Goal: Complete application form: Complete application form

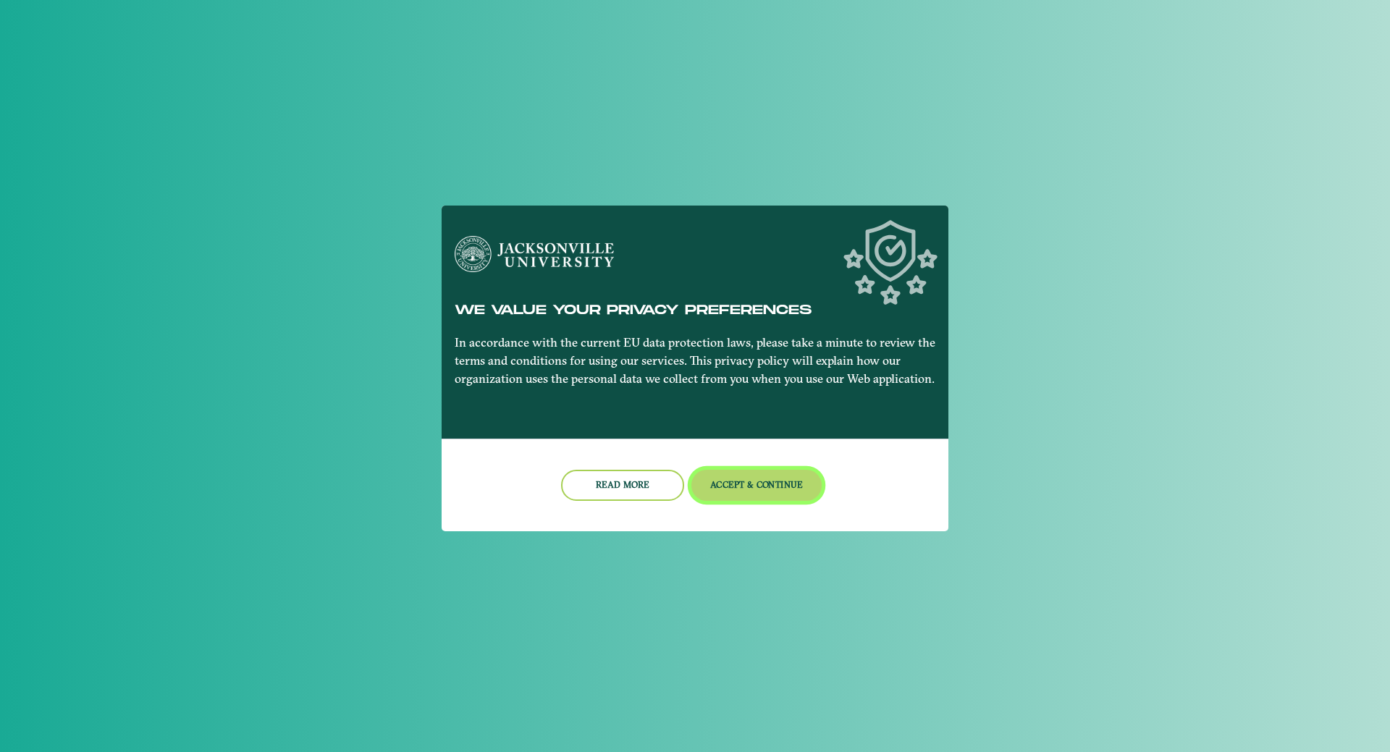
click at [773, 479] on button "Accept & Continue" at bounding box center [757, 485] width 131 height 31
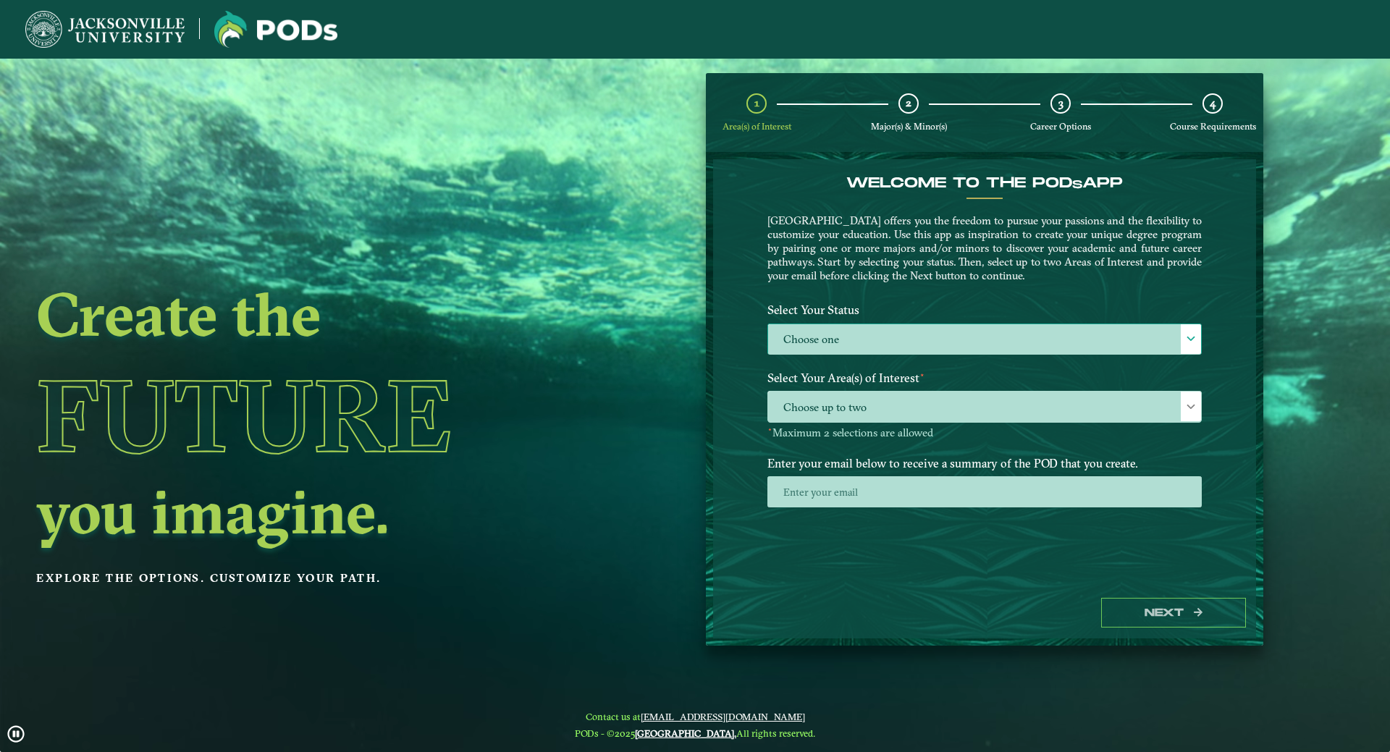
click at [1191, 336] on span at bounding box center [1191, 339] width 10 height 10
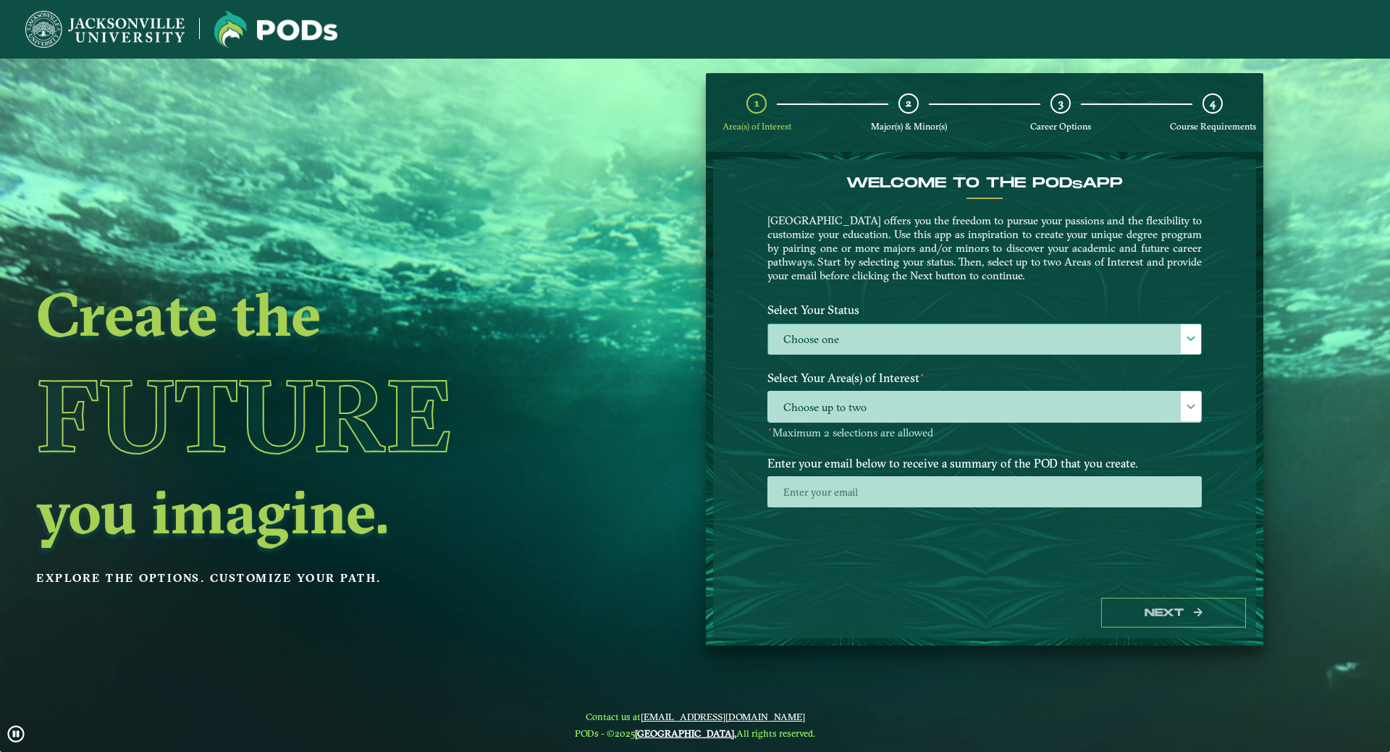
scroll to position [8, 67]
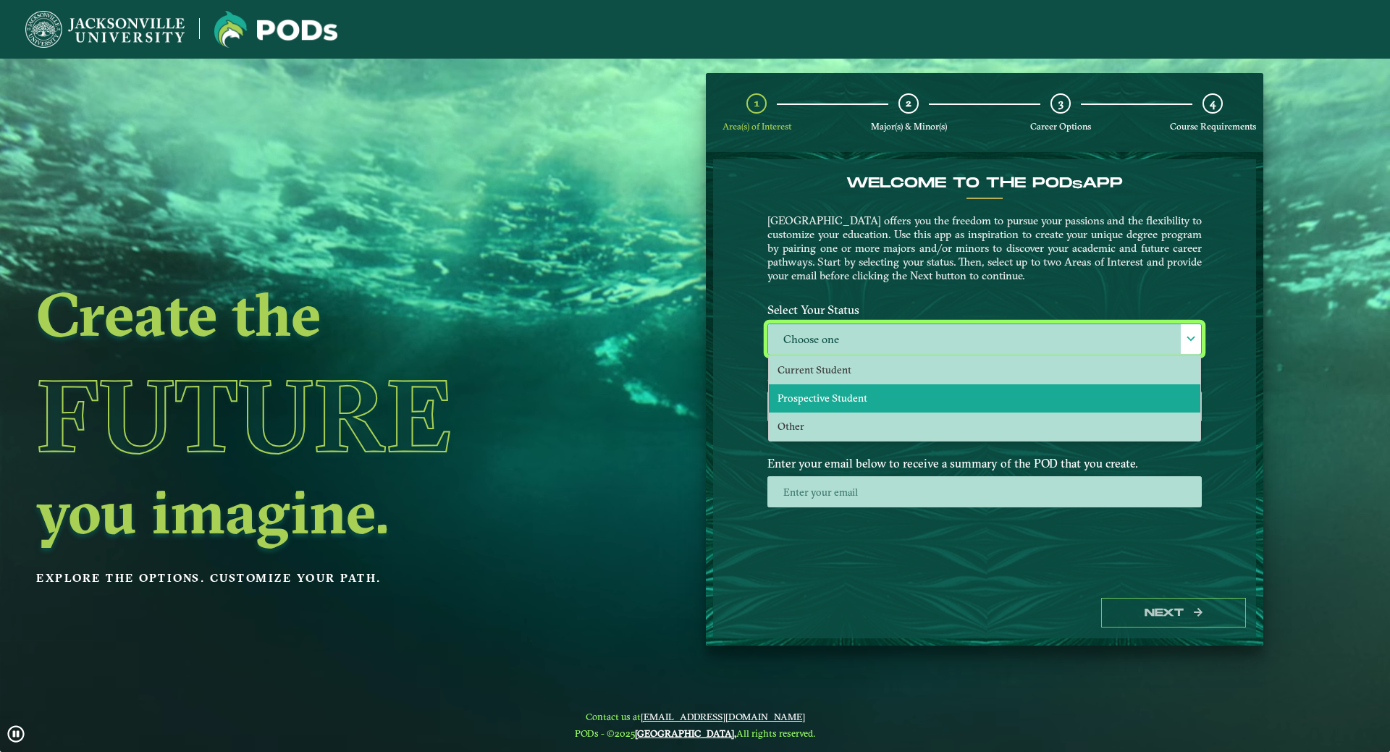
click at [839, 395] on span "Prospective Student" at bounding box center [823, 398] width 90 height 13
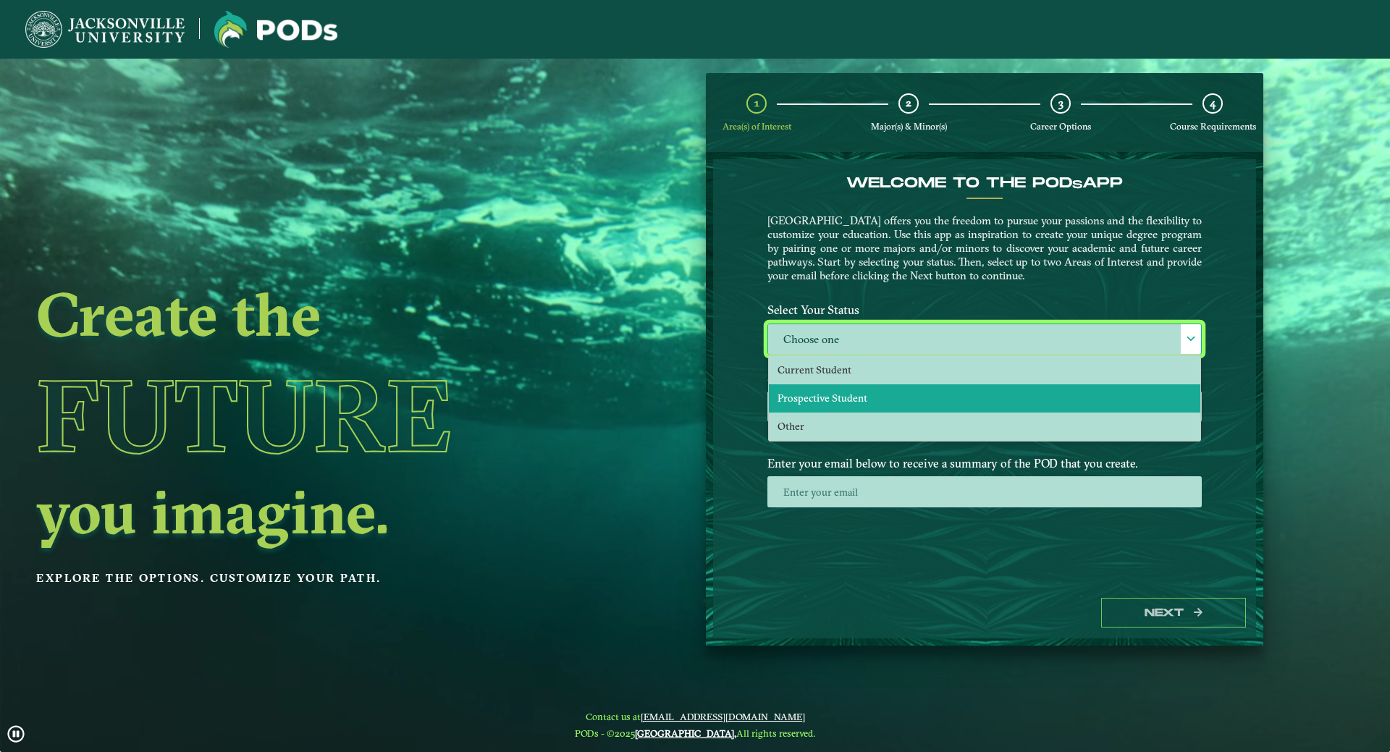
select select "[object Object]"
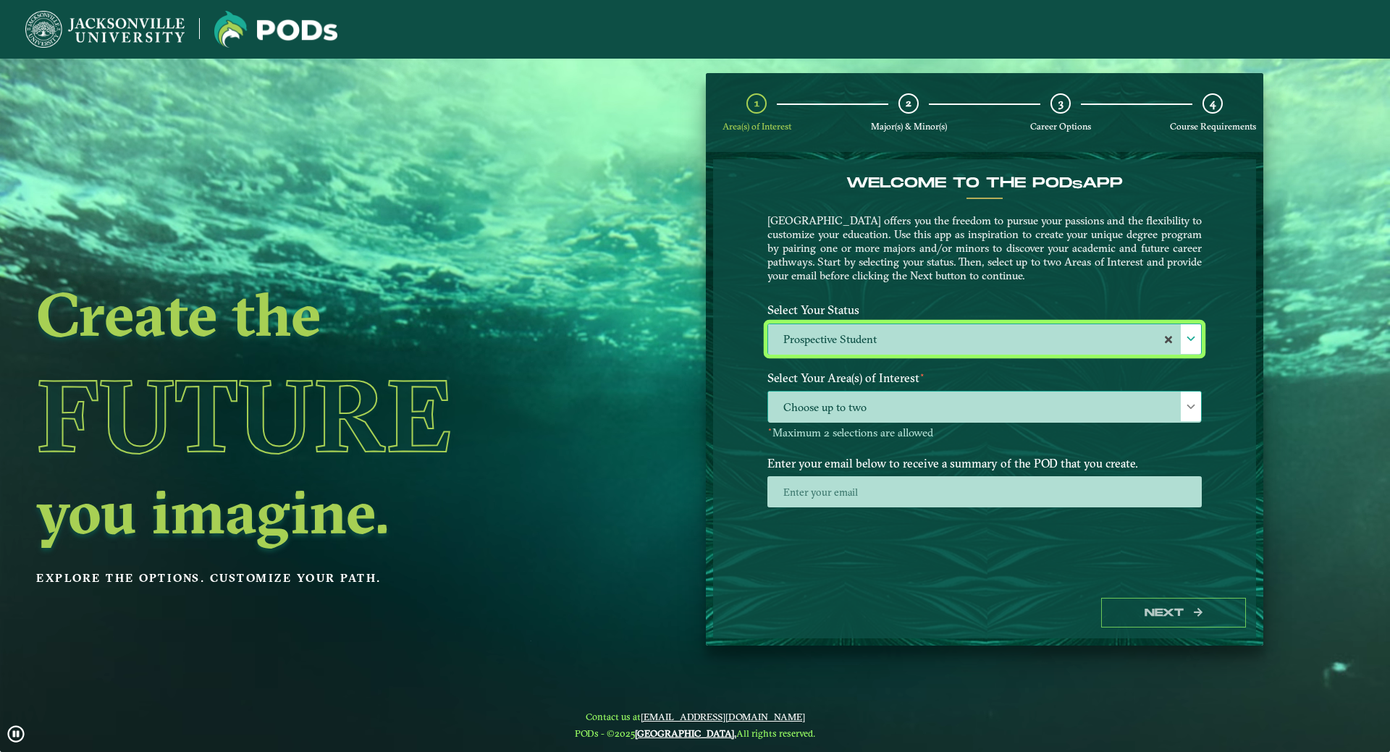
click at [1172, 402] on span "Choose up to two" at bounding box center [984, 407] width 433 height 31
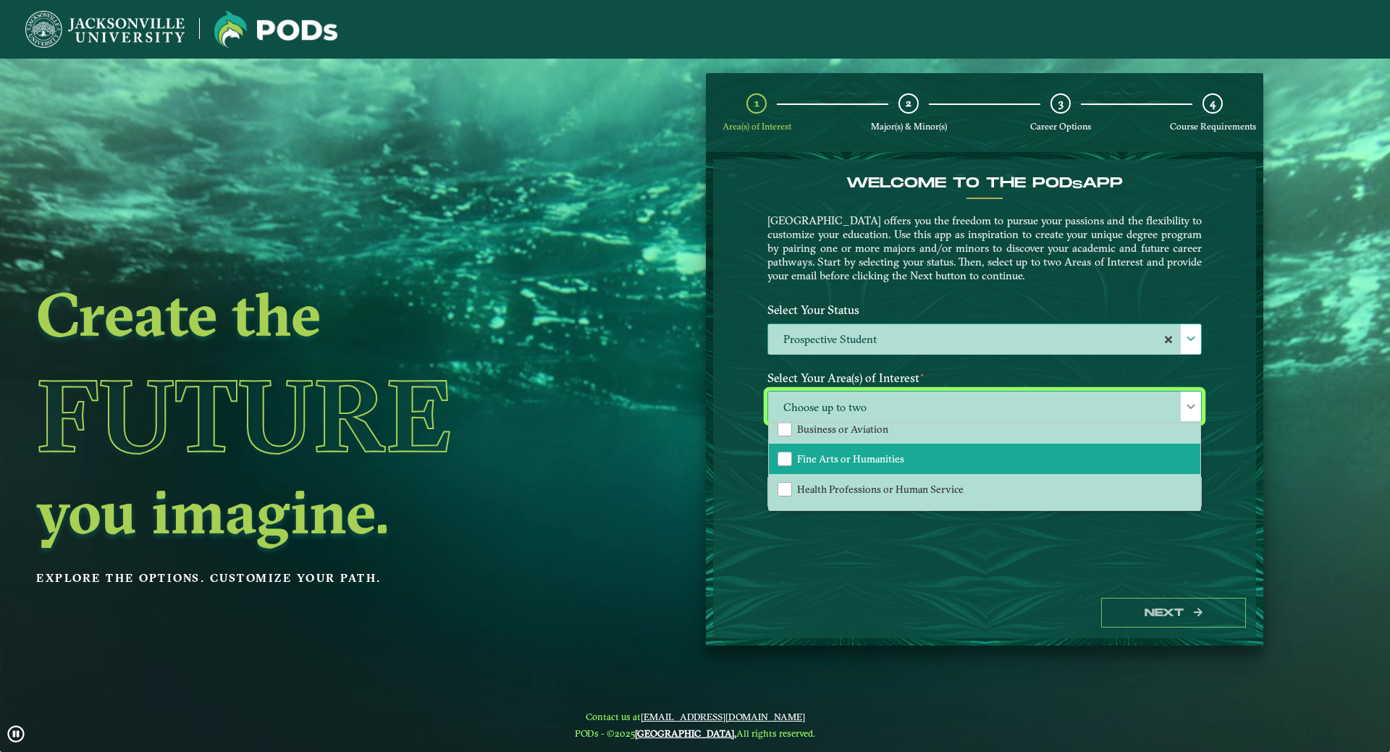
scroll to position [98, 0]
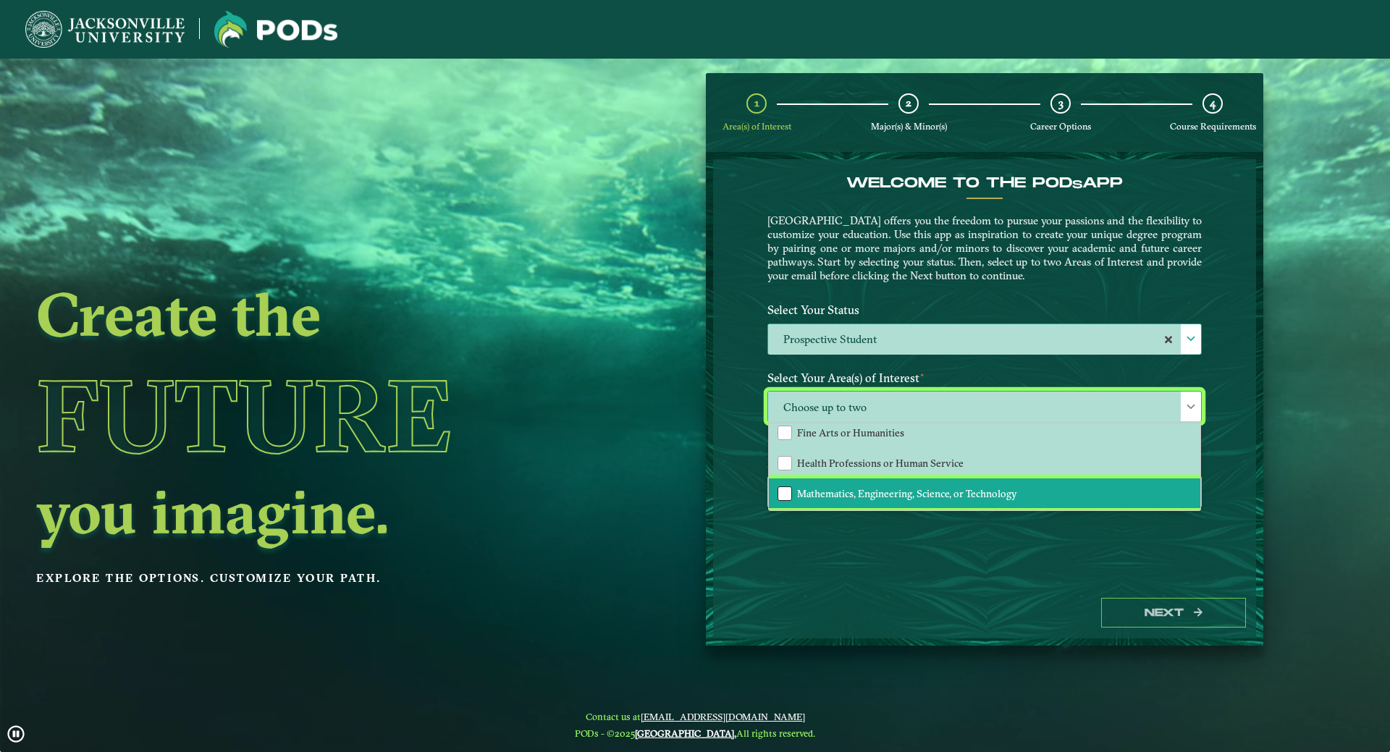
click at [785, 492] on div "Mathematics, Engineering, Science, or Technology" at bounding box center [785, 494] width 14 height 14
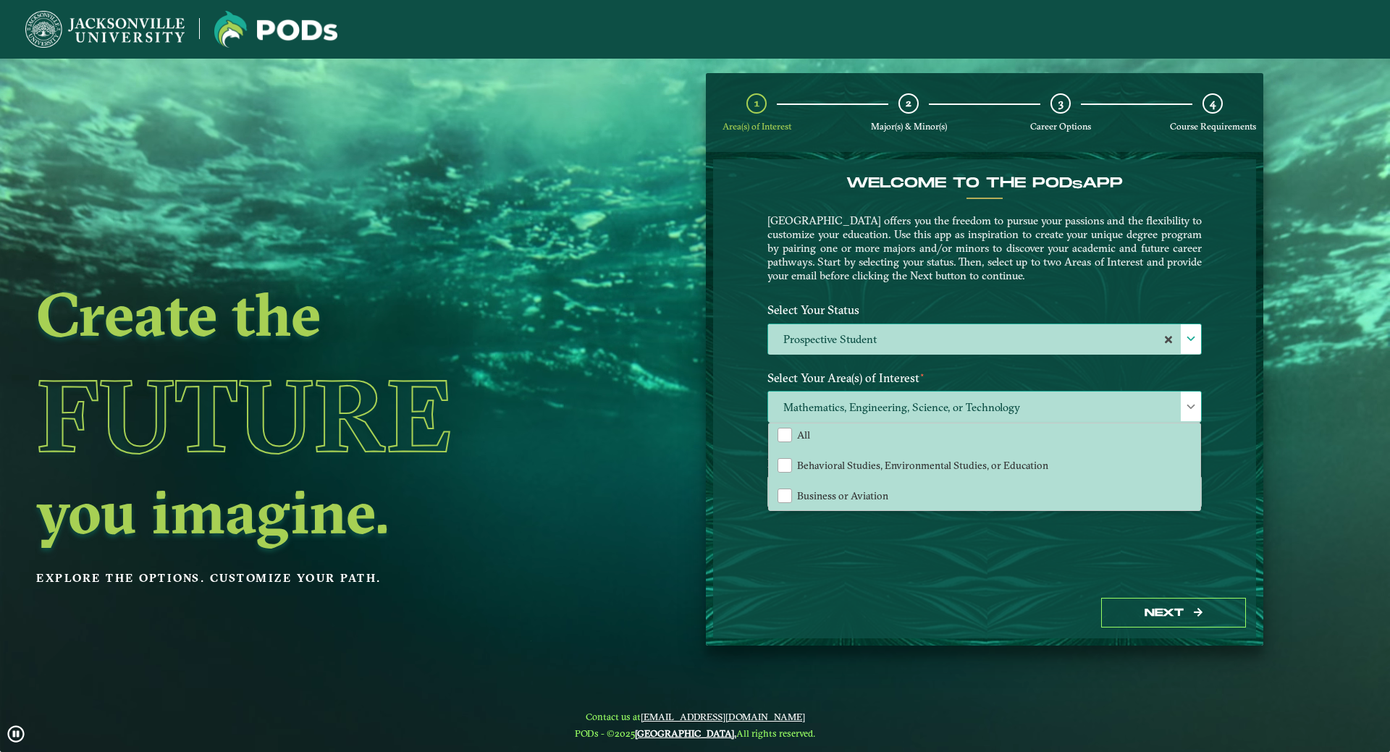
scroll to position [0, 0]
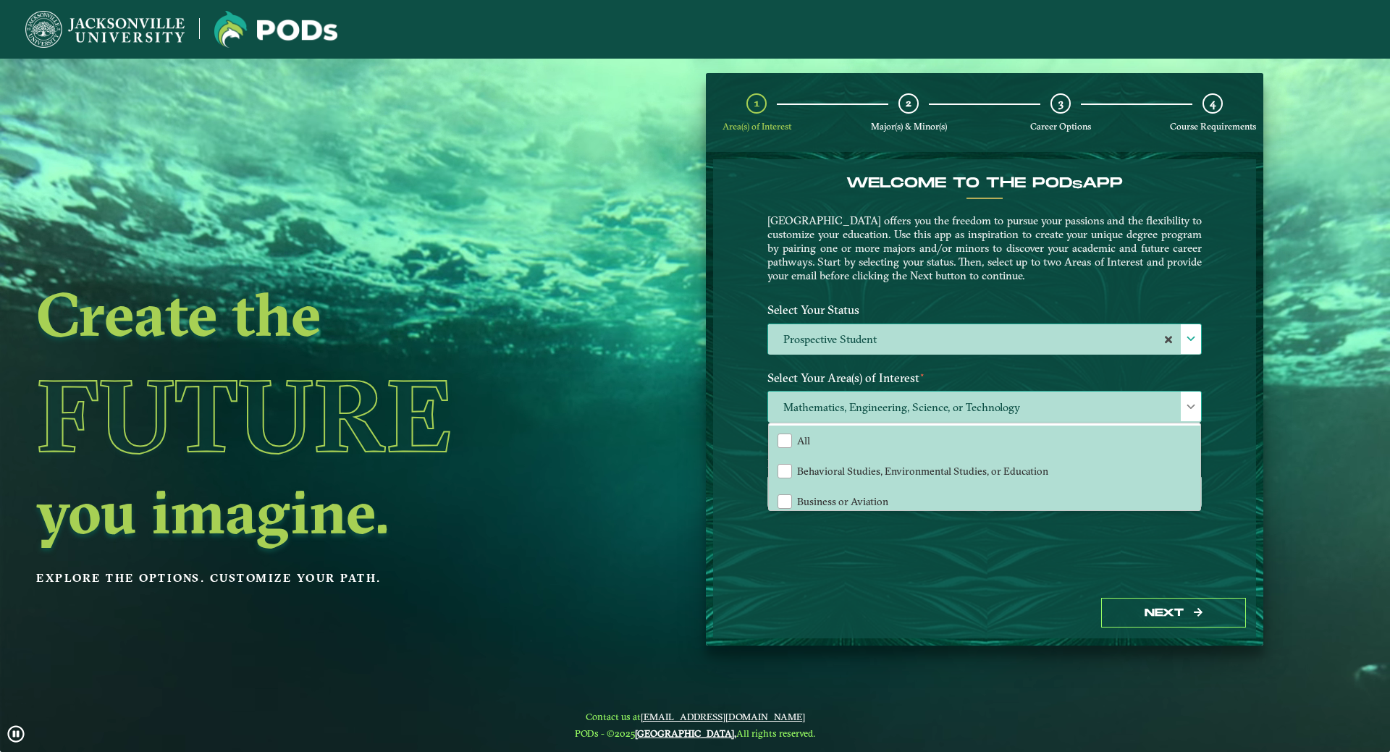
click at [1188, 402] on span at bounding box center [1191, 407] width 10 height 10
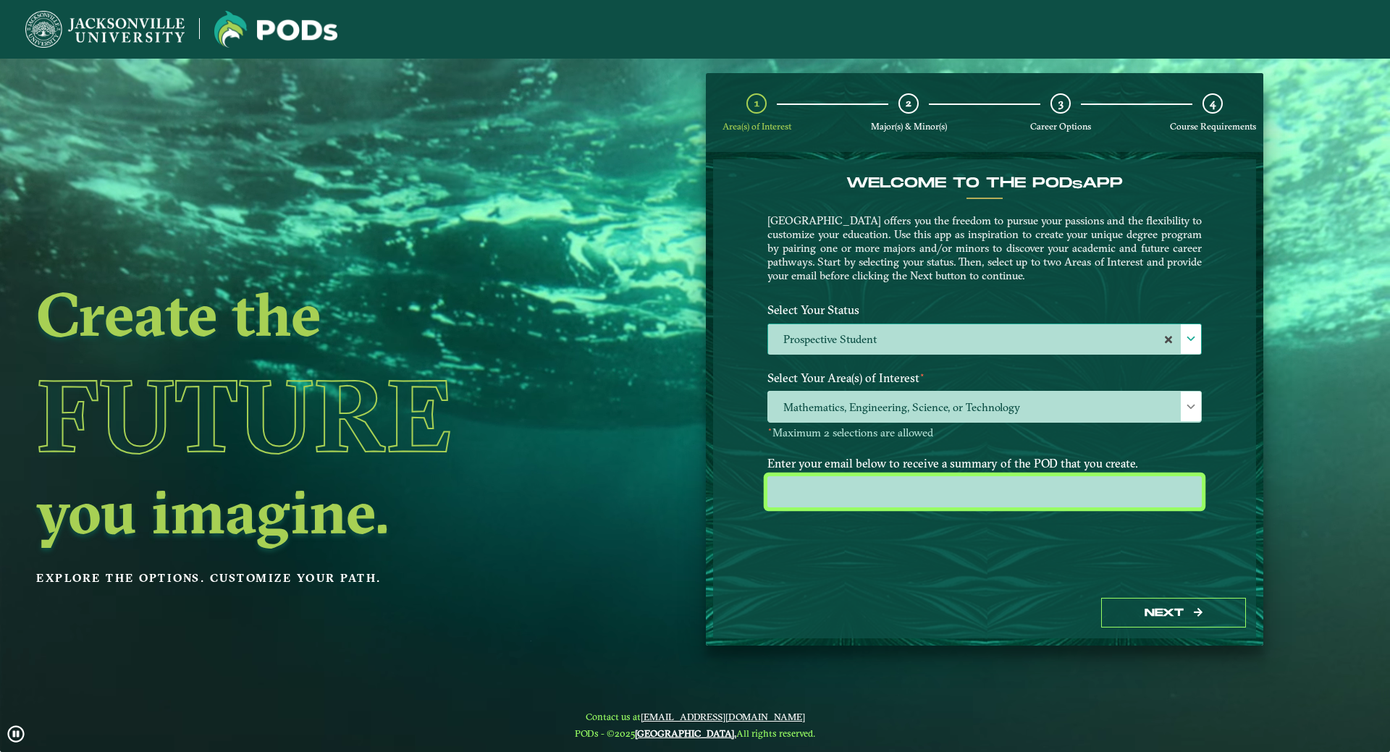
click at [1081, 495] on input "email" at bounding box center [985, 492] width 435 height 31
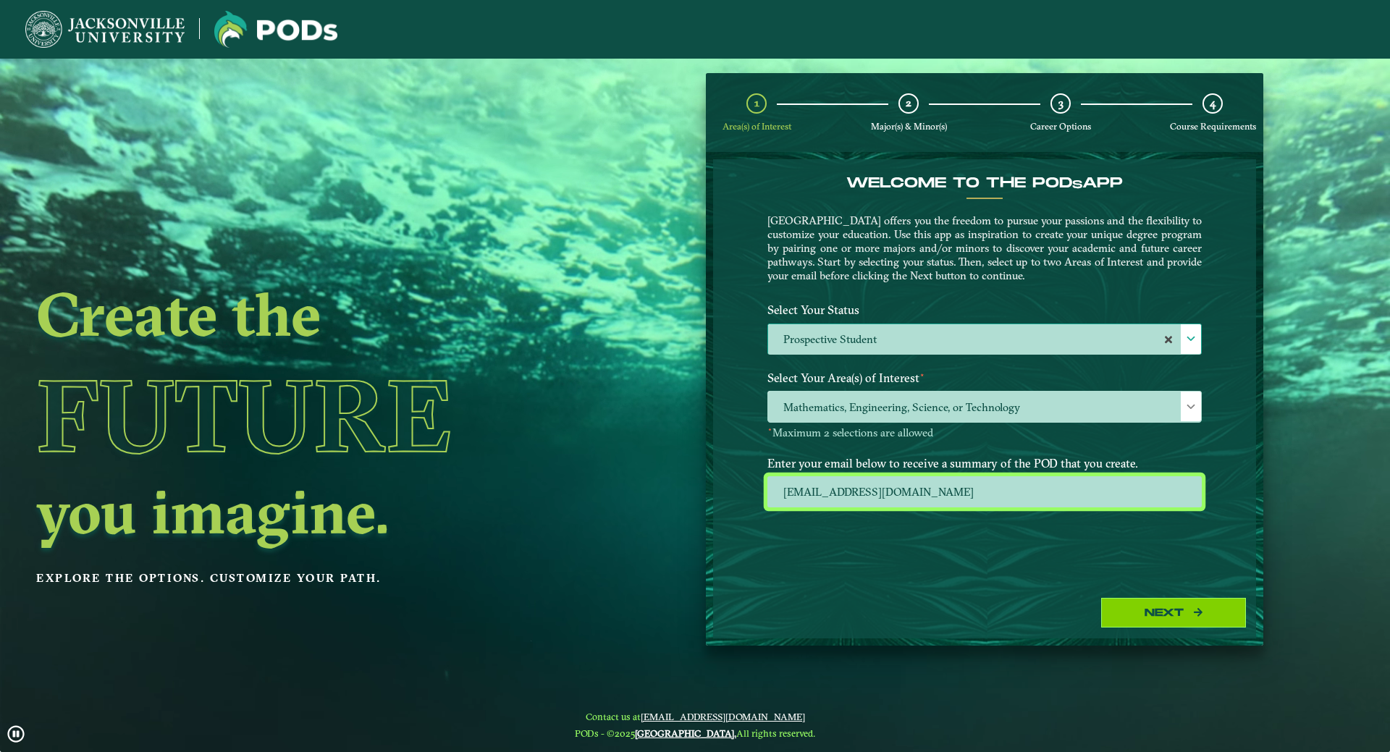
type input "[EMAIL_ADDRESS][DOMAIN_NAME]"
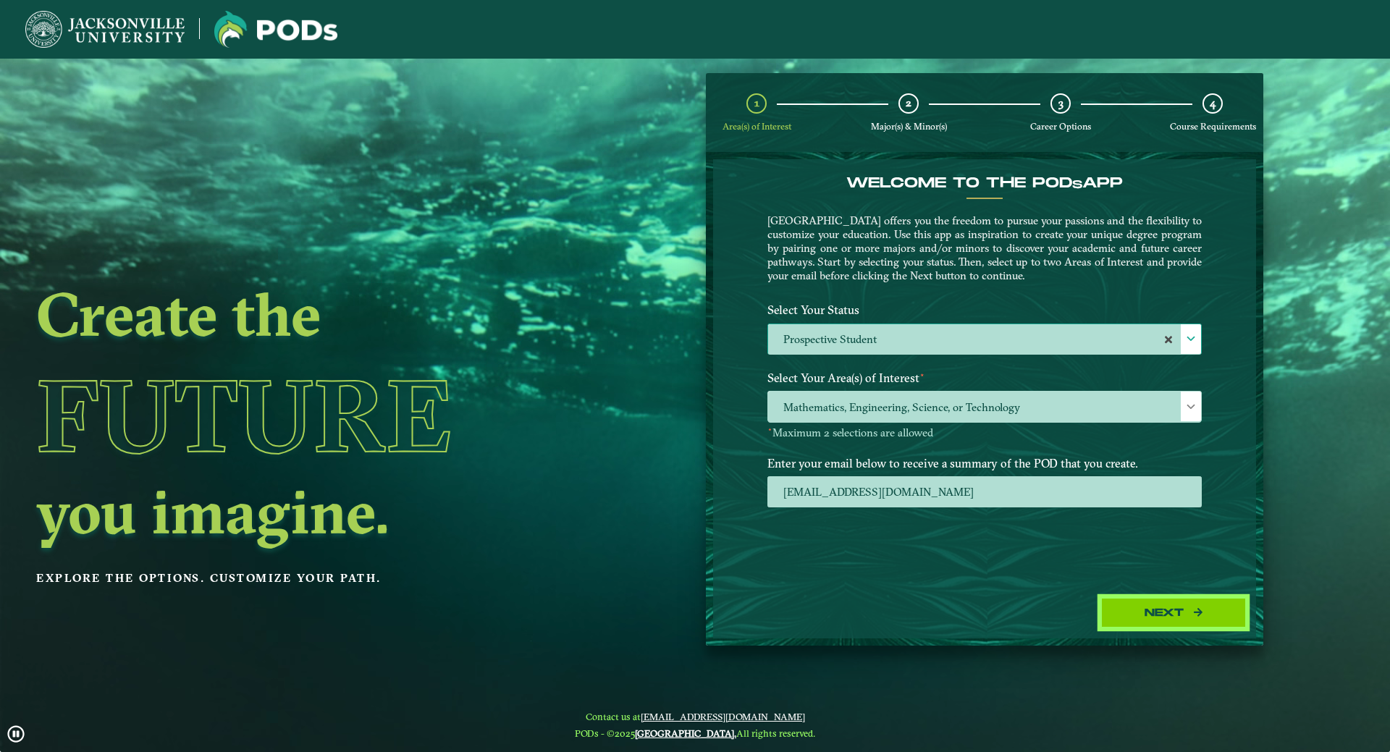
click at [1136, 617] on button "Next" at bounding box center [1173, 613] width 145 height 30
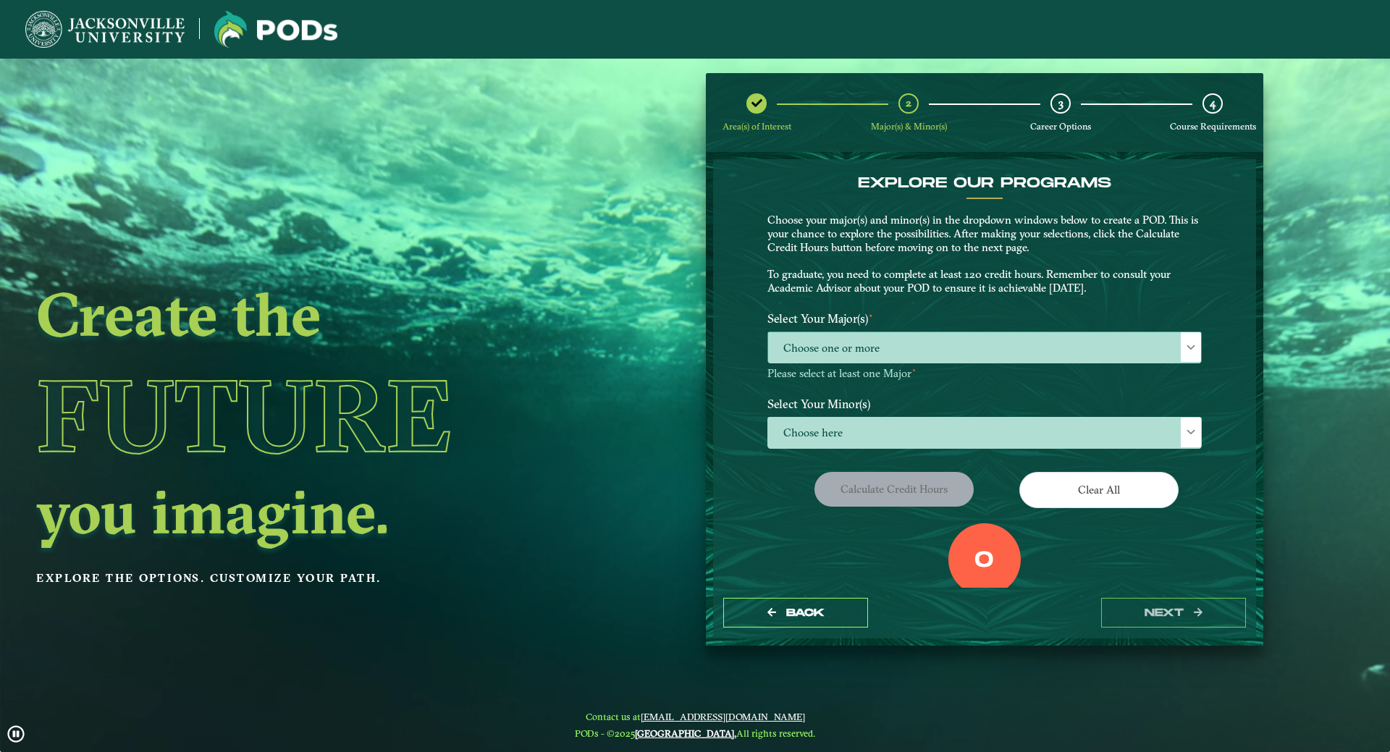
click at [1181, 343] on div at bounding box center [1191, 347] width 20 height 30
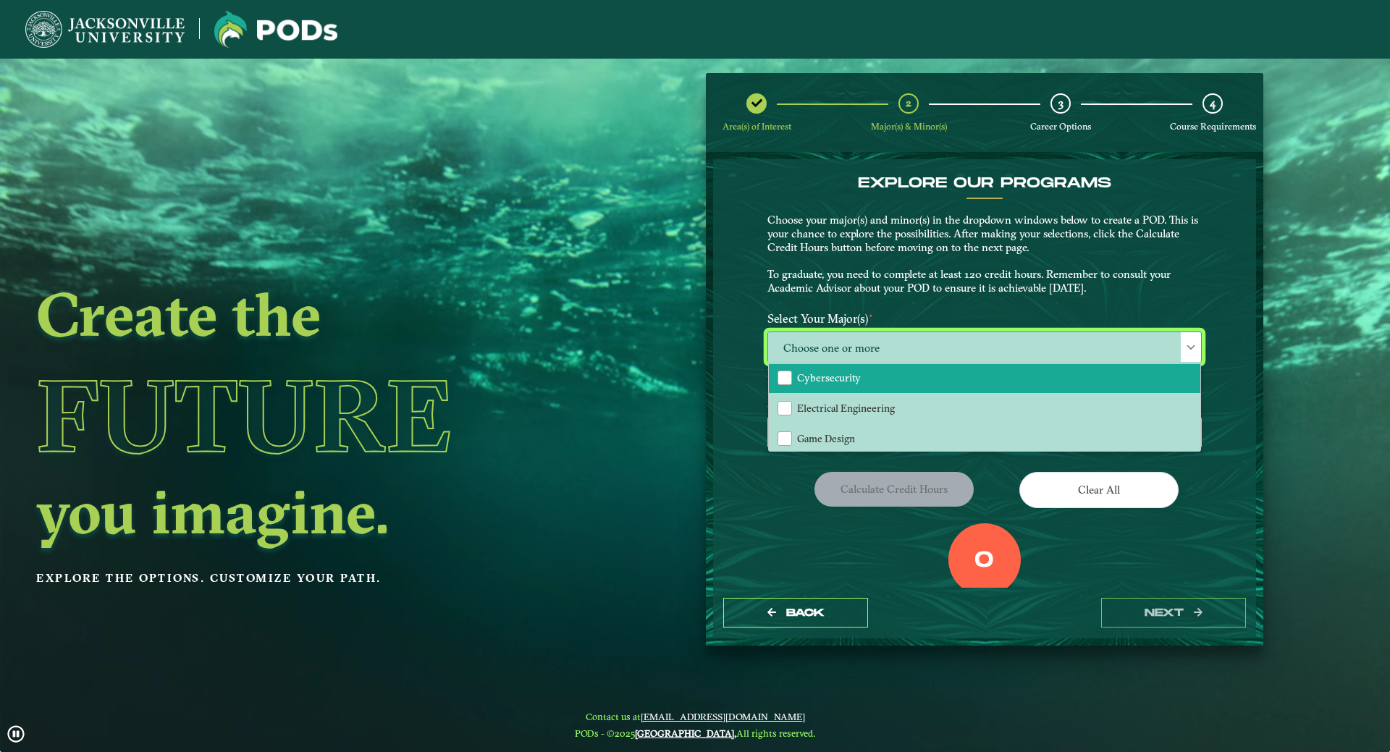
scroll to position [217, 0]
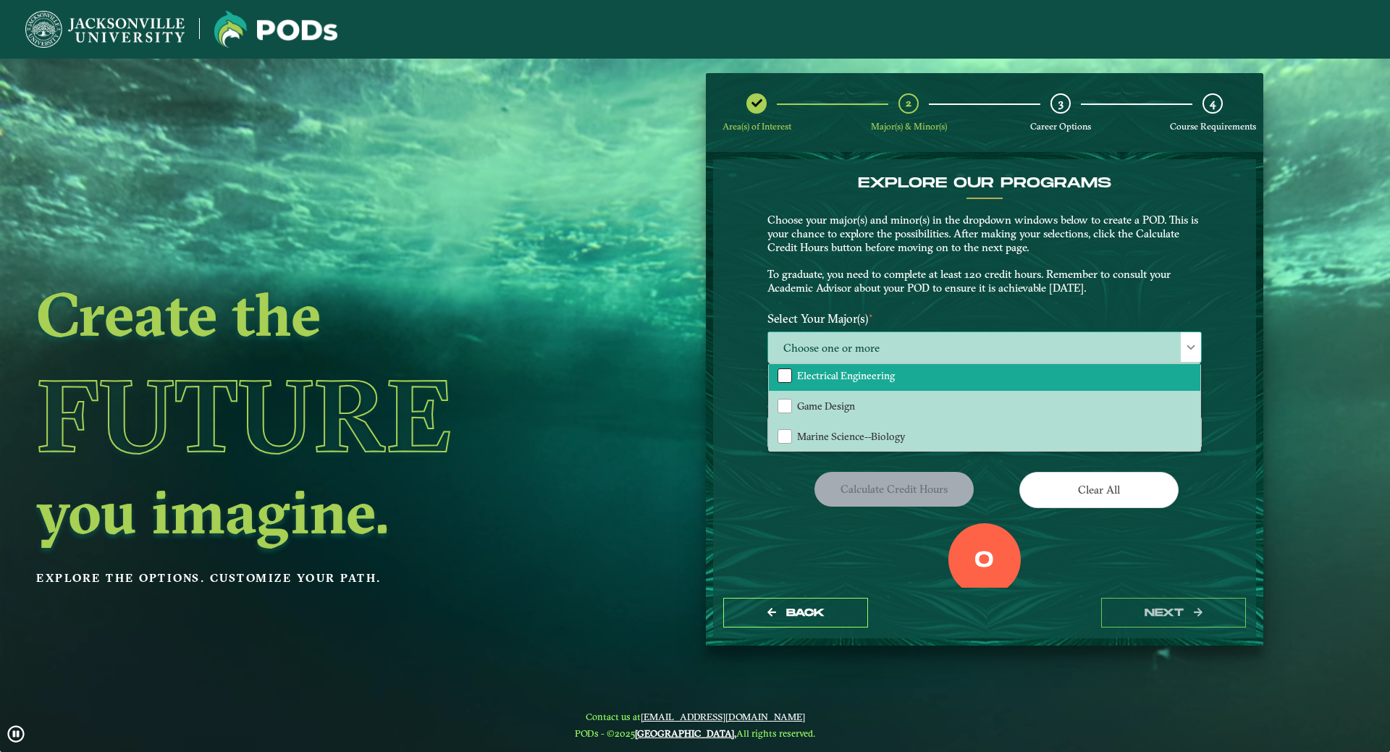
click at [783, 378] on div "Electrical Engineering" at bounding box center [785, 376] width 14 height 14
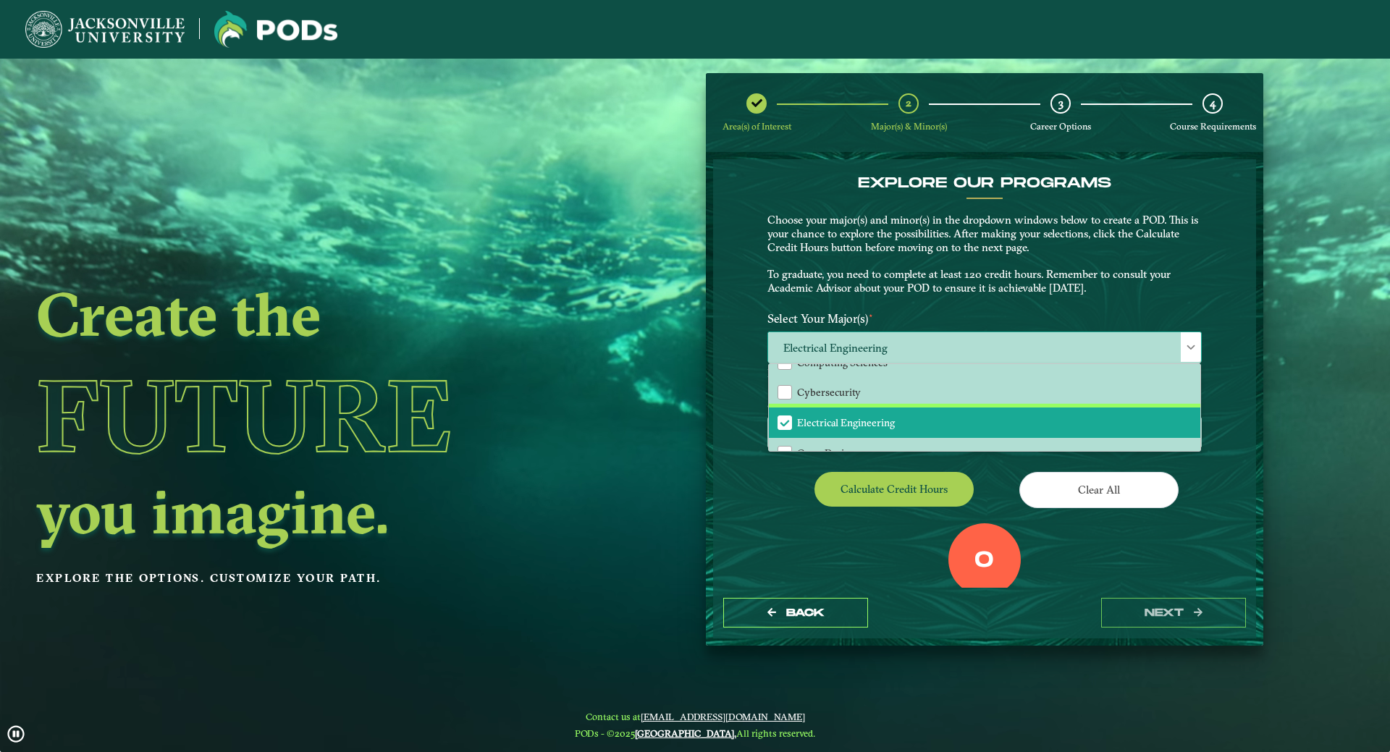
scroll to position [145, 0]
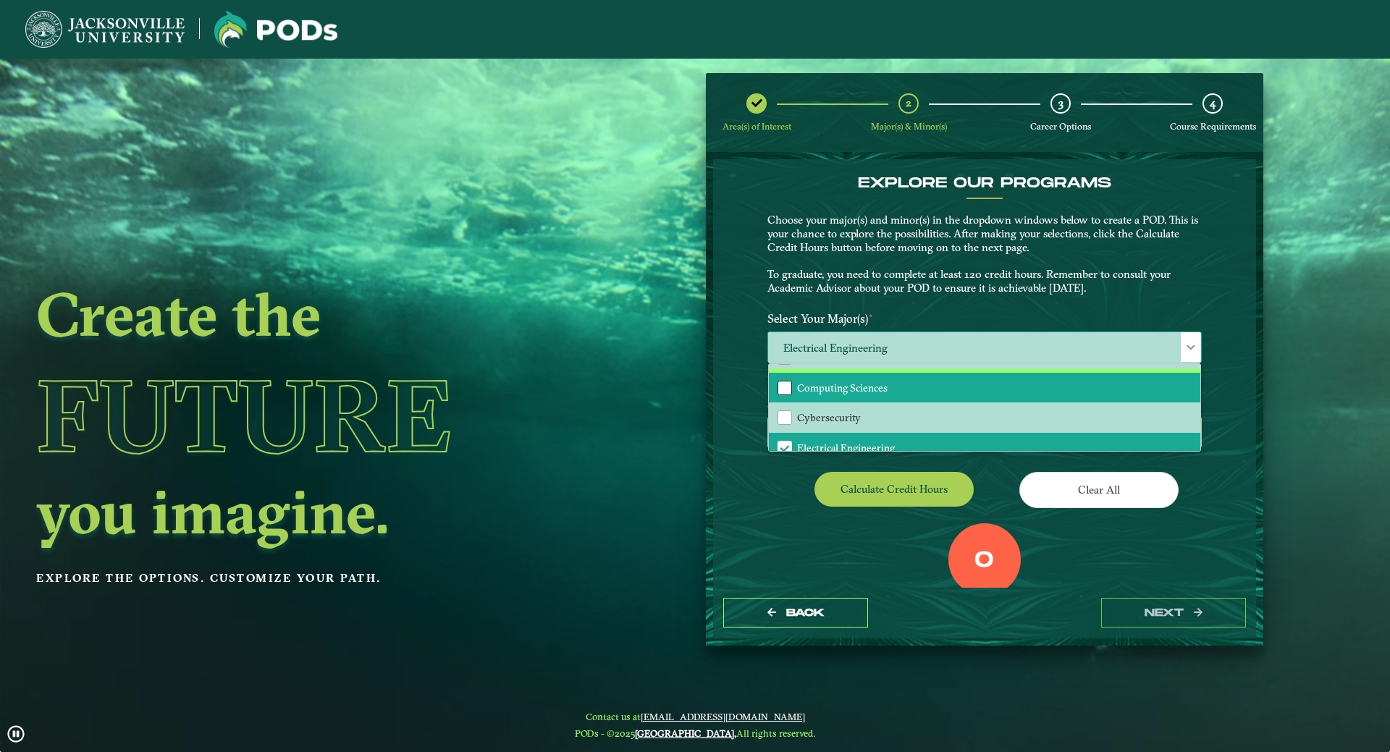
click at [784, 389] on div "Computing Sciences" at bounding box center [785, 388] width 14 height 14
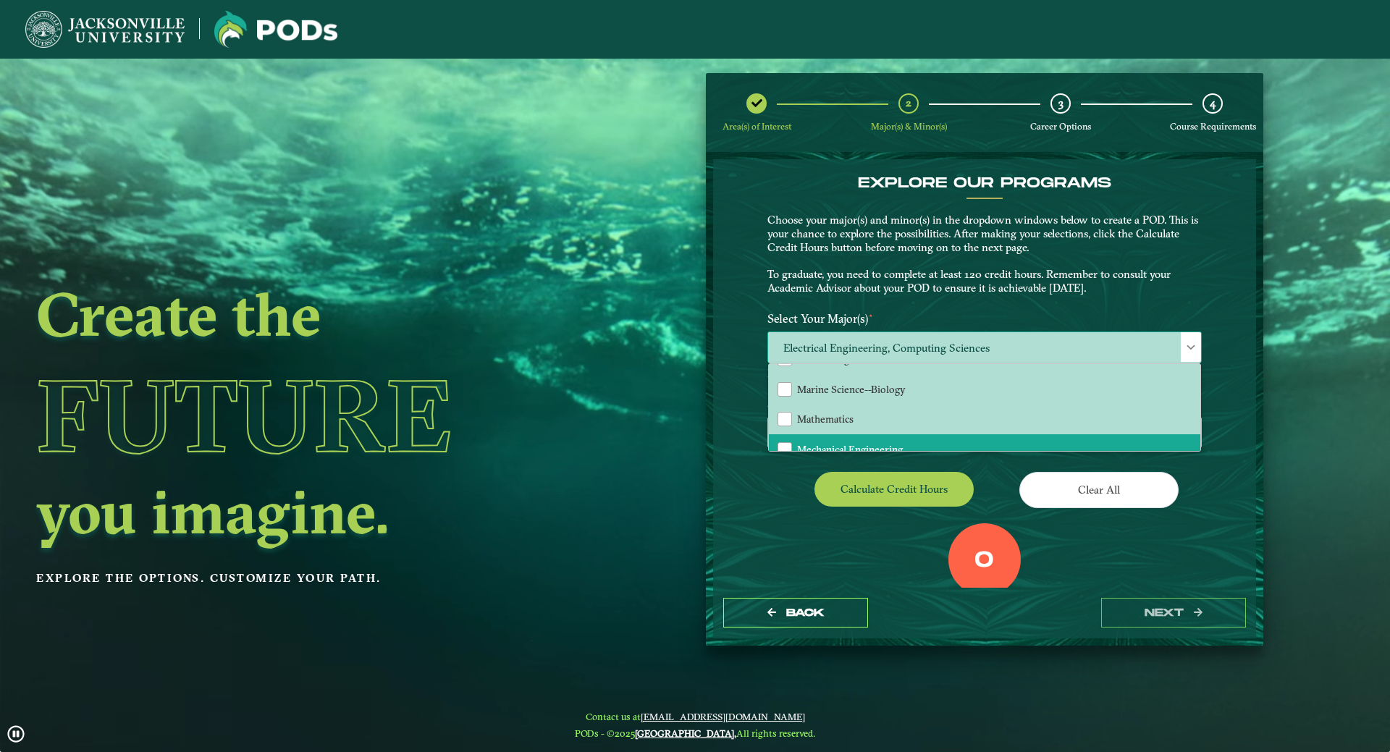
scroll to position [290, 0]
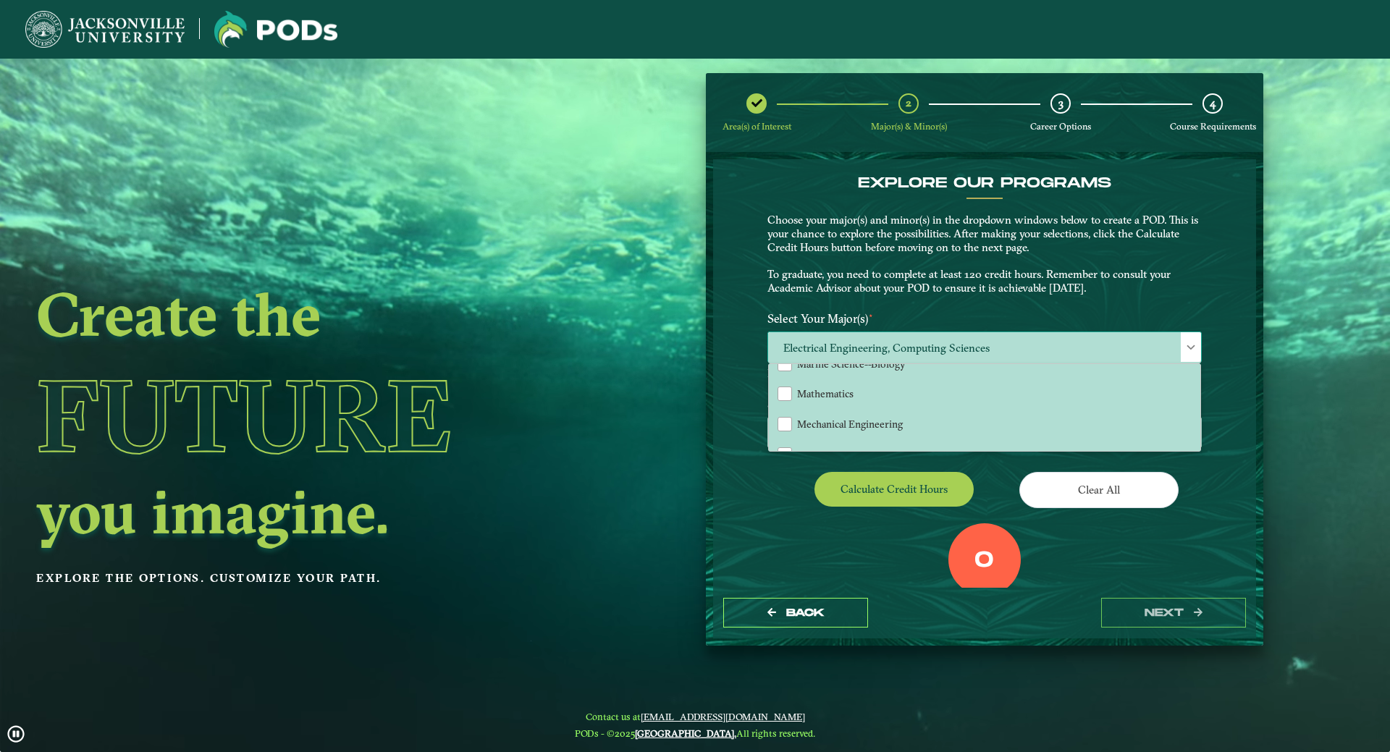
click at [1193, 348] on span at bounding box center [1191, 348] width 10 height 10
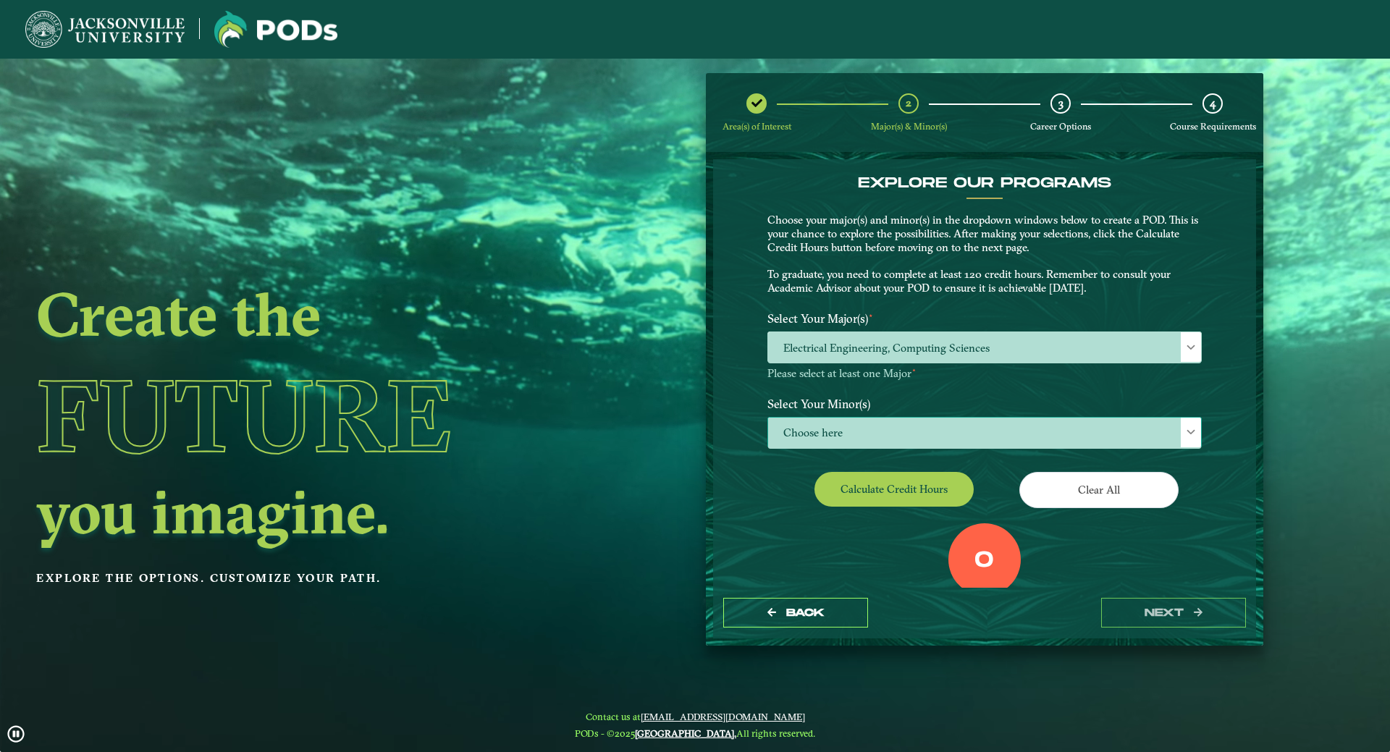
click at [1187, 436] on span at bounding box center [1191, 432] width 10 height 10
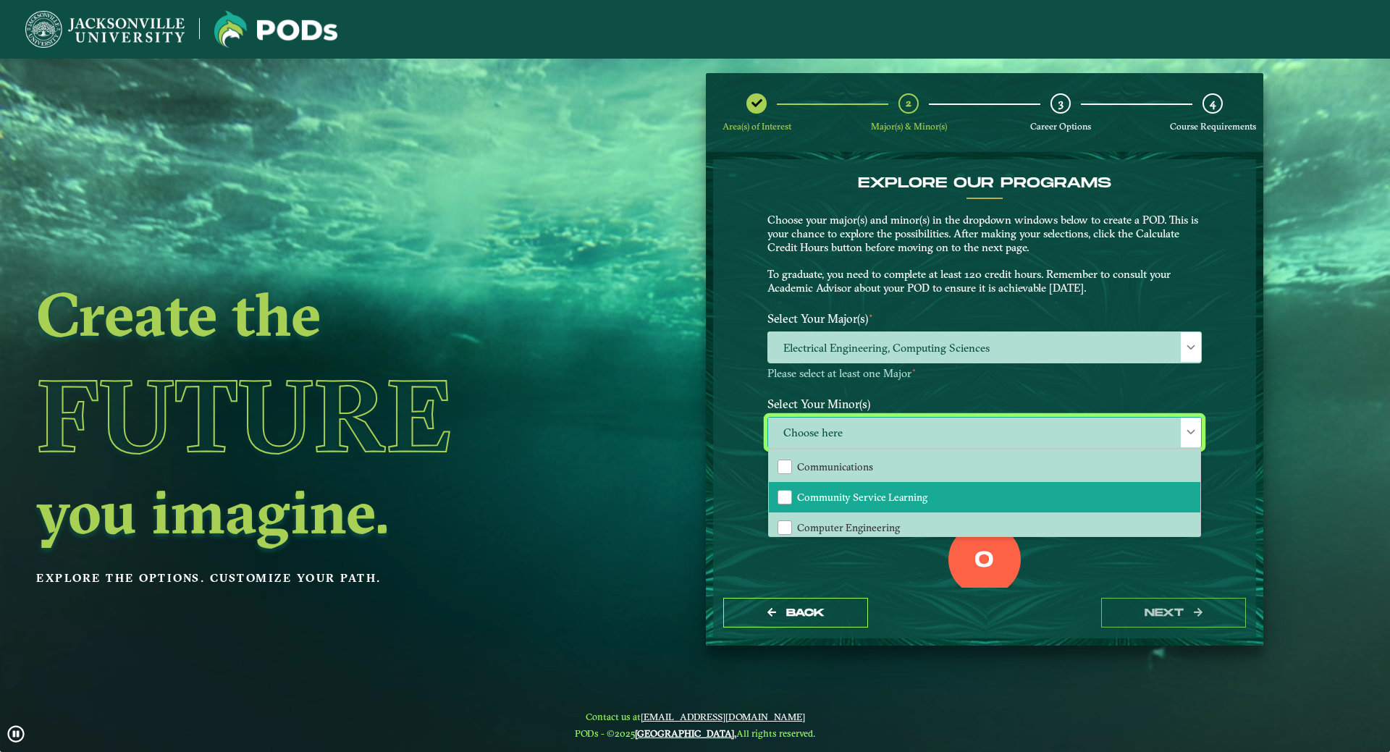
scroll to position [435, 0]
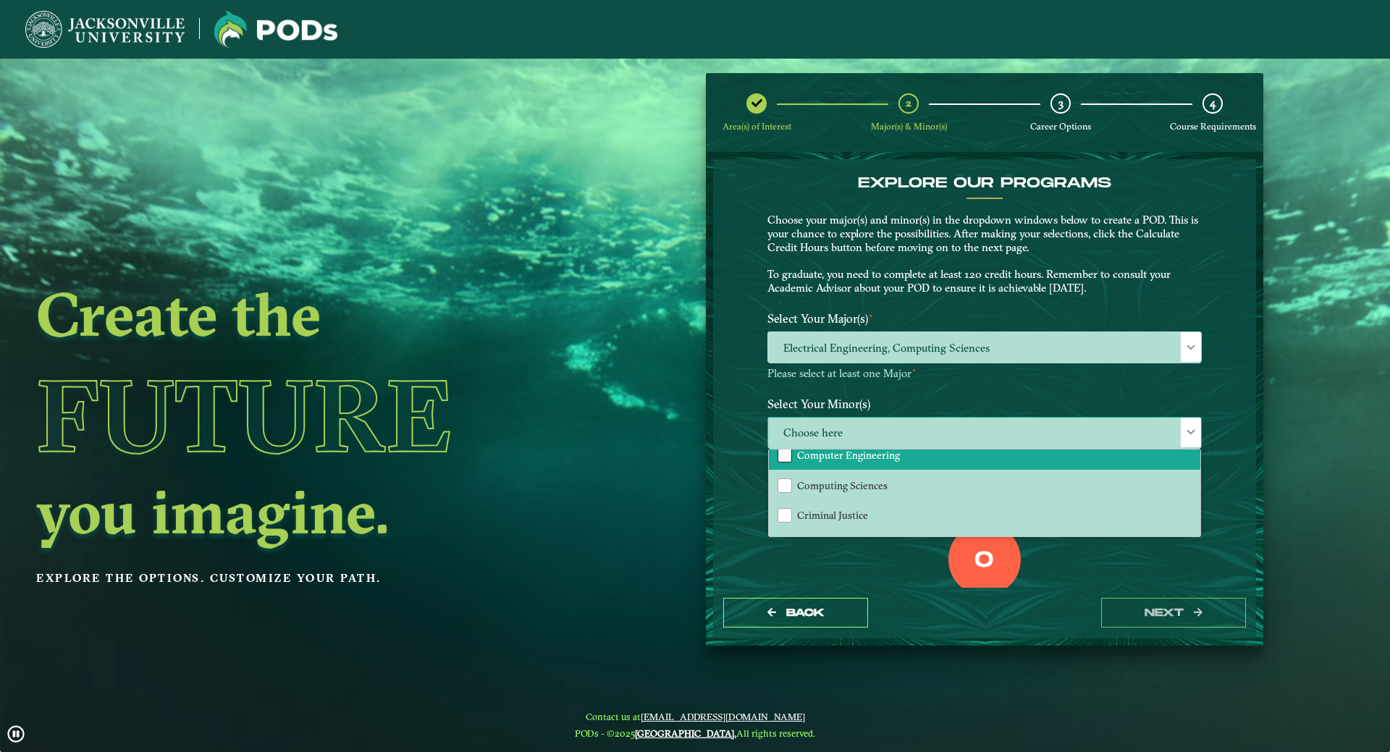
click at [780, 458] on div "Computer Engineering" at bounding box center [785, 455] width 14 height 14
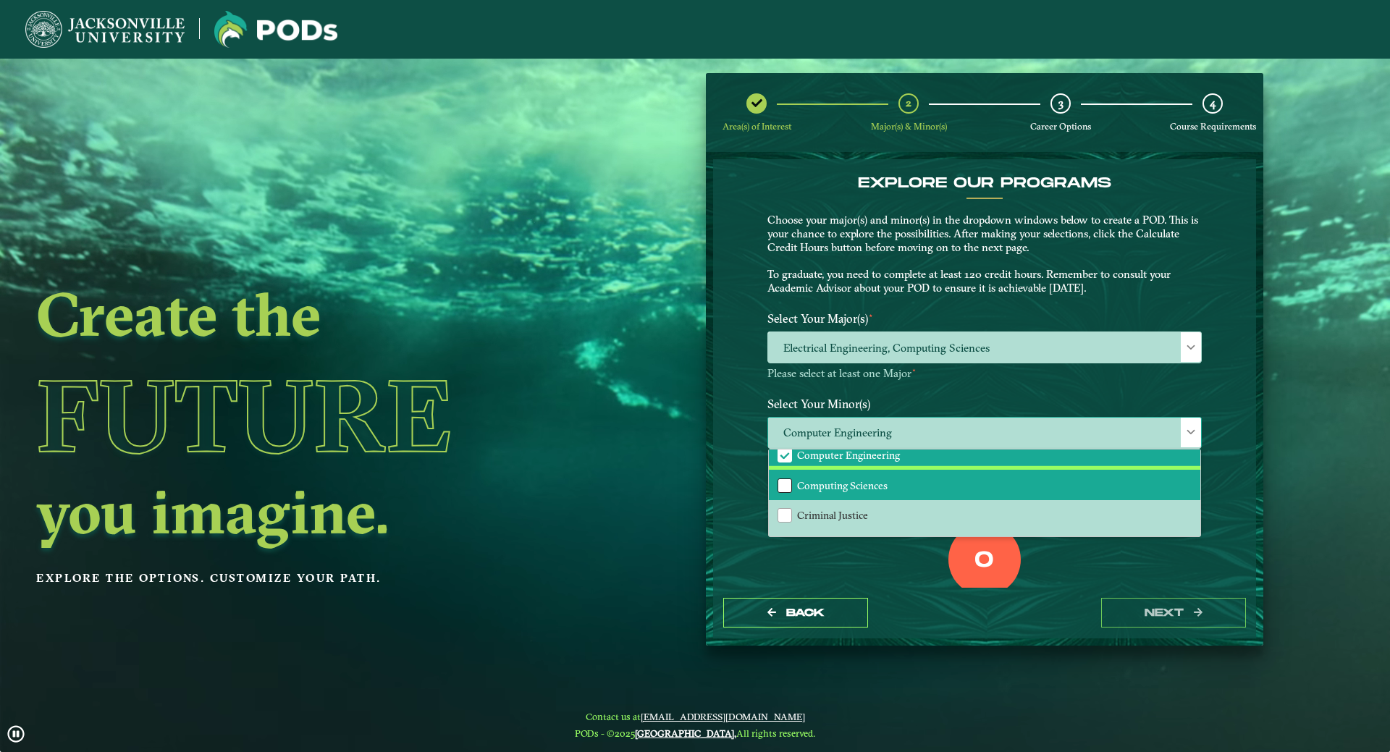
click at [781, 485] on div "Computing Sciences" at bounding box center [785, 486] width 14 height 14
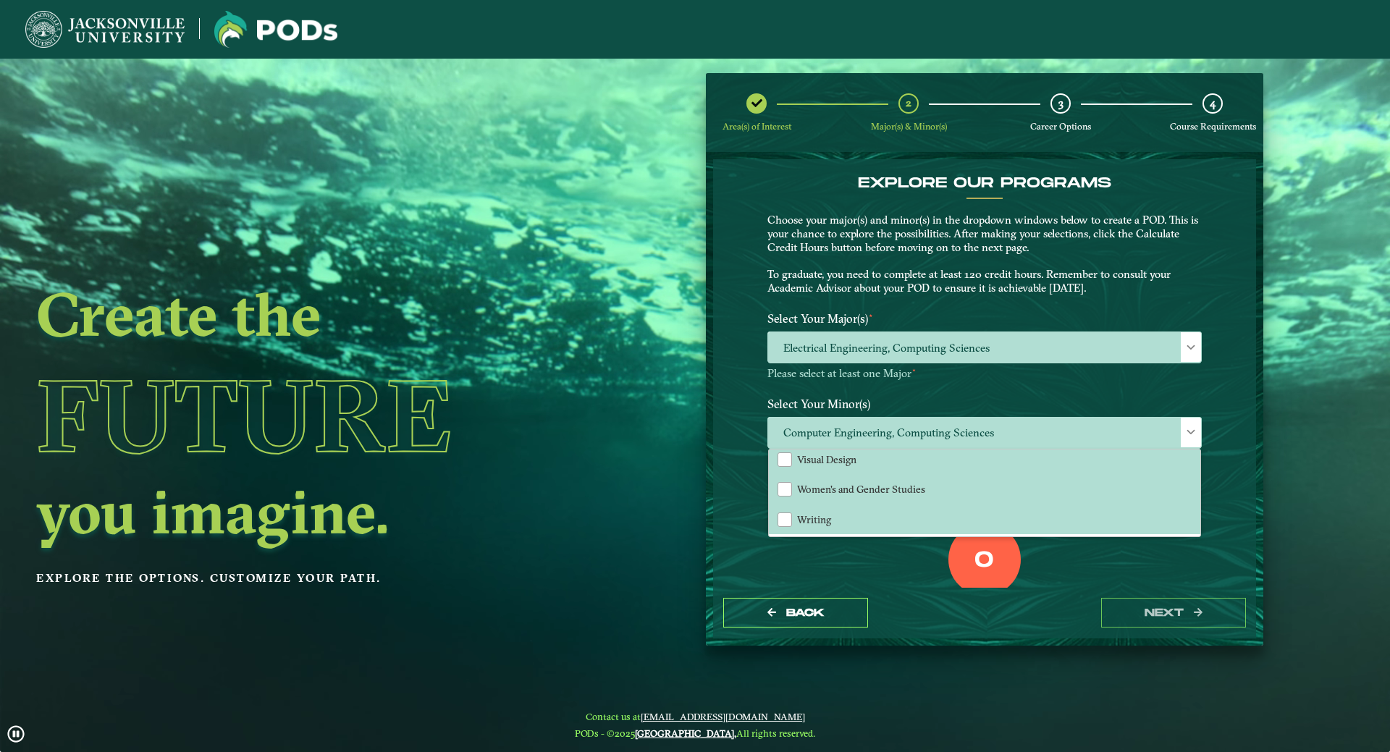
scroll to position [72, 0]
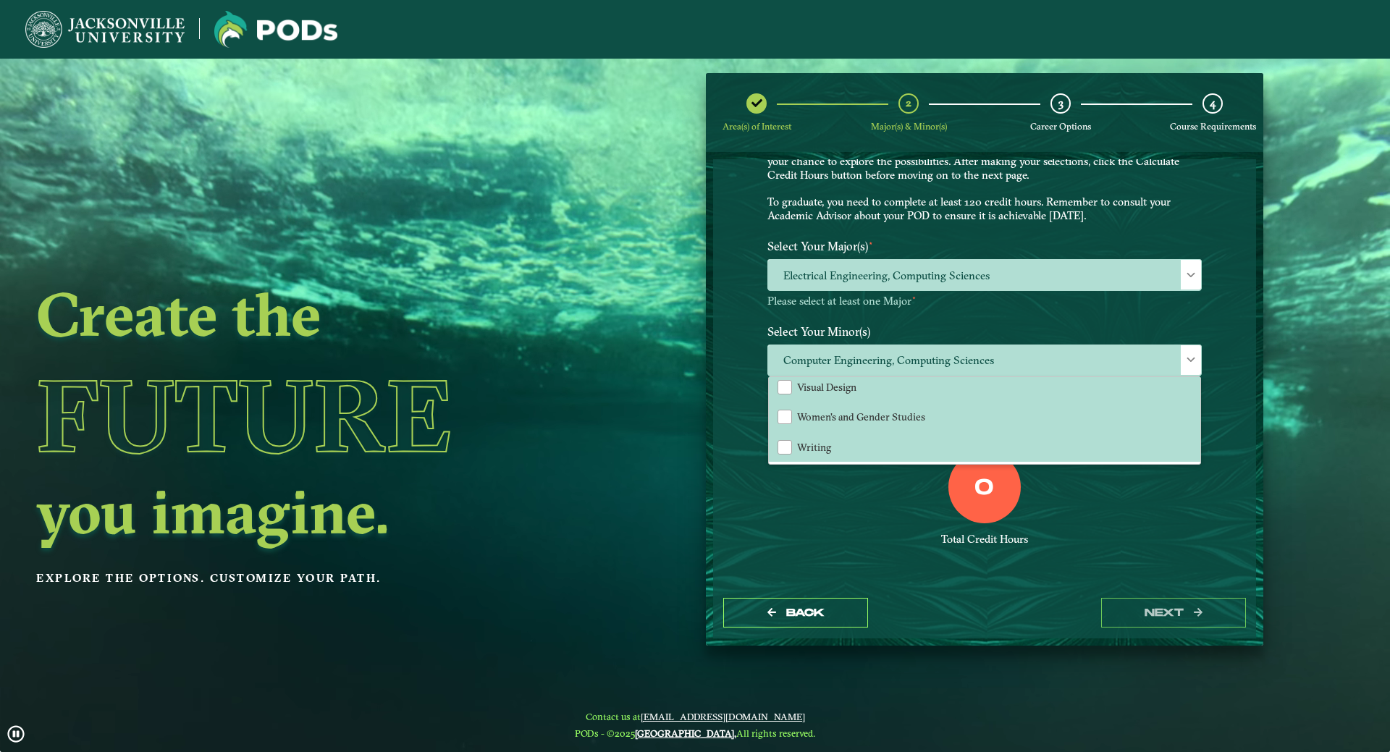
click at [1126, 521] on div "0 Total Credit Hours" at bounding box center [985, 512] width 456 height 123
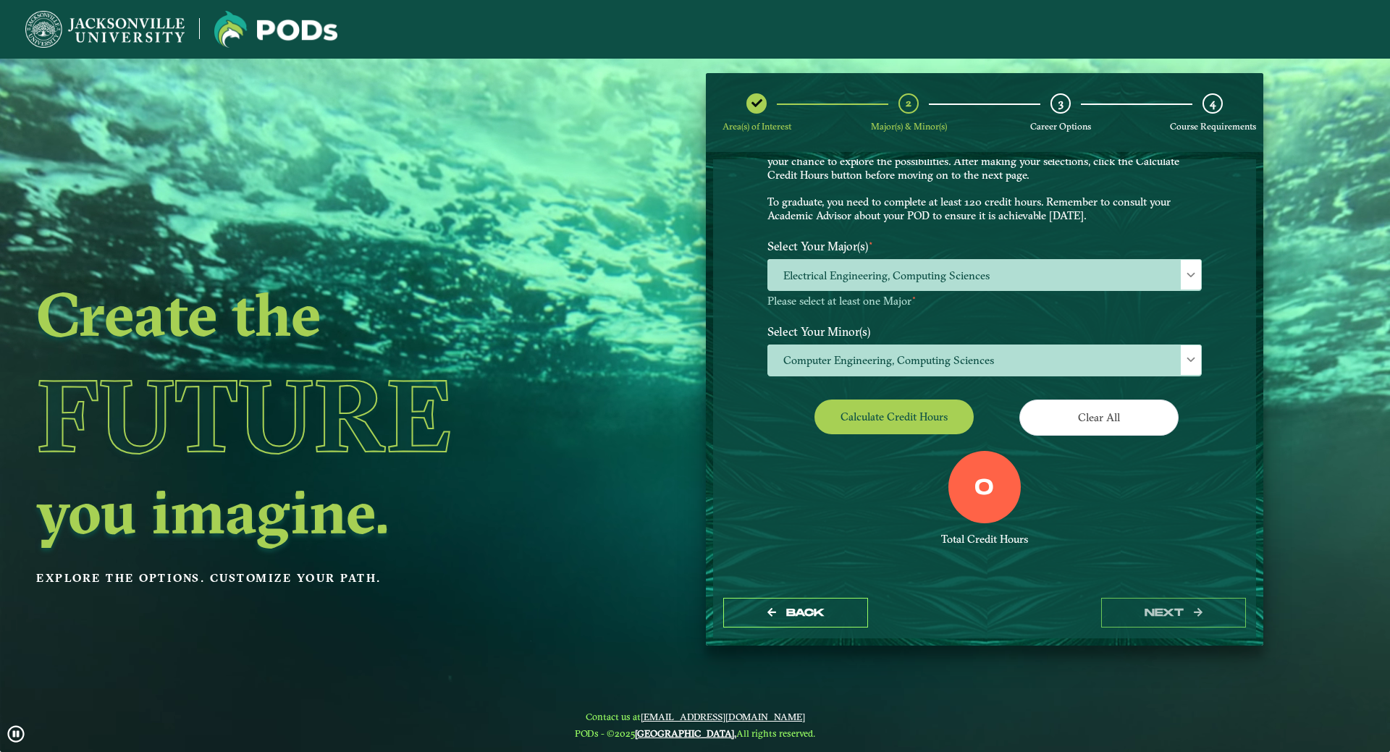
scroll to position [73, 0]
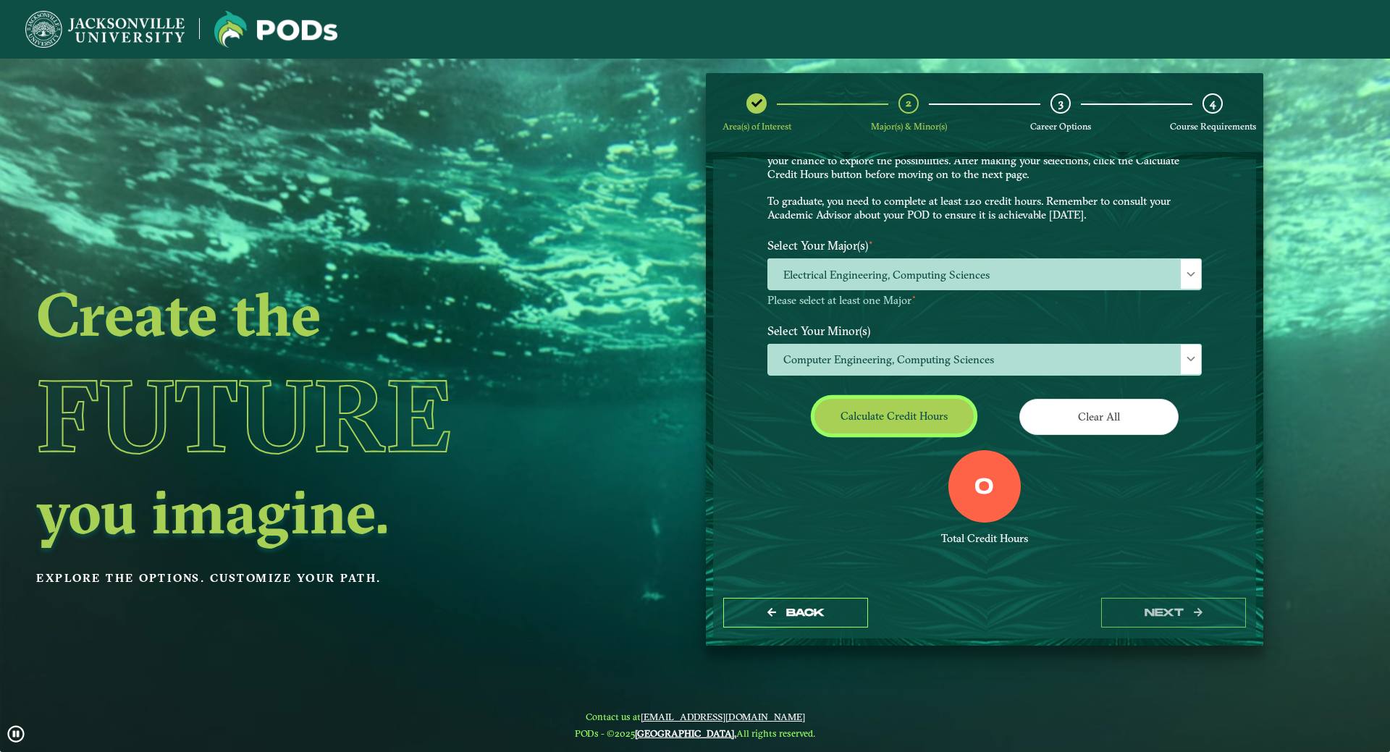
click at [905, 415] on button "Calculate credit hours" at bounding box center [894, 416] width 159 height 34
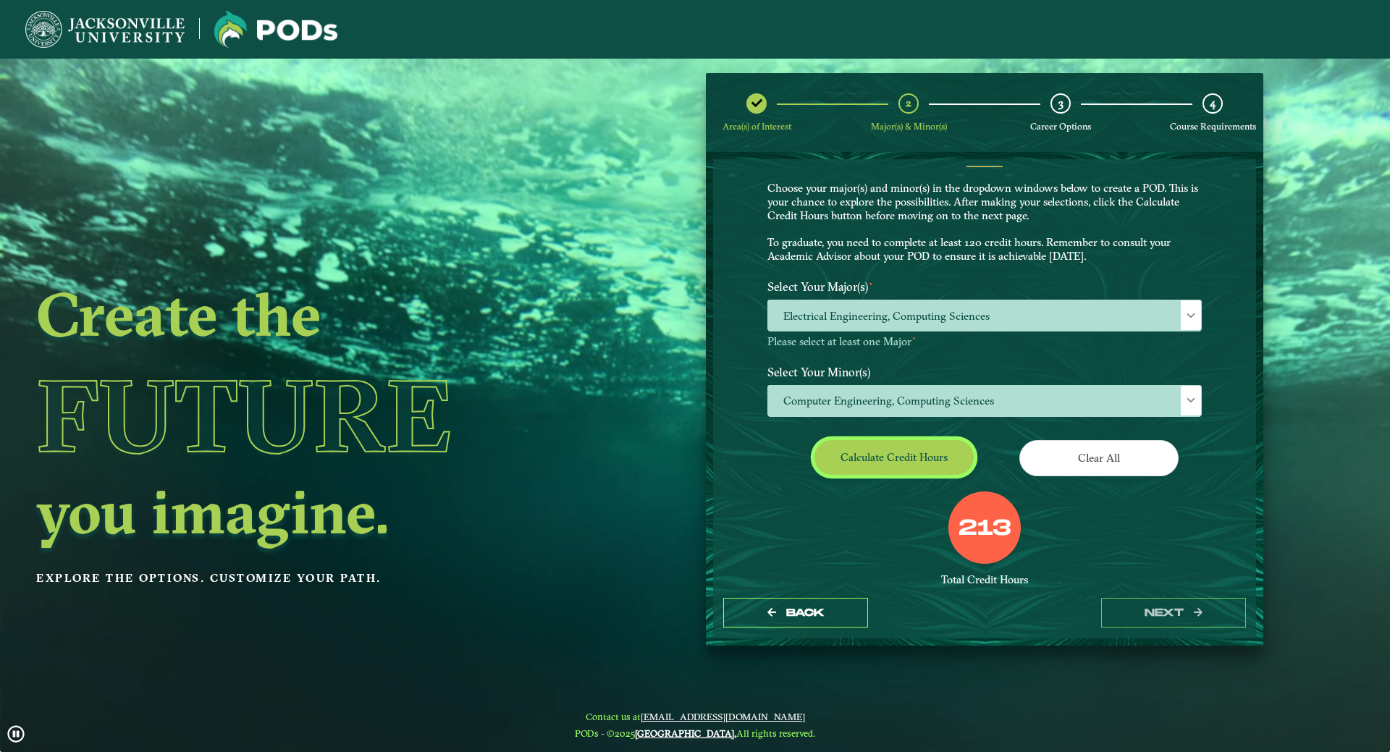
scroll to position [31, 0]
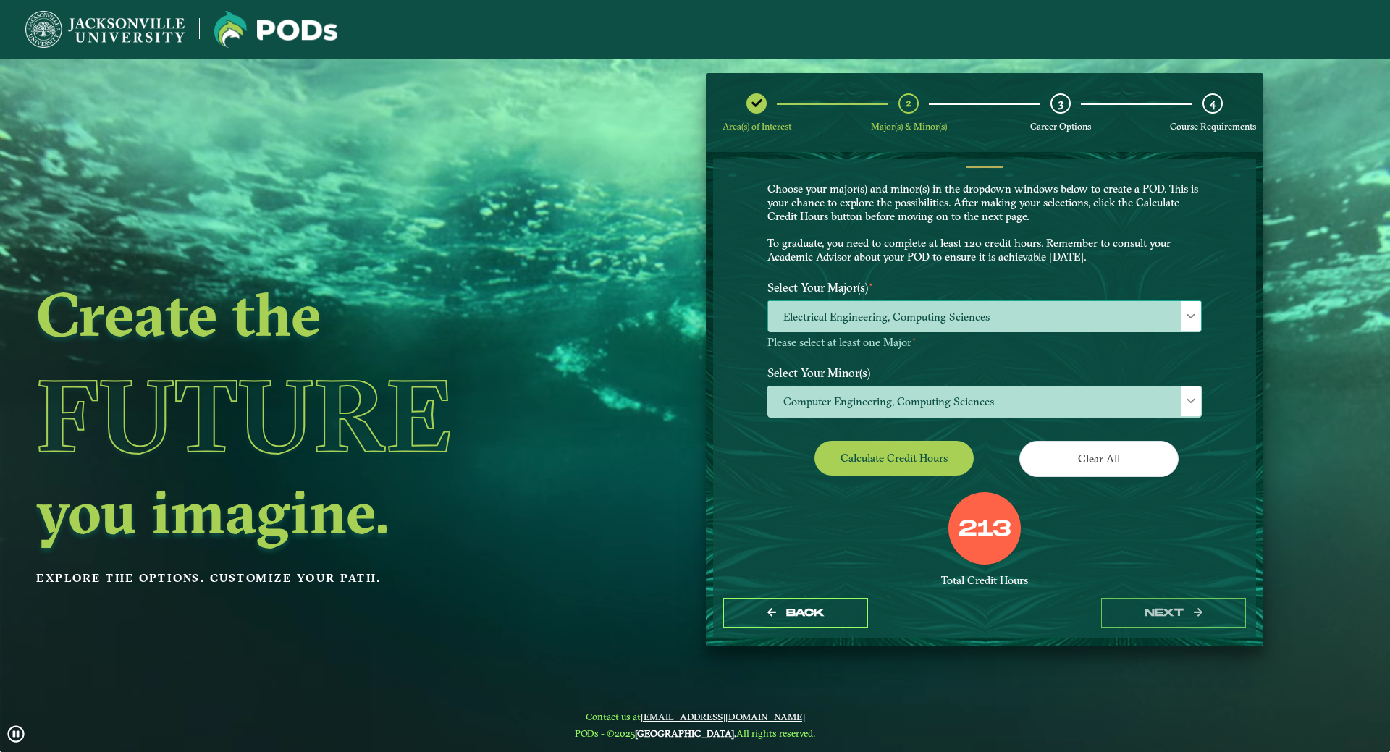
click at [1186, 319] on span at bounding box center [1191, 316] width 10 height 10
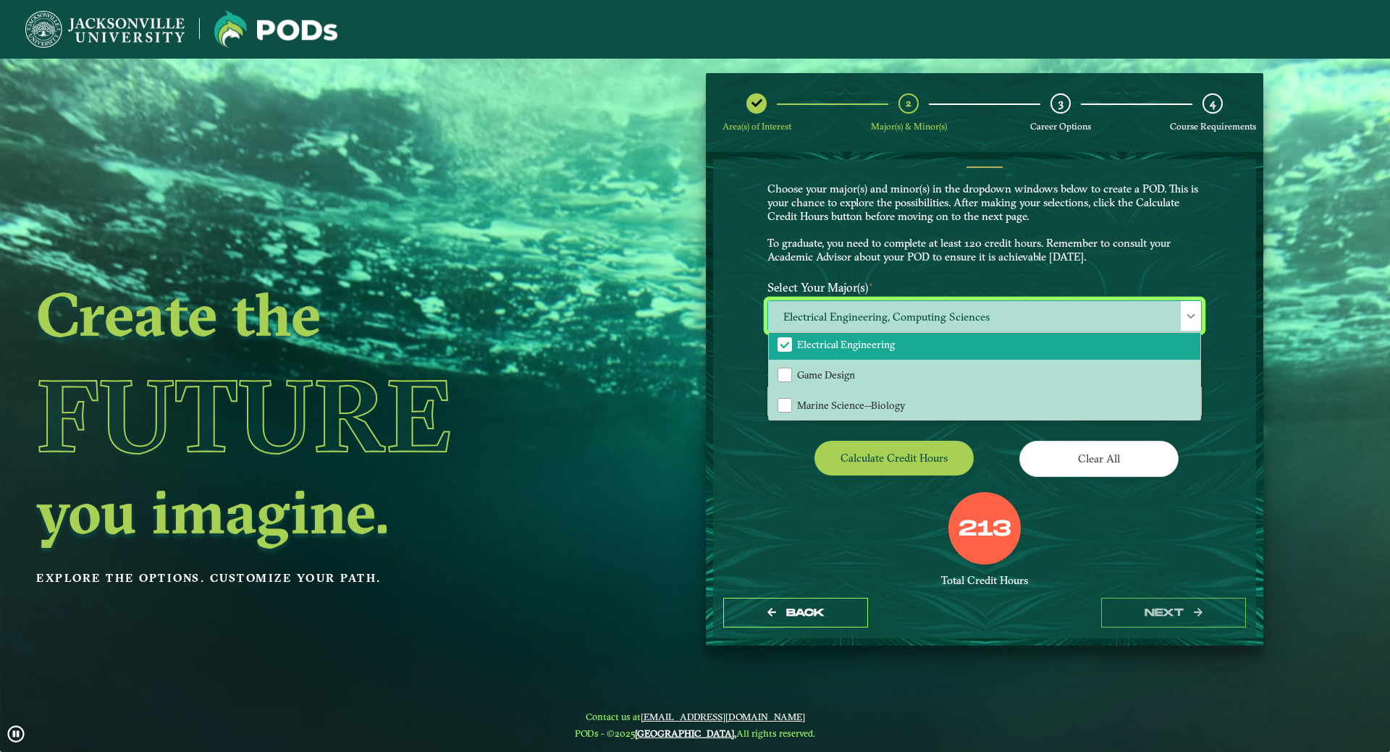
scroll to position [145, 0]
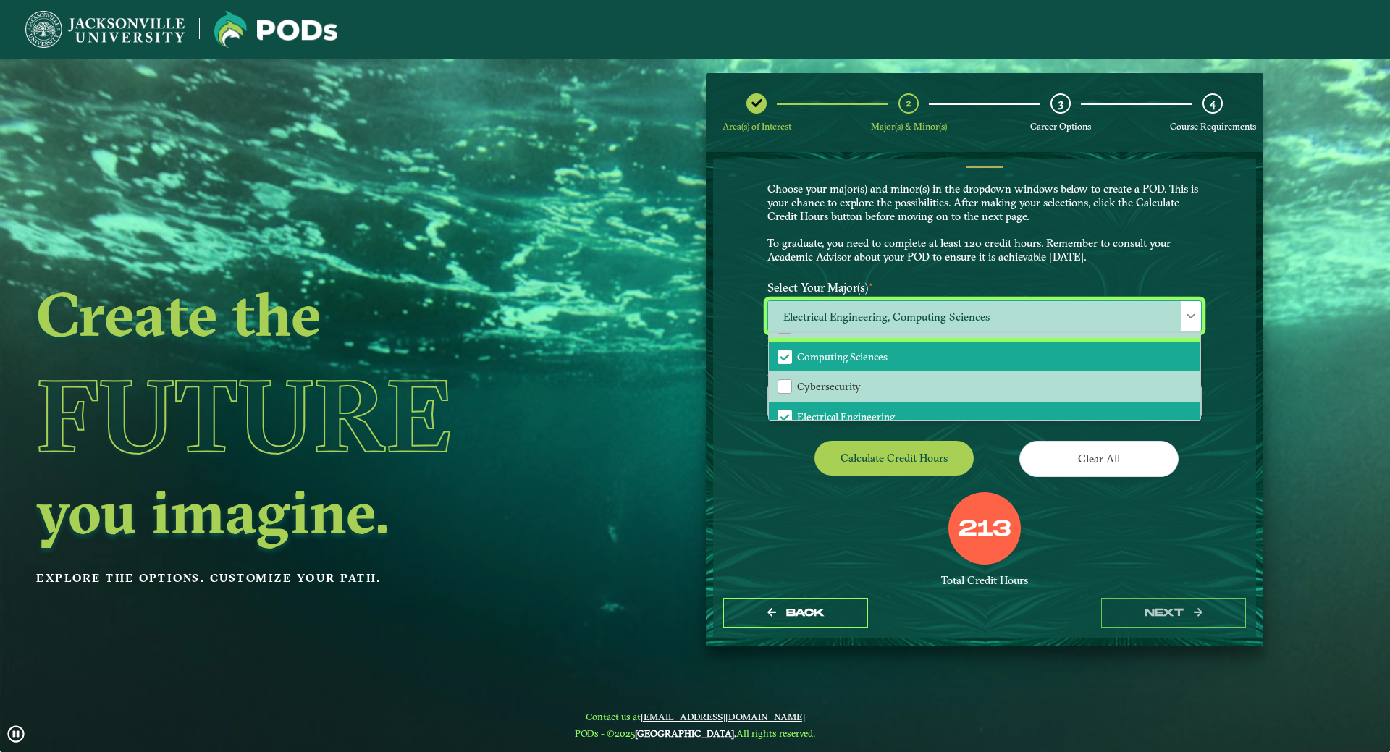
click at [782, 358] on span "Computing Sciences" at bounding box center [785, 357] width 13 height 13
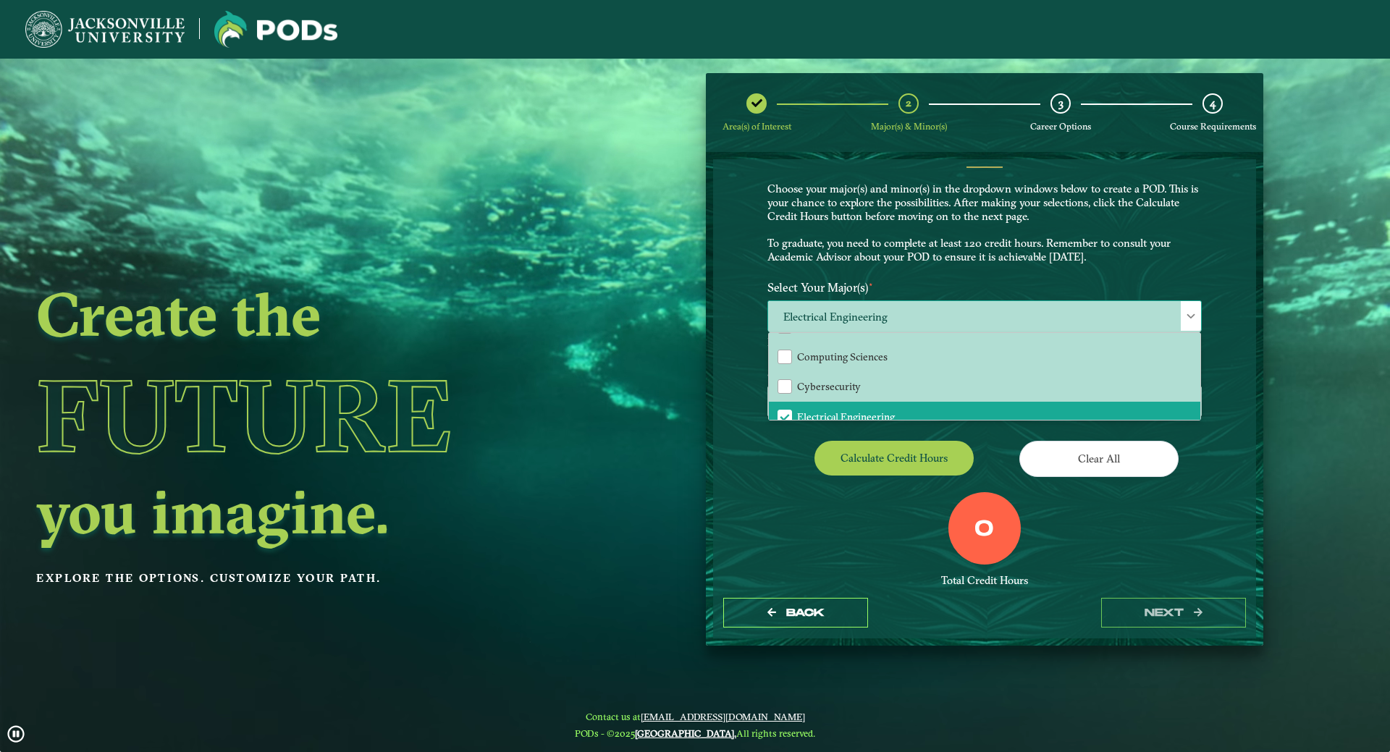
click at [1195, 314] on div at bounding box center [1191, 316] width 20 height 30
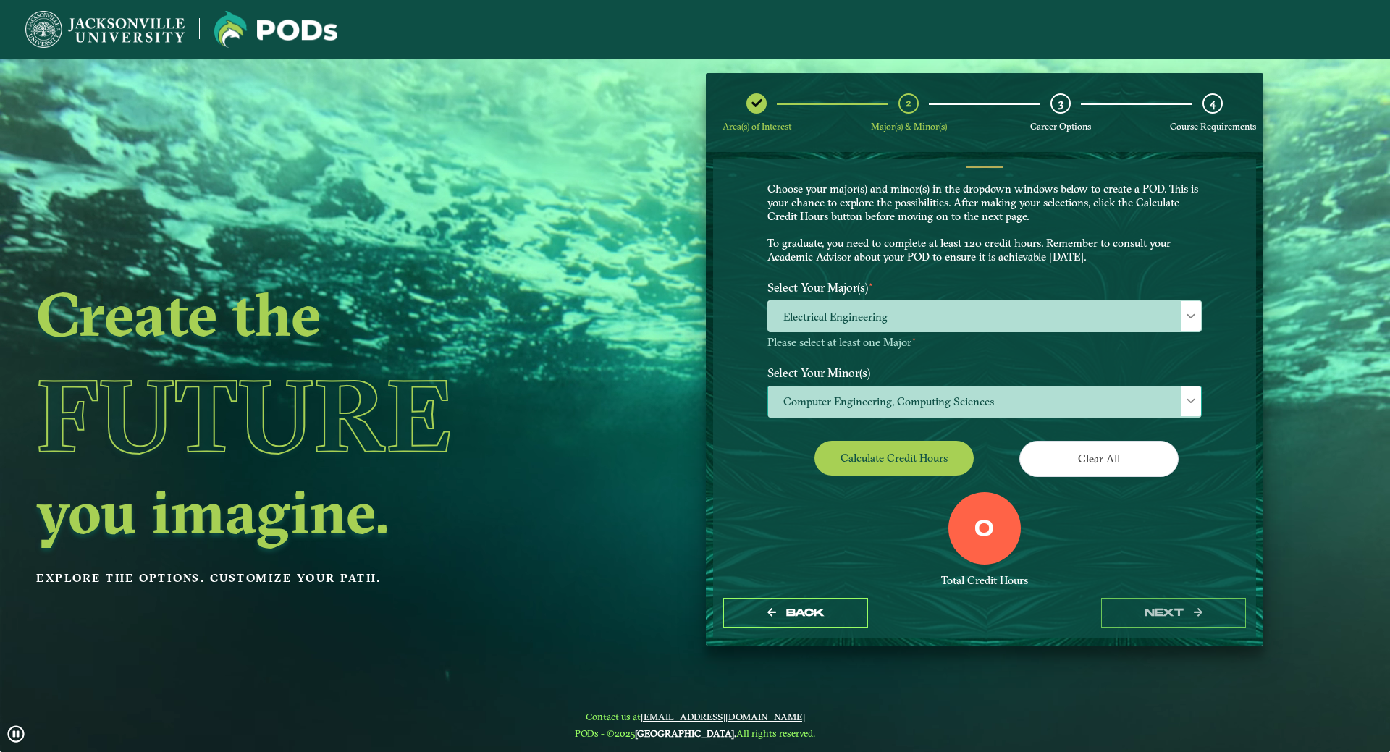
click at [1185, 395] on div at bounding box center [1191, 402] width 20 height 30
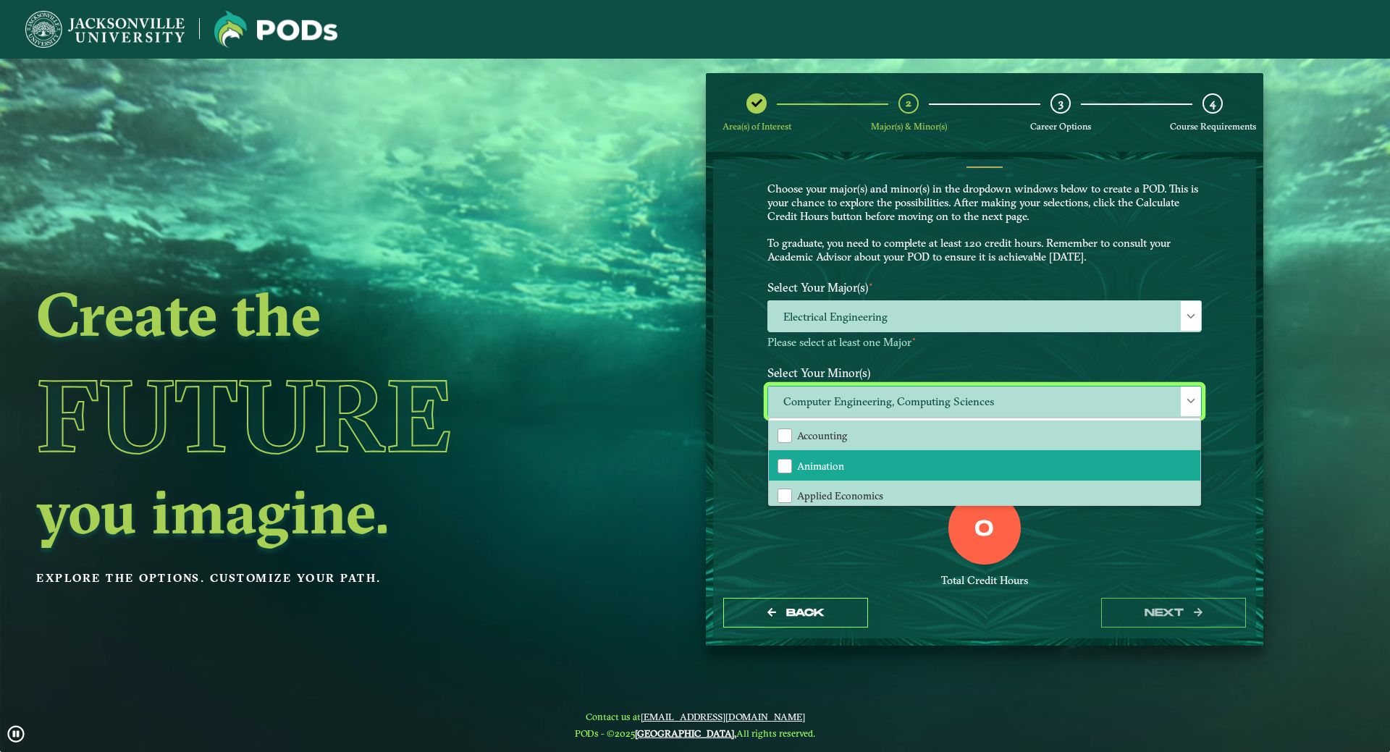
scroll to position [0, 0]
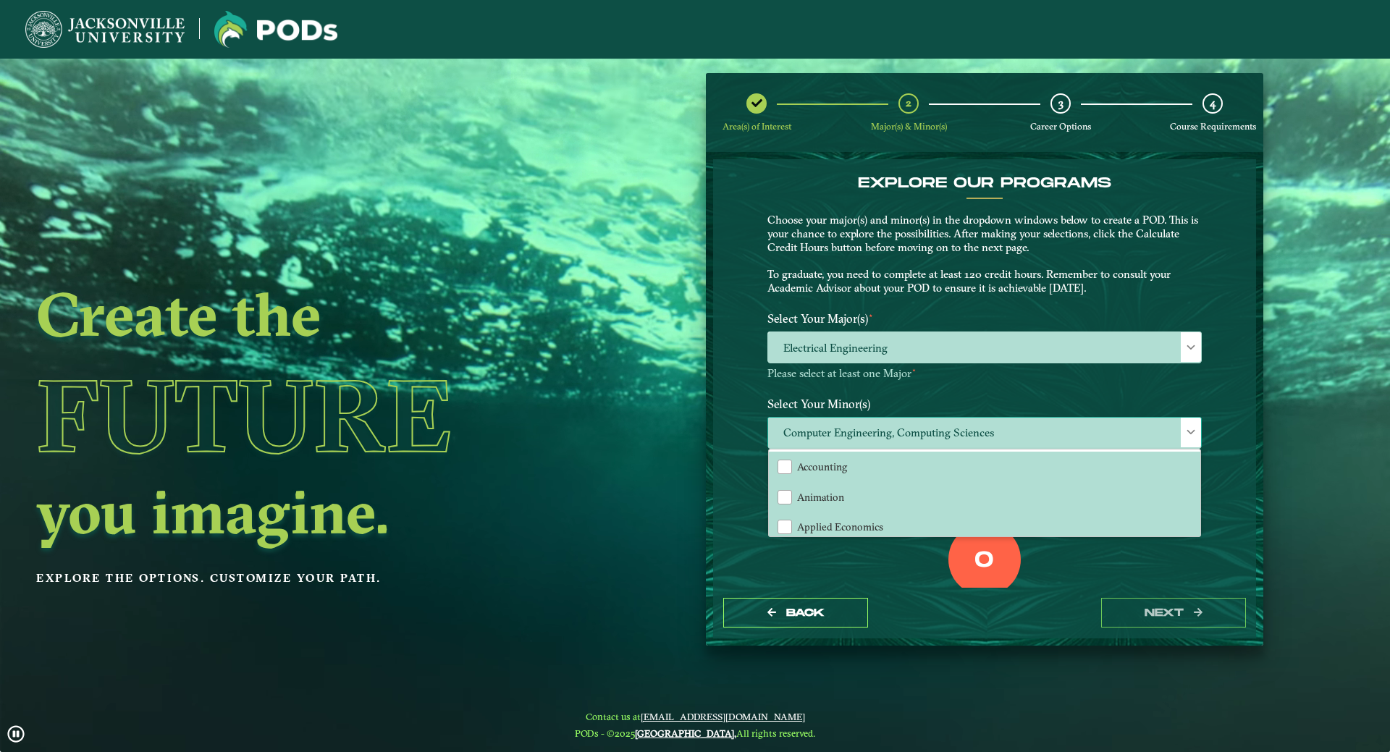
click at [1193, 439] on div at bounding box center [1191, 433] width 20 height 30
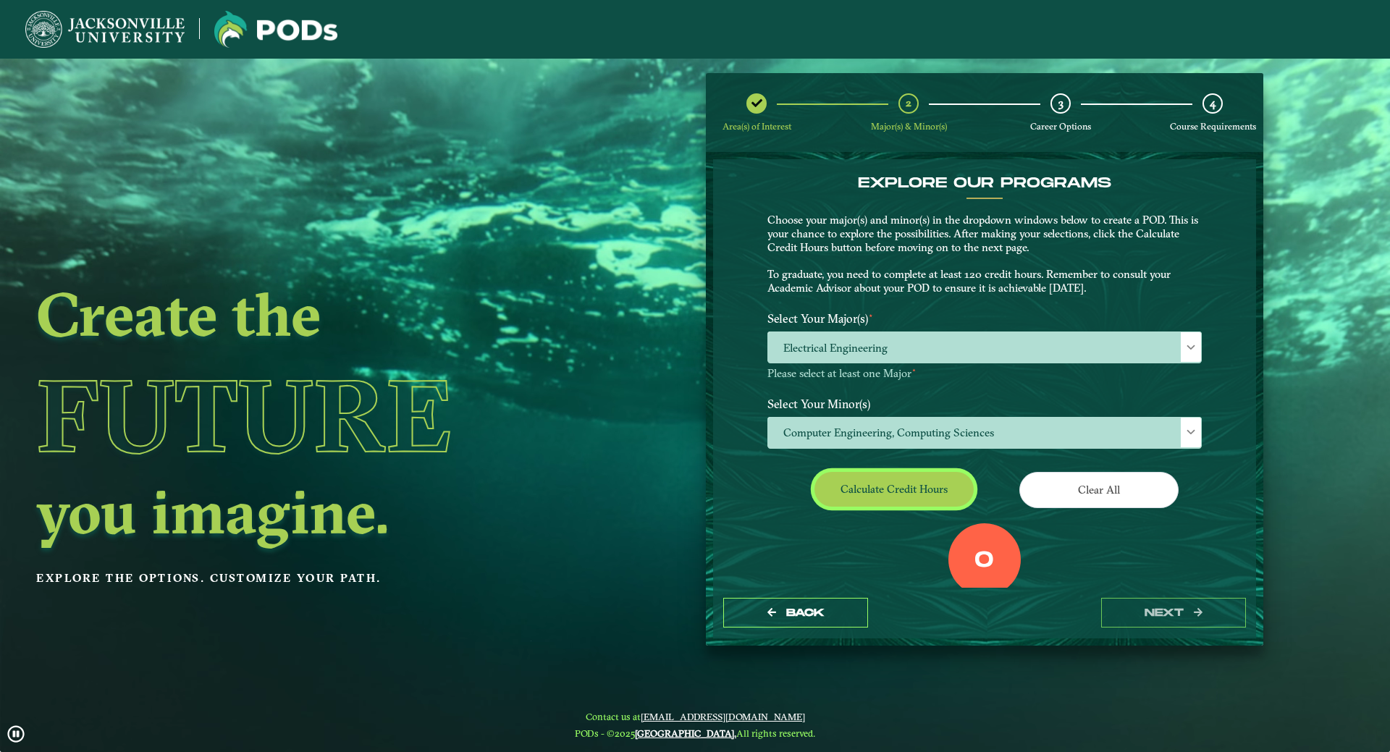
click at [913, 501] on button "Calculate credit hours" at bounding box center [894, 489] width 159 height 34
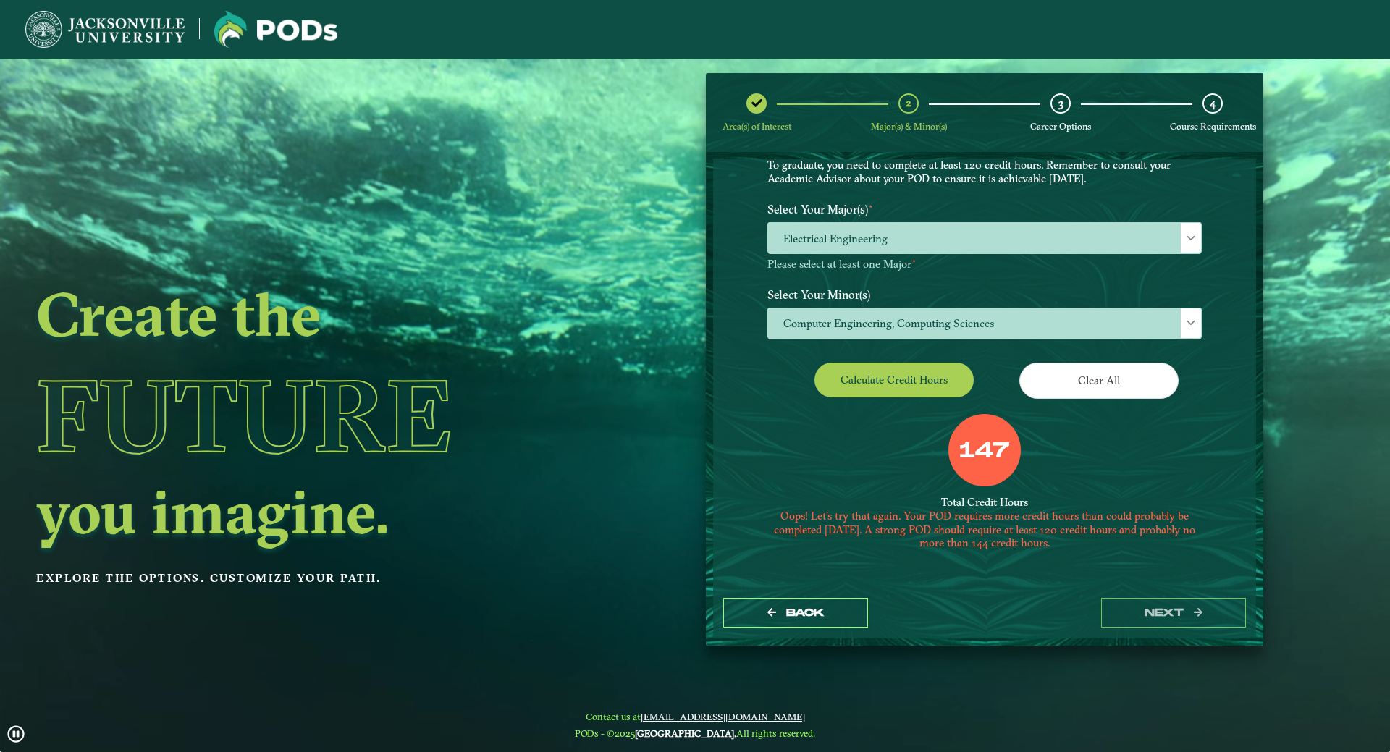
scroll to position [111, 0]
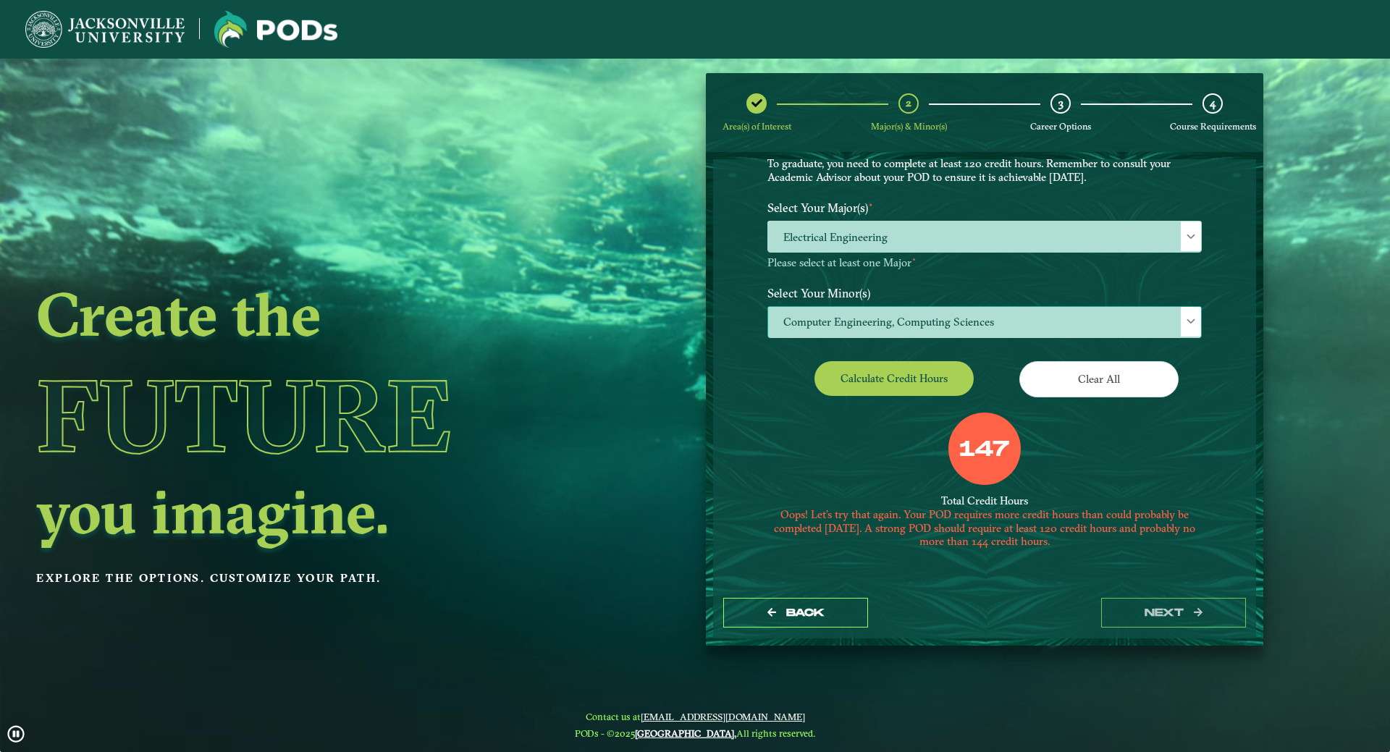
click at [1186, 328] on div at bounding box center [1191, 322] width 20 height 30
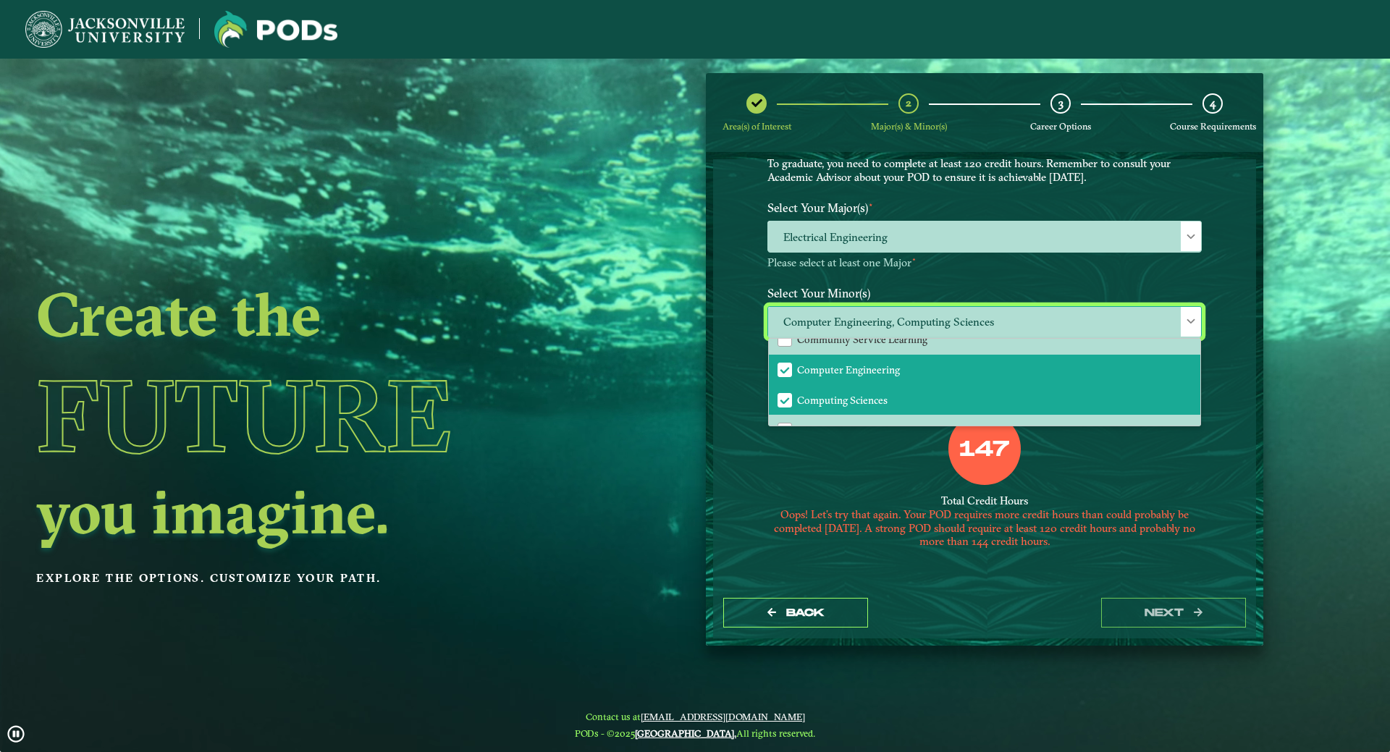
scroll to position [435, 0]
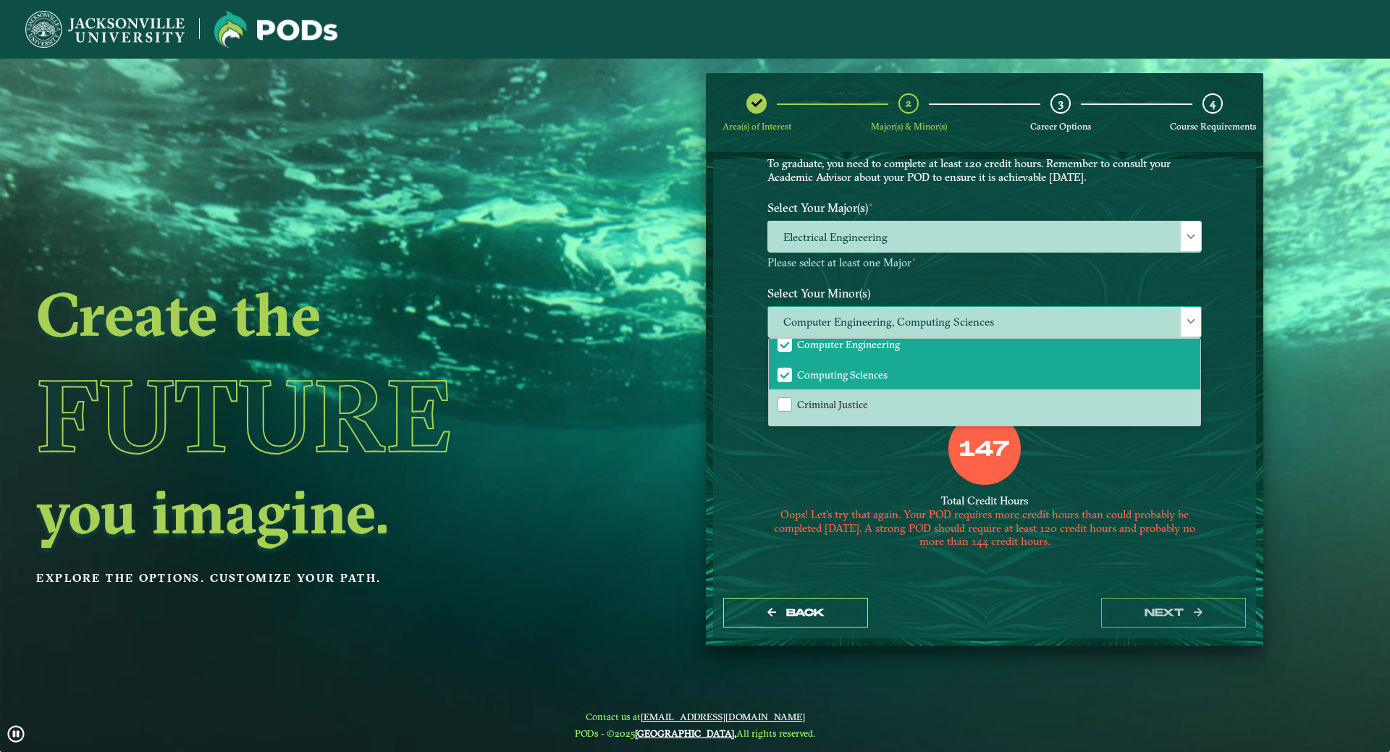
click at [786, 346] on span "Computer Engineering" at bounding box center [785, 344] width 13 height 13
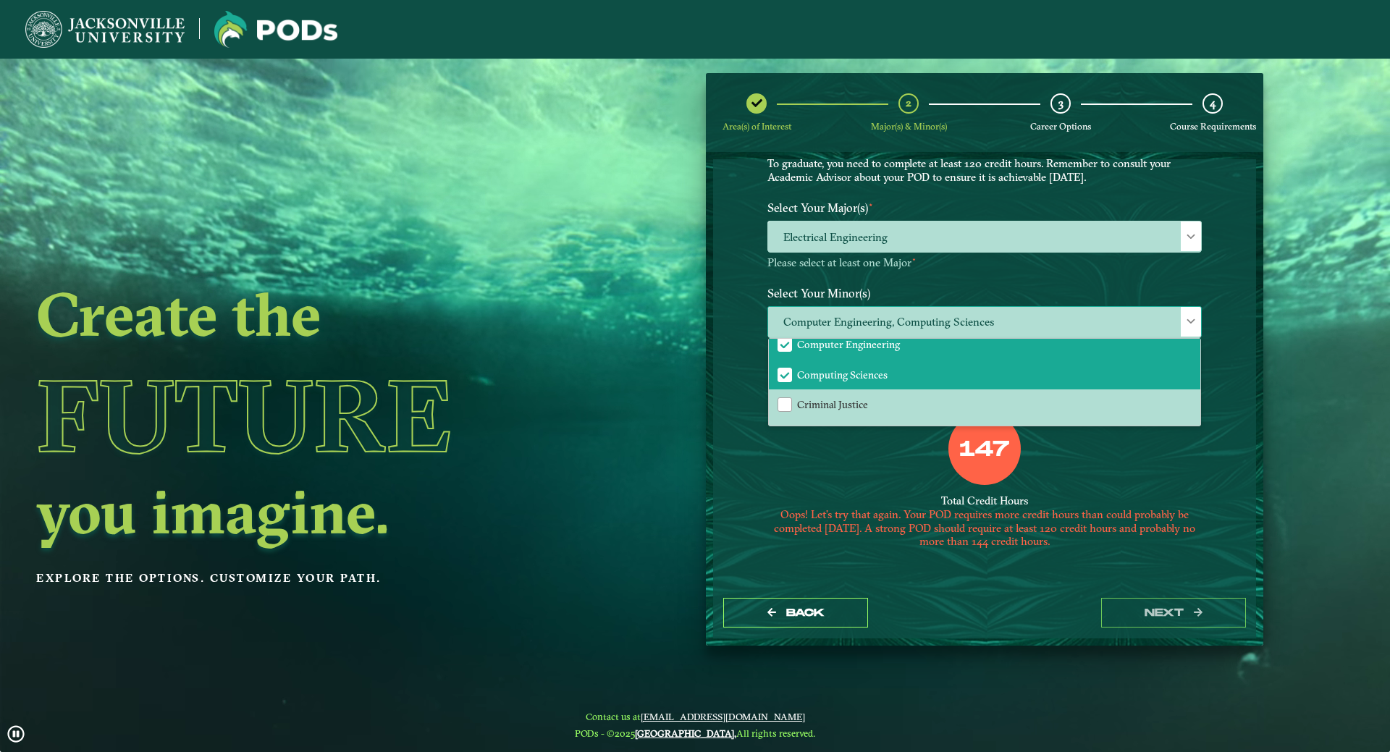
scroll to position [441, 0]
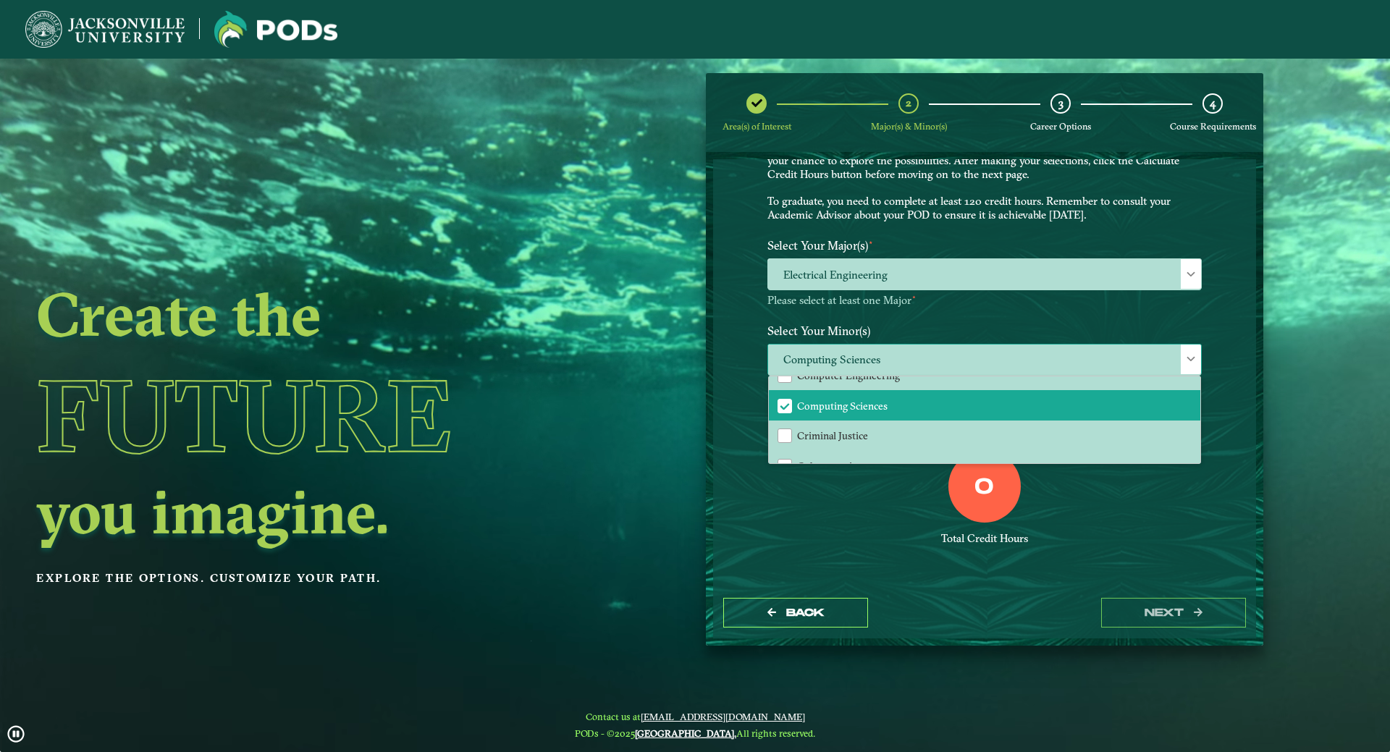
click at [1195, 350] on div at bounding box center [1191, 360] width 20 height 30
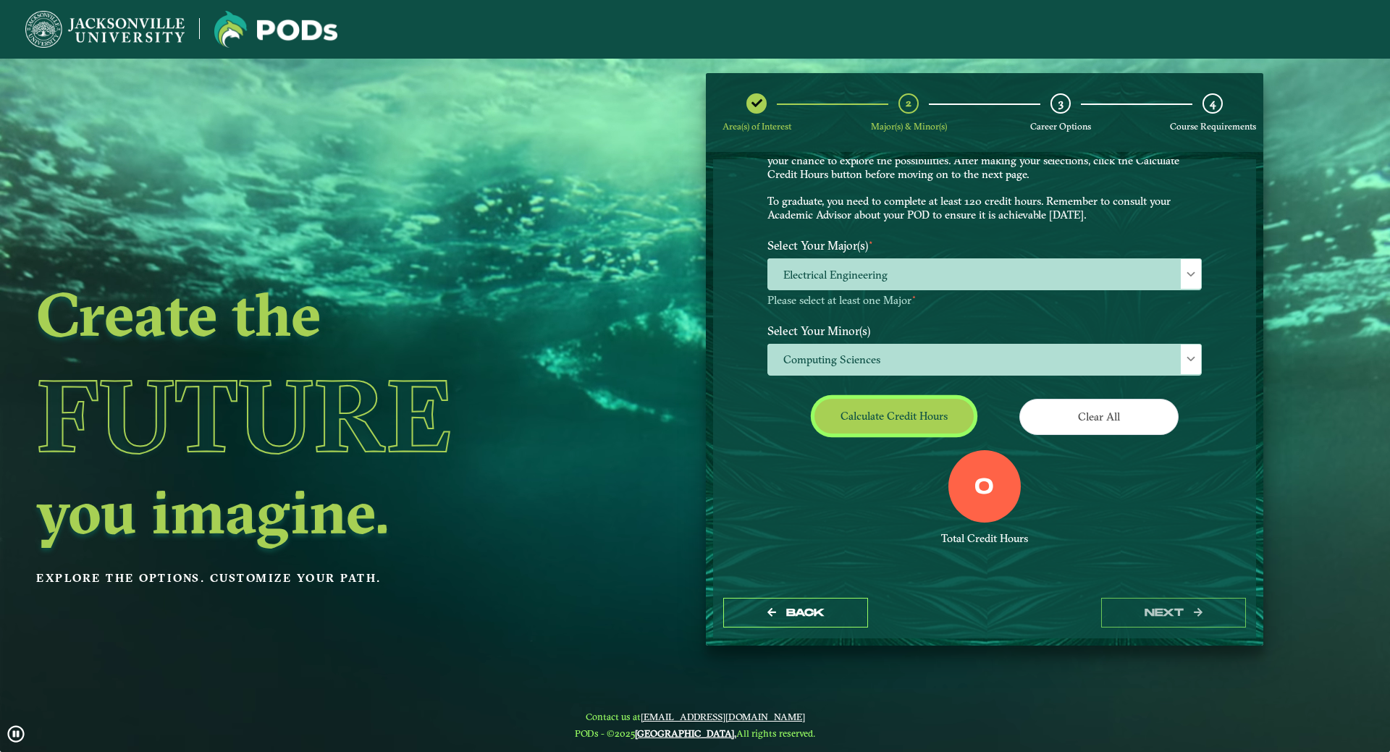
click at [886, 417] on button "Calculate credit hours" at bounding box center [894, 416] width 159 height 34
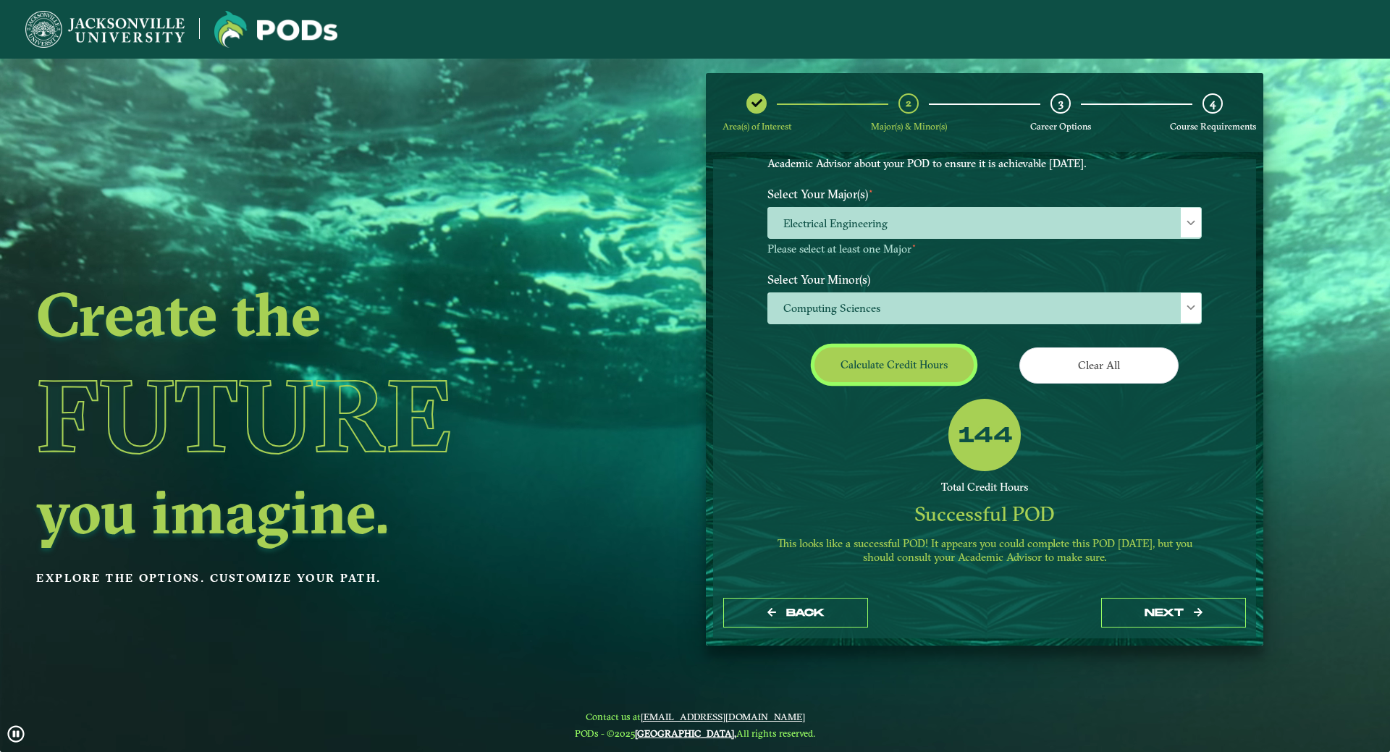
scroll to position [126, 0]
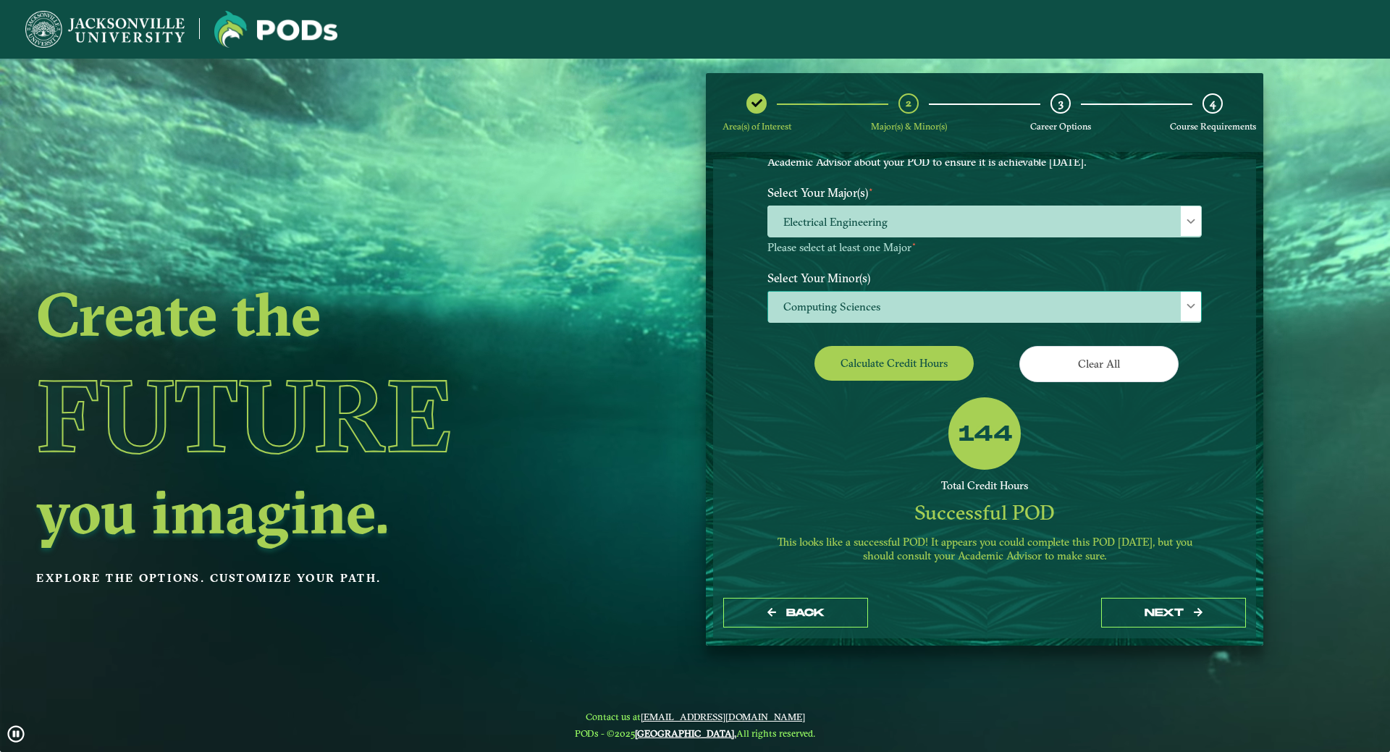
click at [1188, 310] on span at bounding box center [1191, 306] width 10 height 10
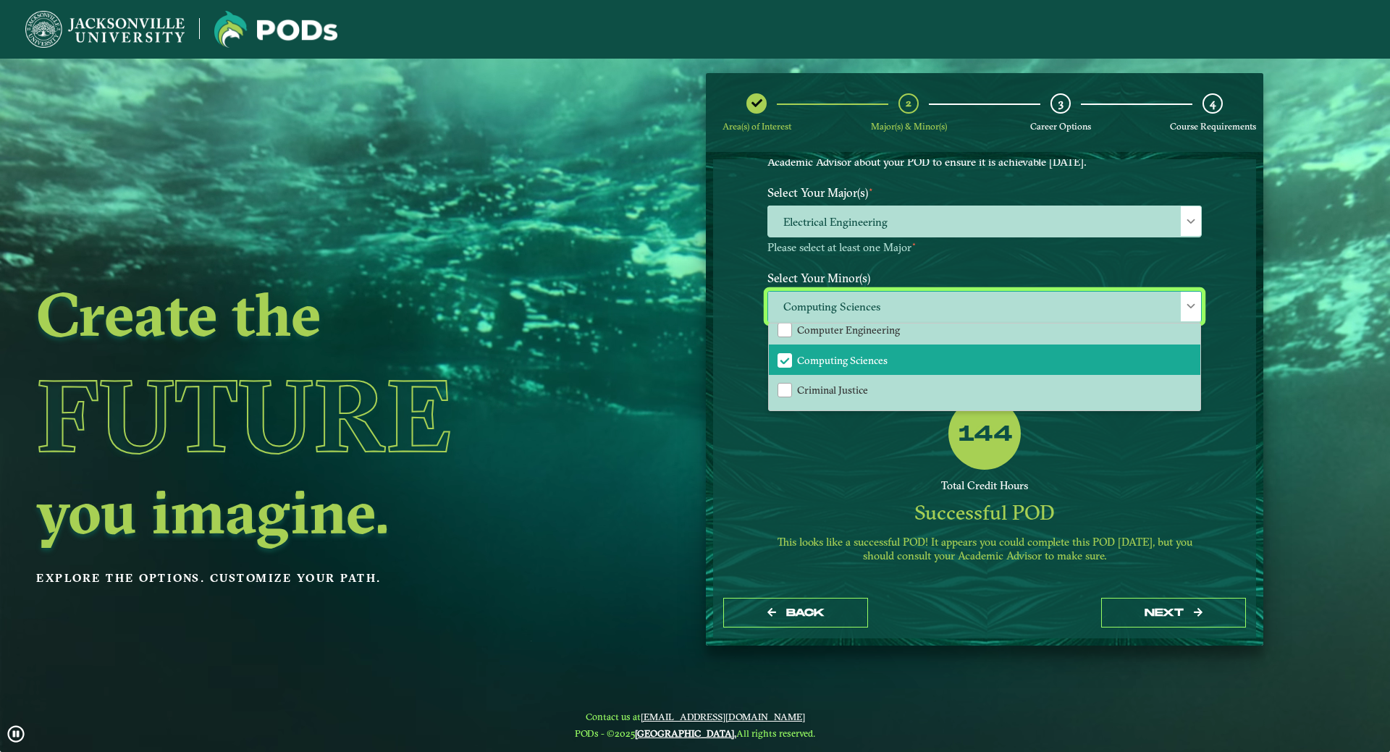
scroll to position [435, 0]
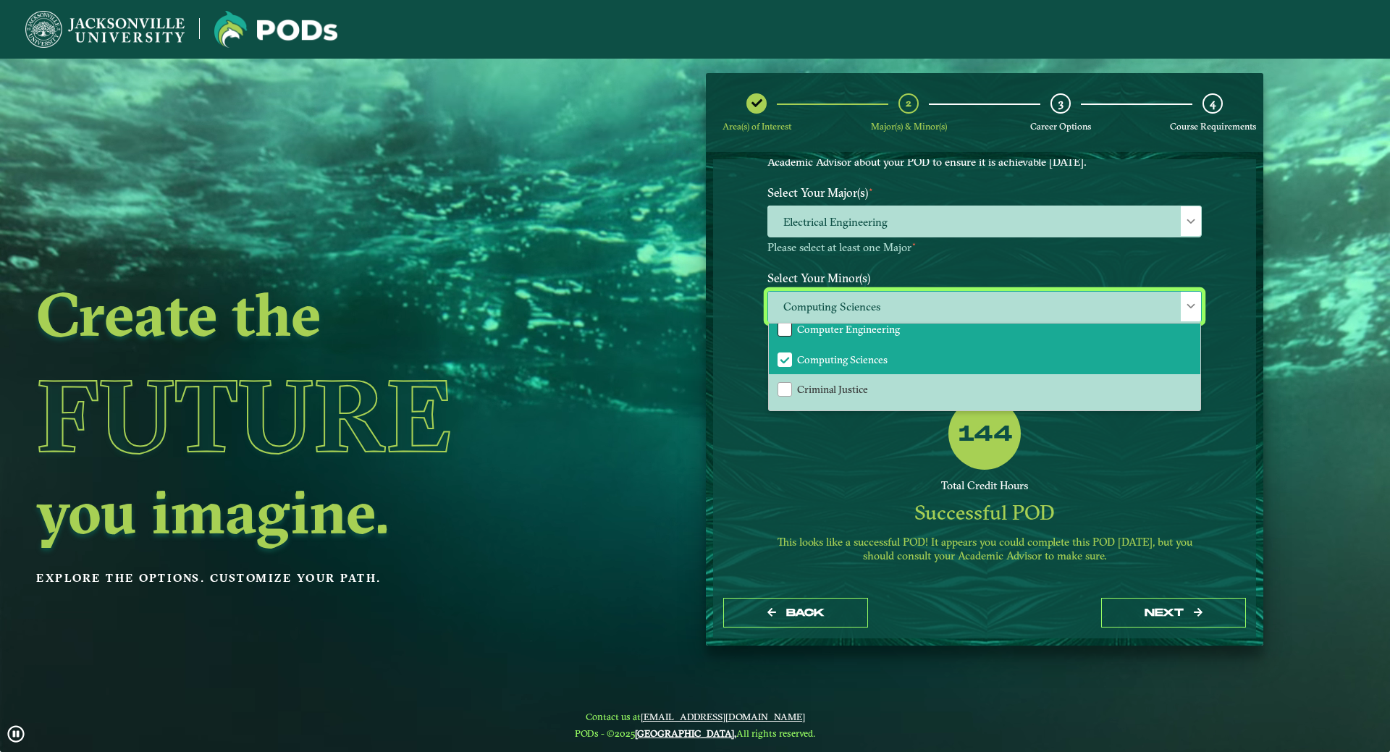
click at [782, 330] on div "Computer Engineering" at bounding box center [785, 329] width 14 height 14
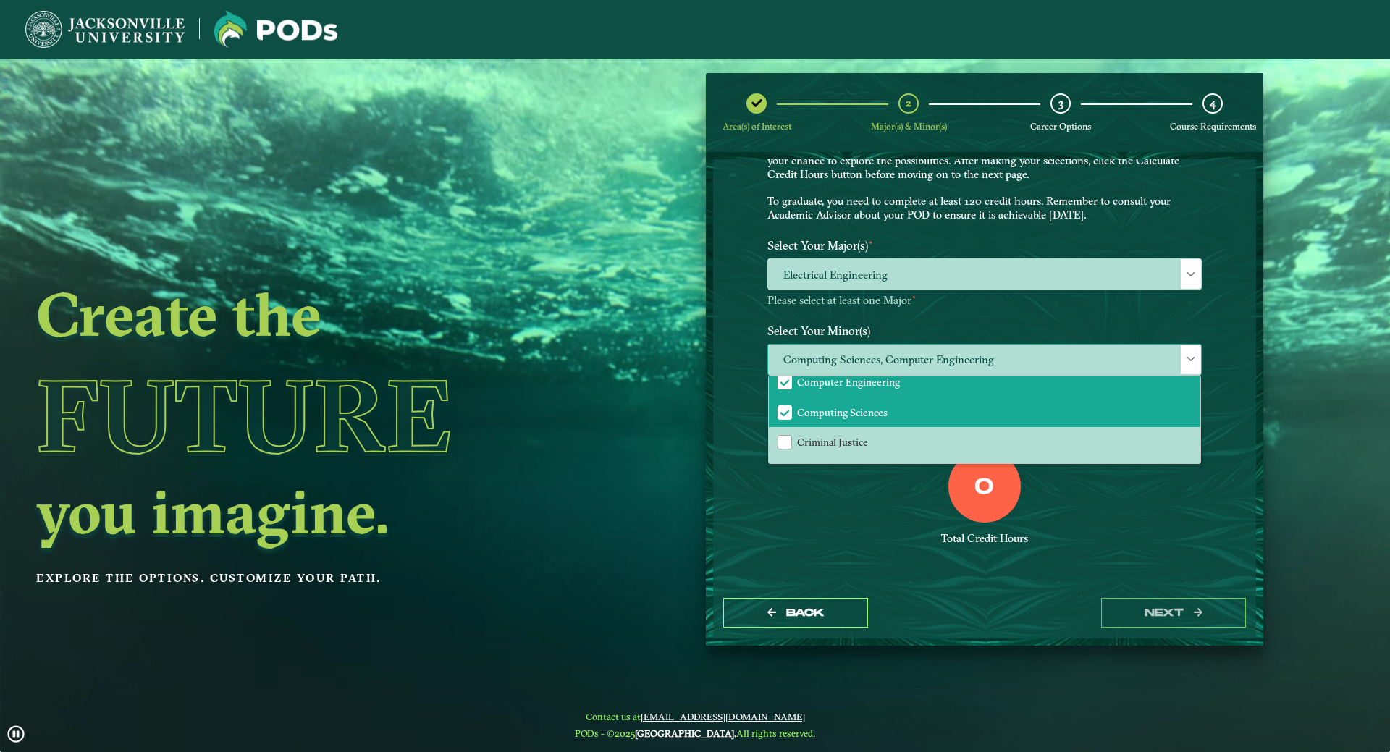
scroll to position [73, 0]
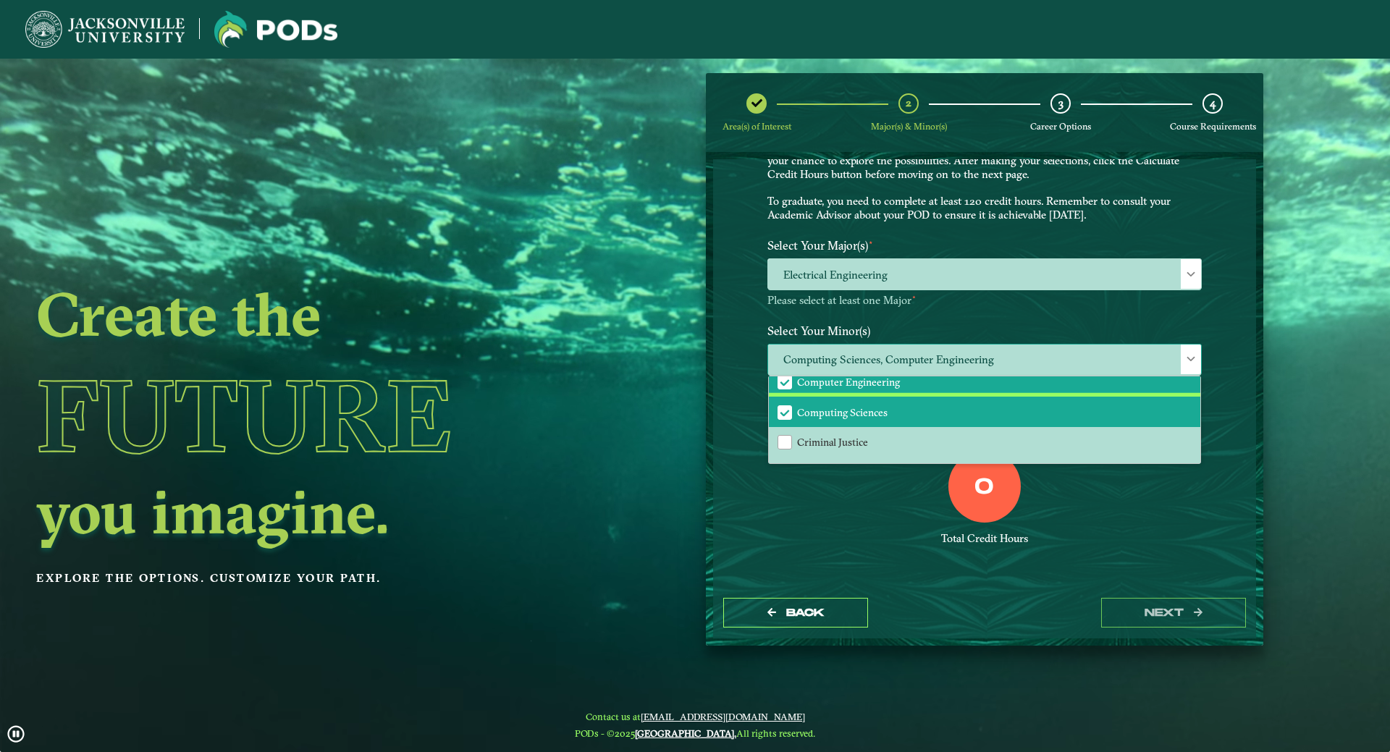
click at [784, 408] on span "Computing Sciences" at bounding box center [785, 412] width 13 height 13
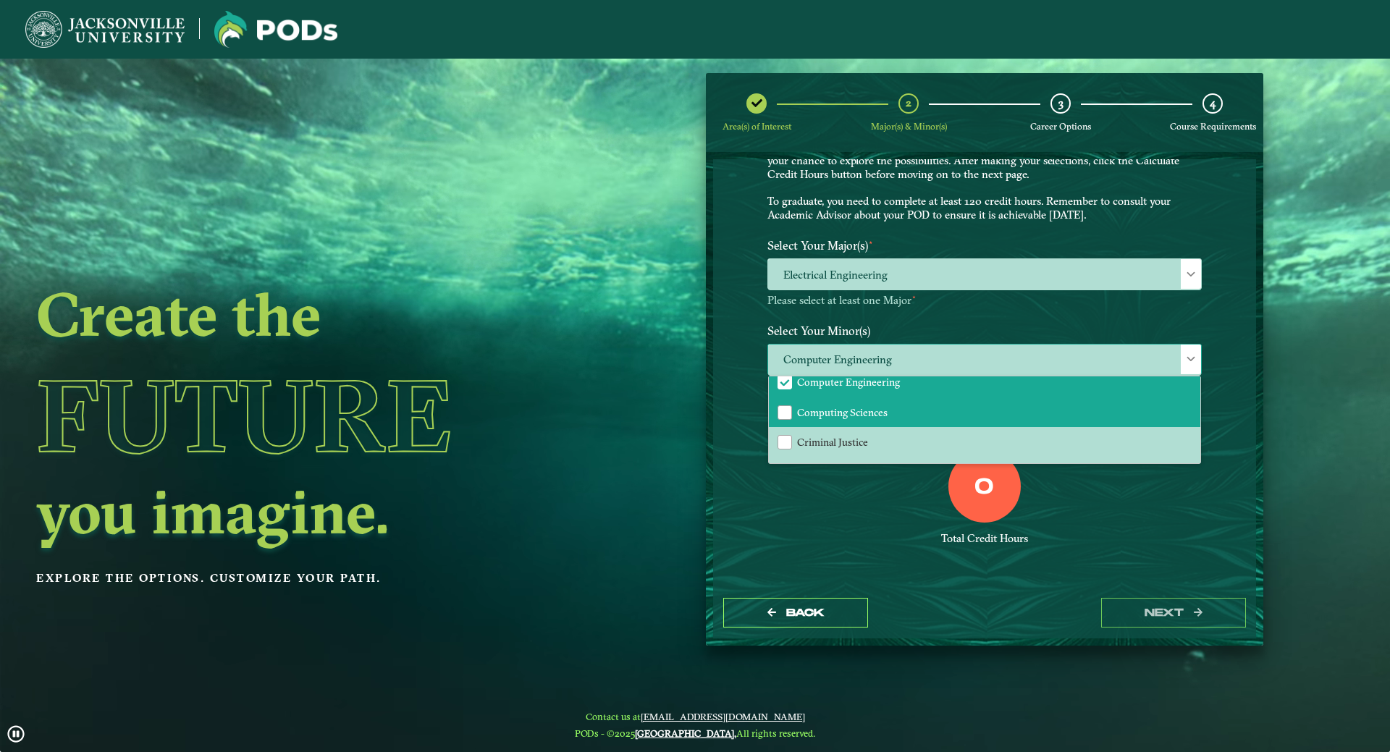
drag, startPoint x: 1190, startPoint y: 362, endPoint x: 1073, endPoint y: 422, distance: 131.8
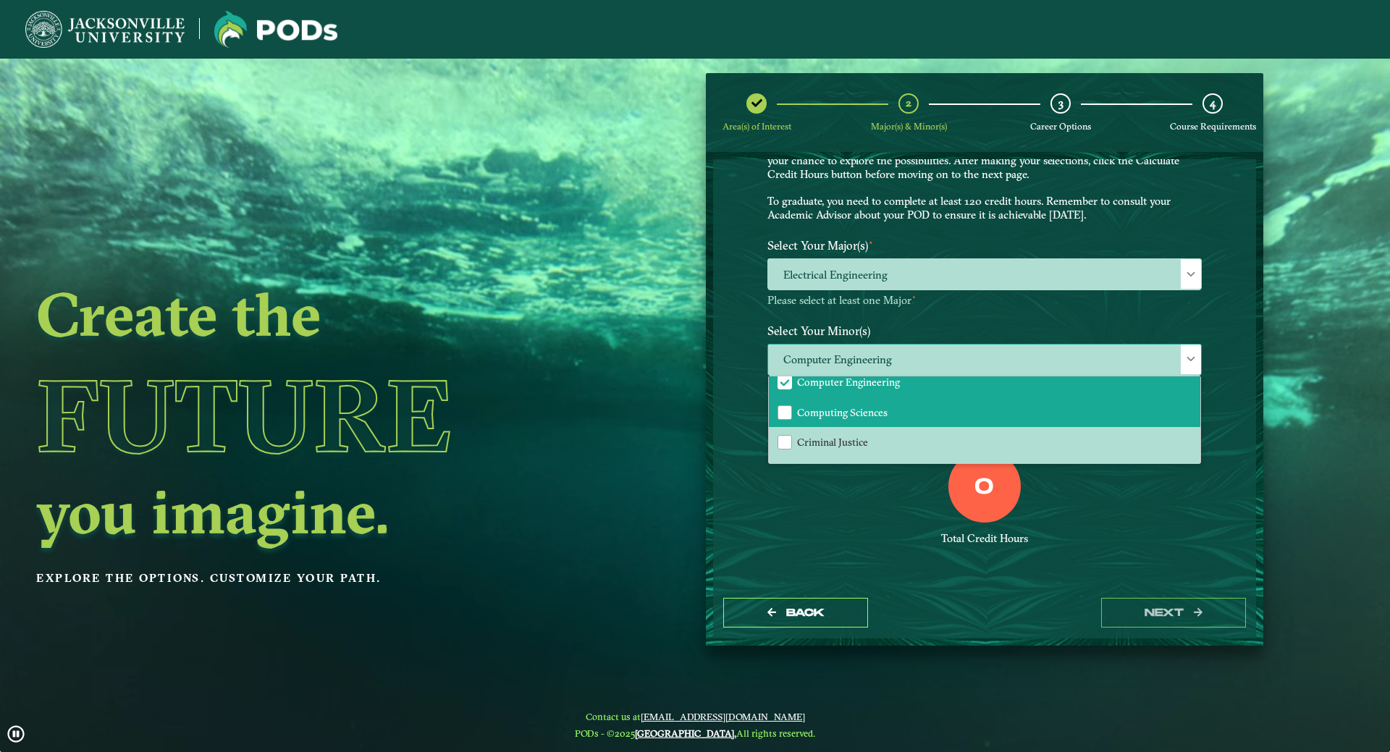
click at [1189, 362] on span at bounding box center [1191, 359] width 10 height 10
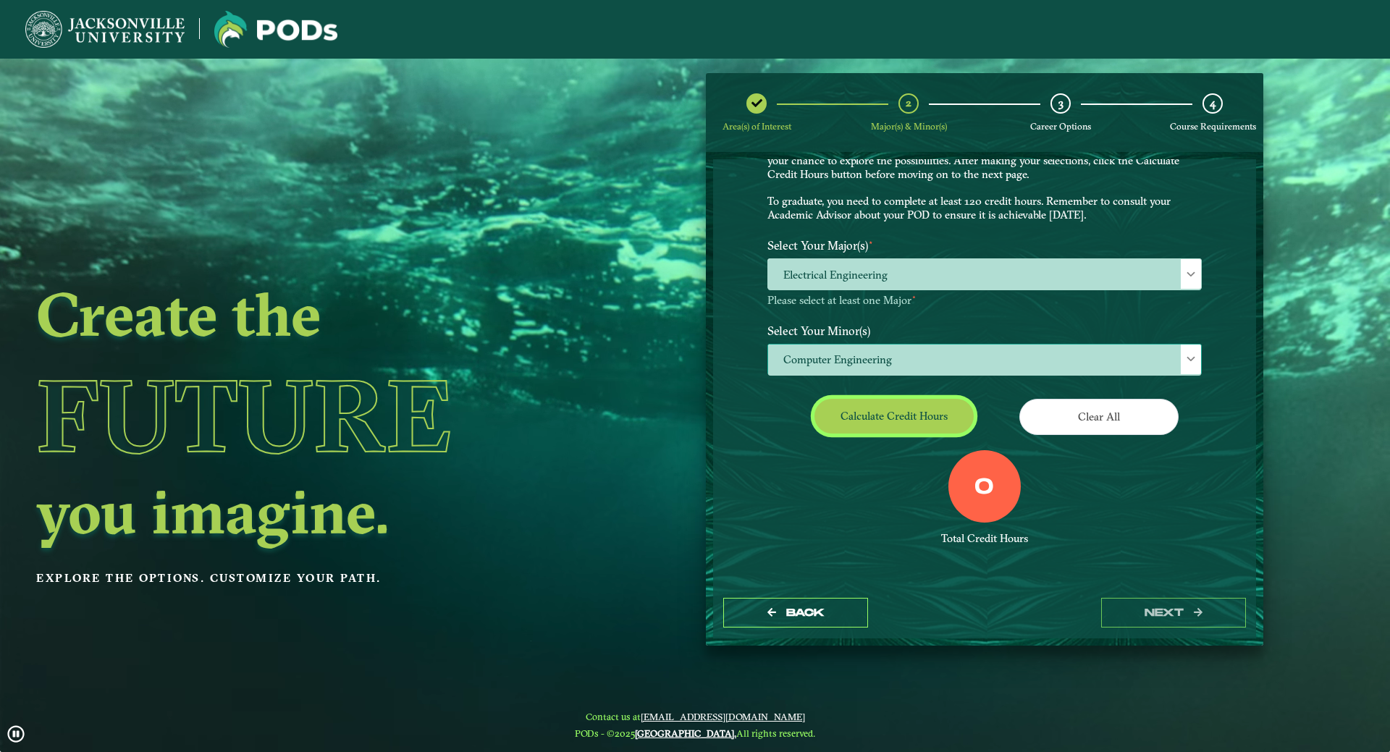
click at [884, 410] on button "Calculate credit hours" at bounding box center [894, 416] width 159 height 34
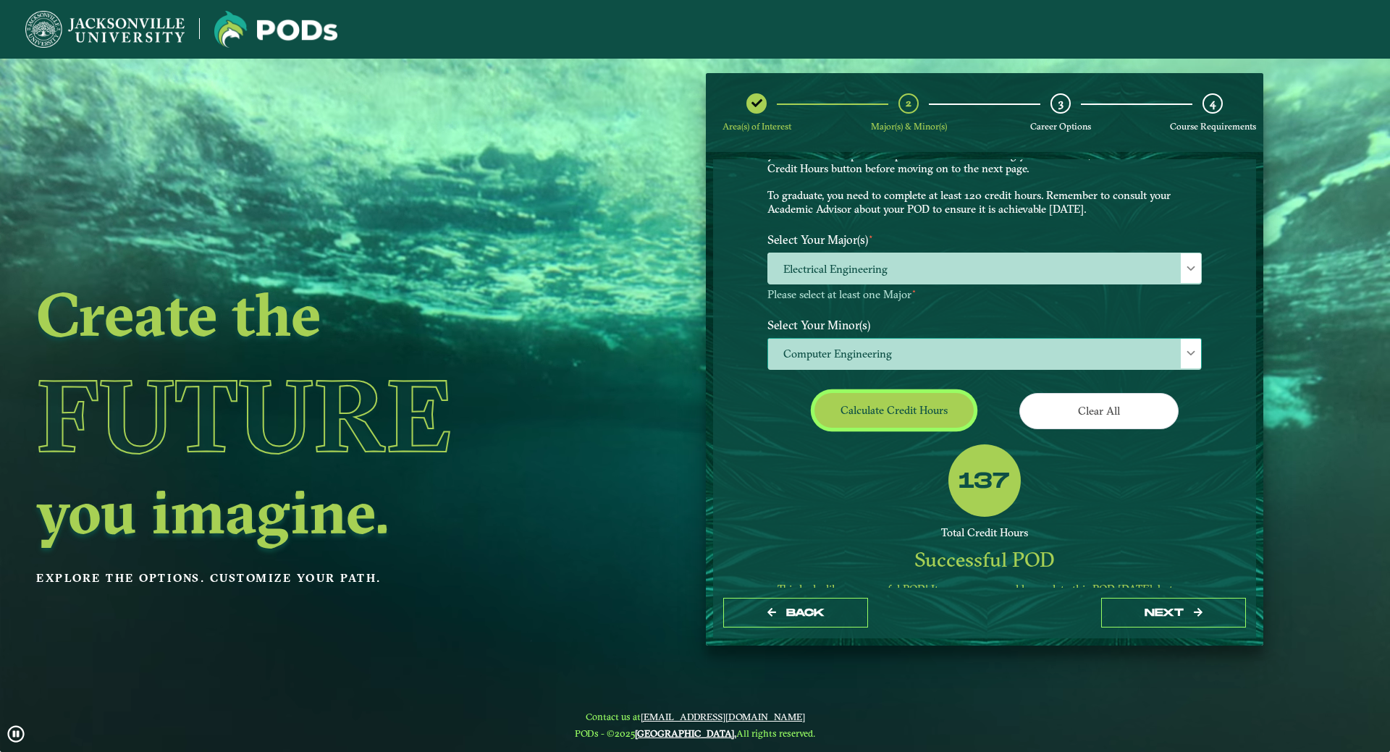
scroll to position [54, 0]
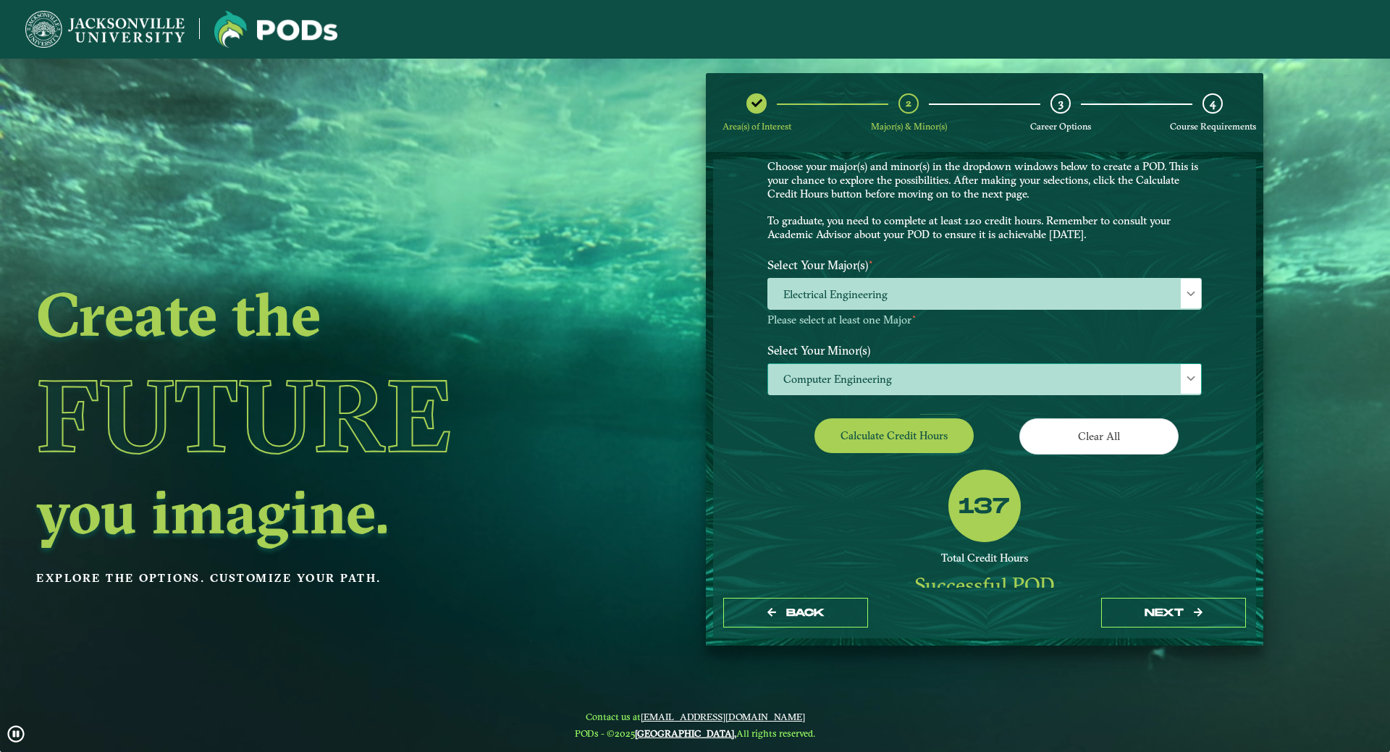
click at [1193, 385] on div at bounding box center [1191, 379] width 20 height 30
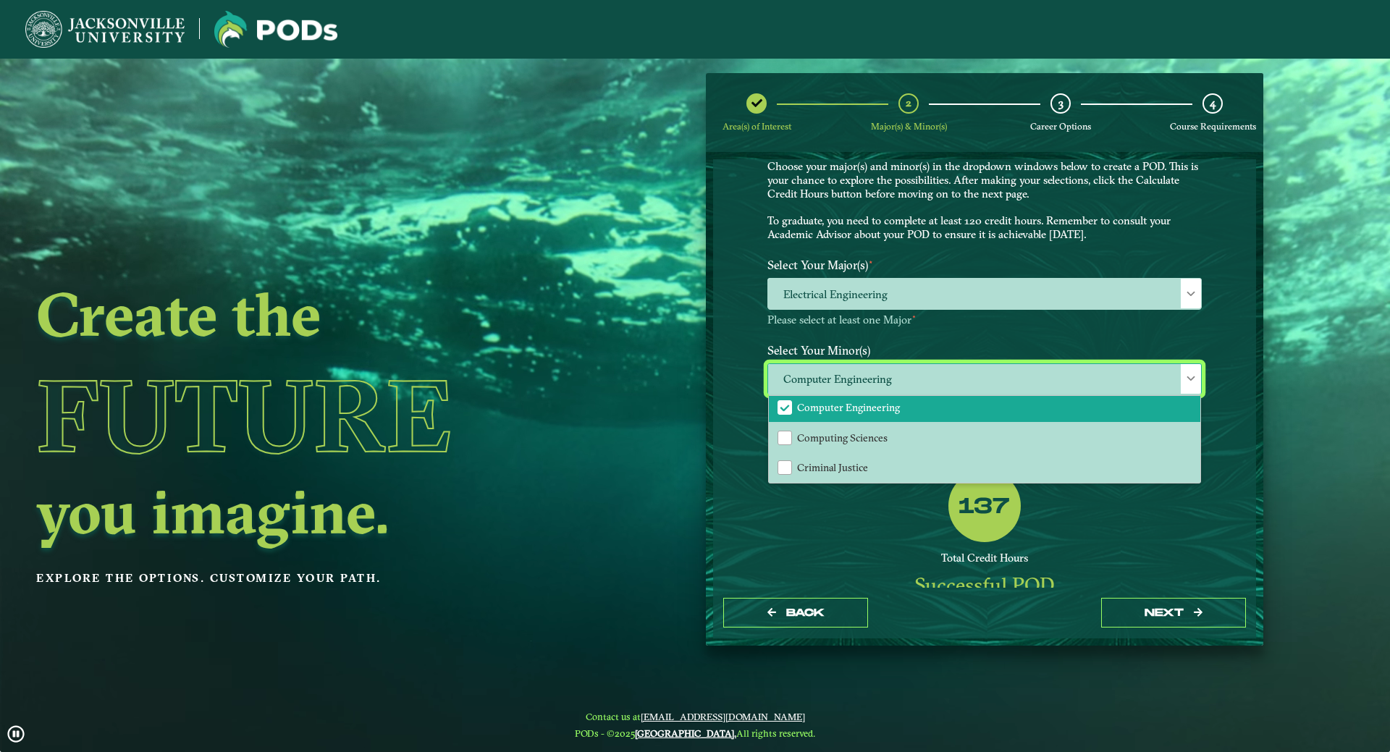
scroll to position [435, 0]
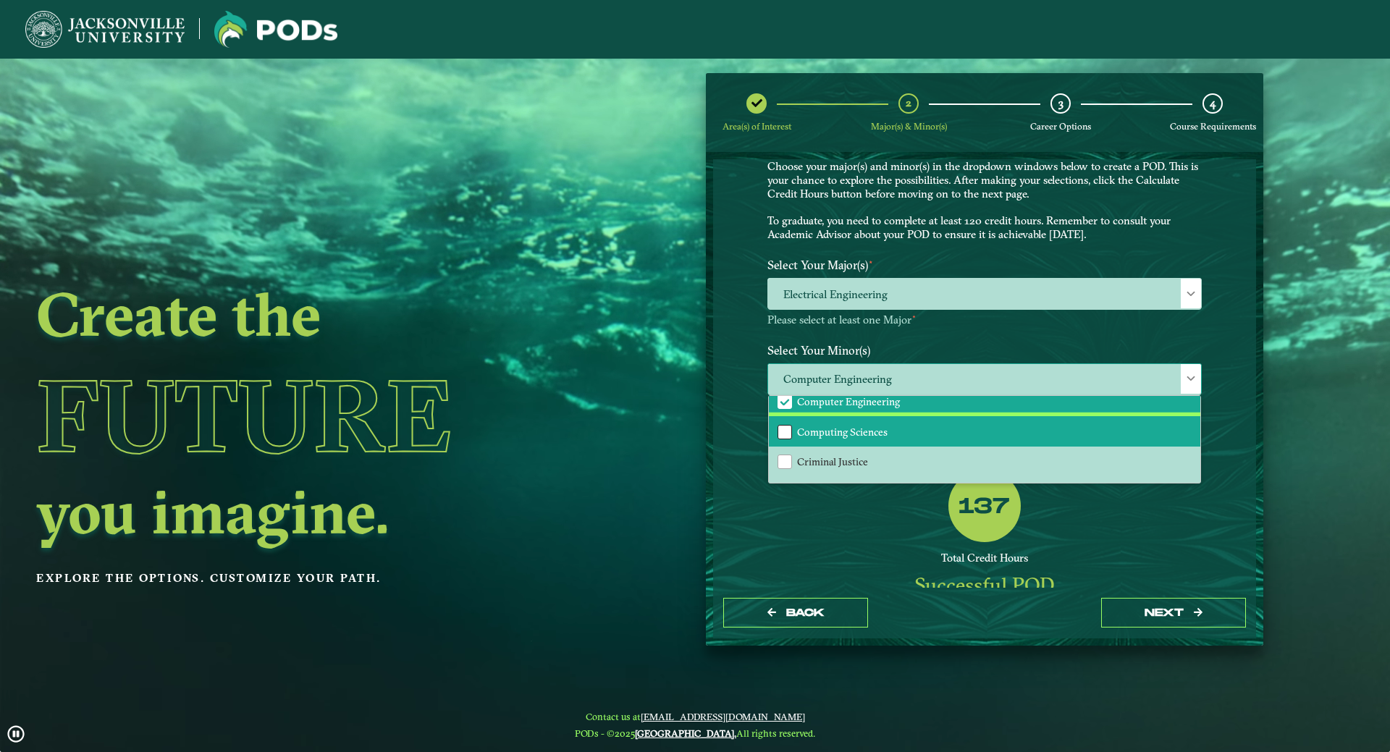
click at [782, 431] on div "Computing Sciences" at bounding box center [785, 432] width 14 height 14
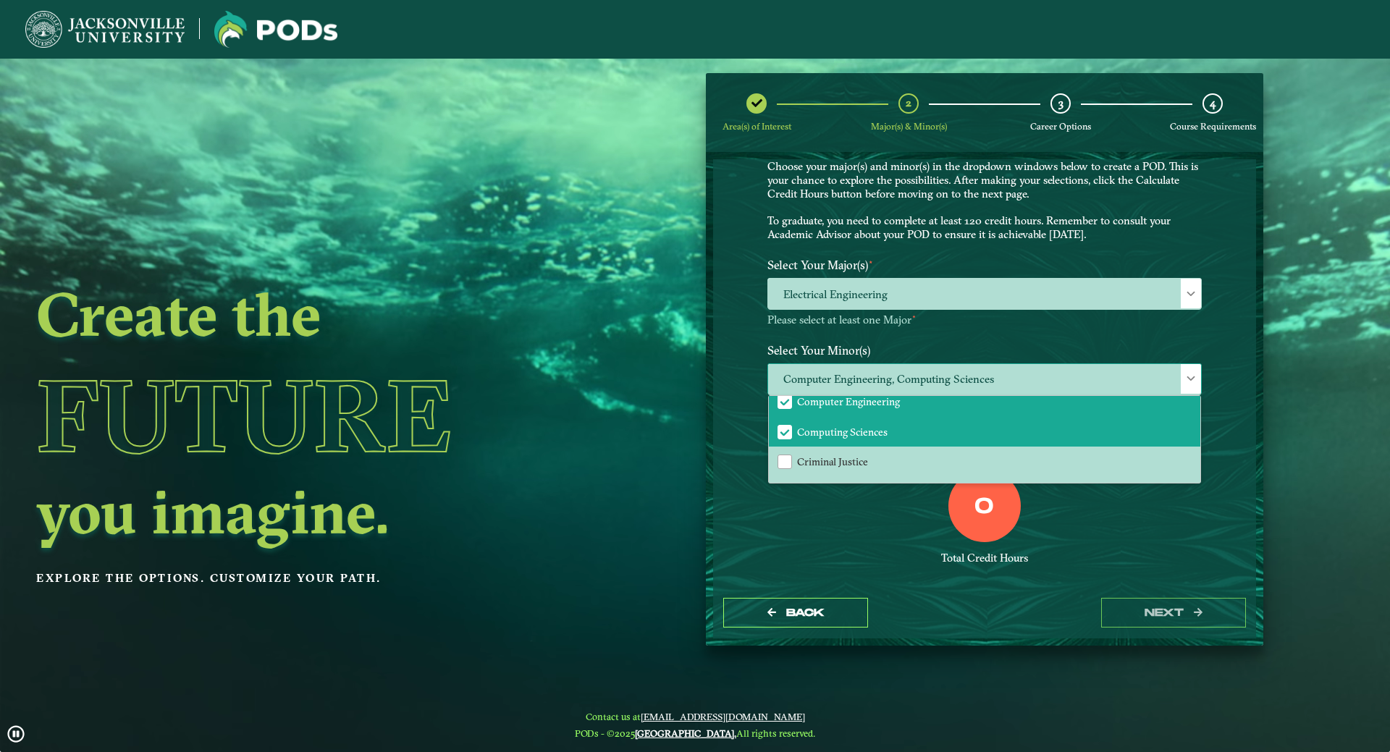
click at [782, 405] on span "Computer Engineering" at bounding box center [785, 401] width 13 height 13
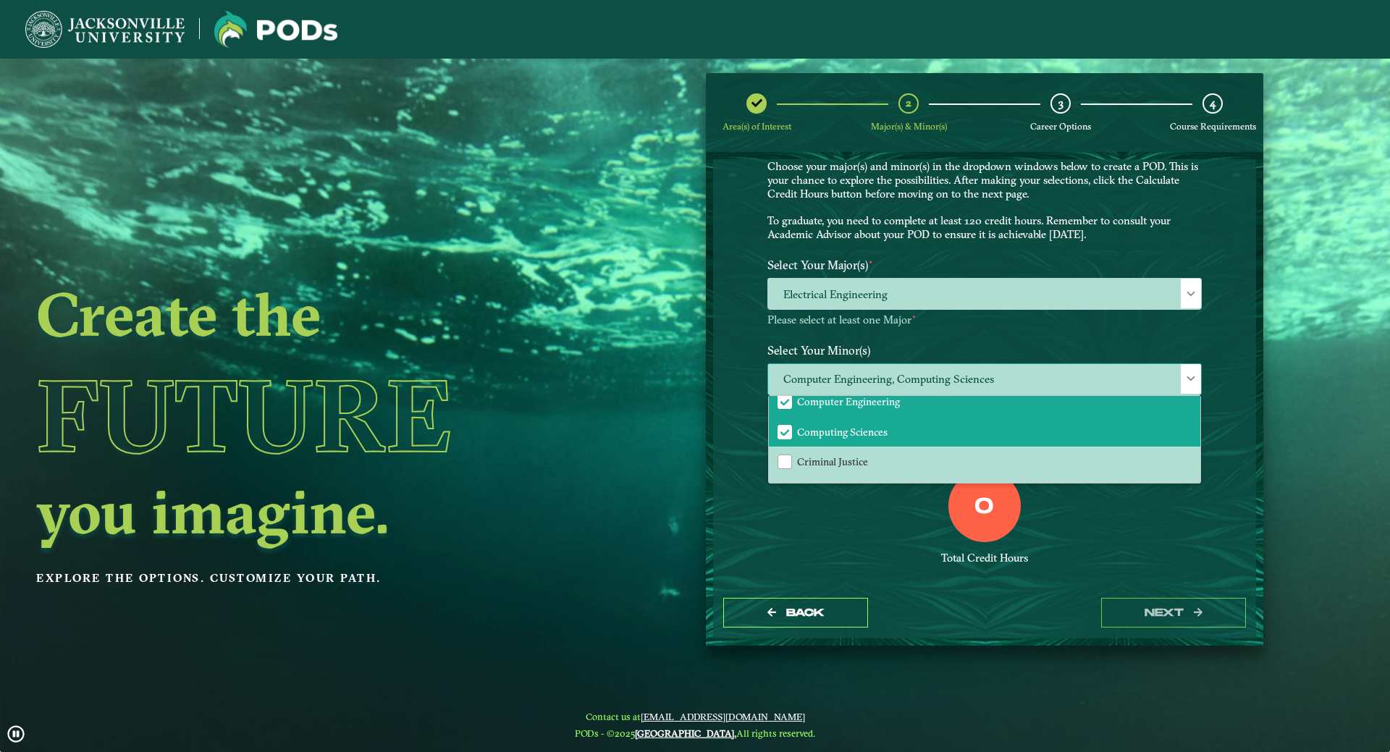
scroll to position [441, 0]
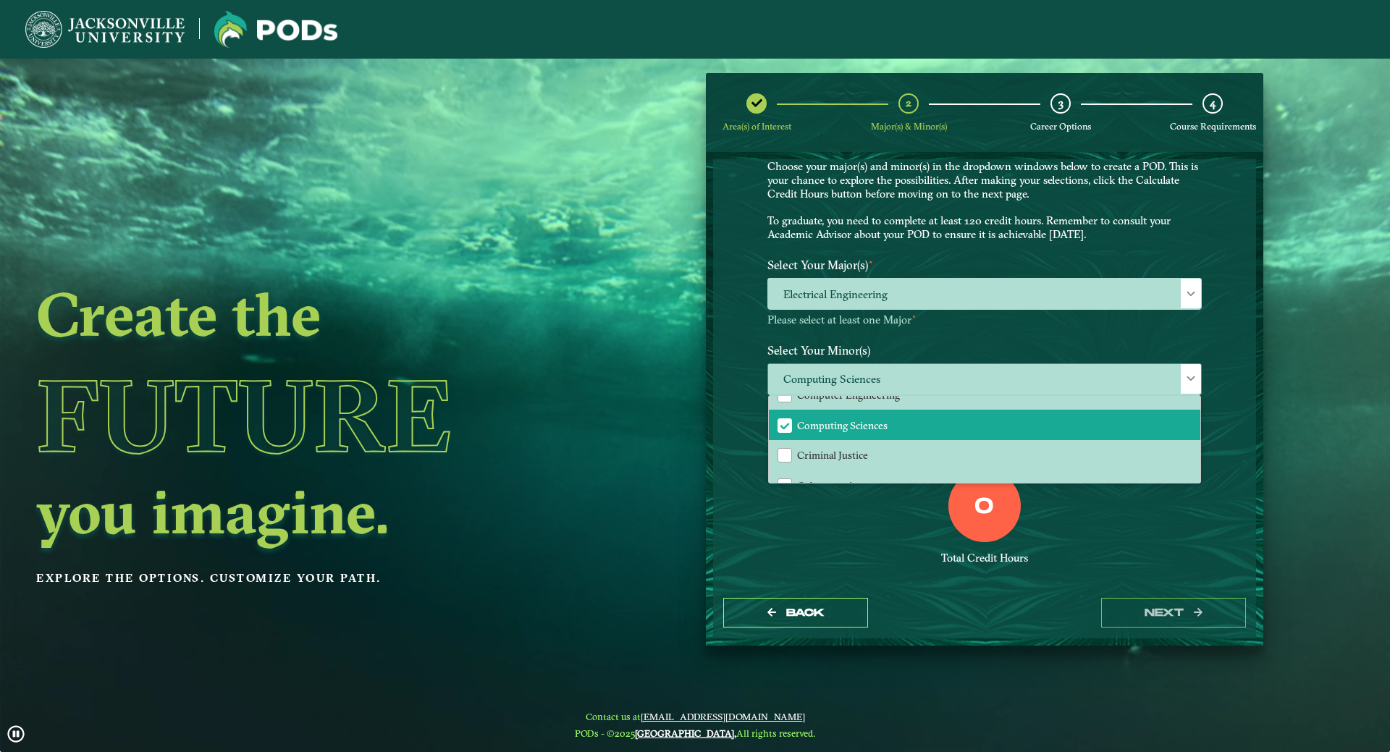
click at [1191, 380] on span at bounding box center [1191, 379] width 10 height 10
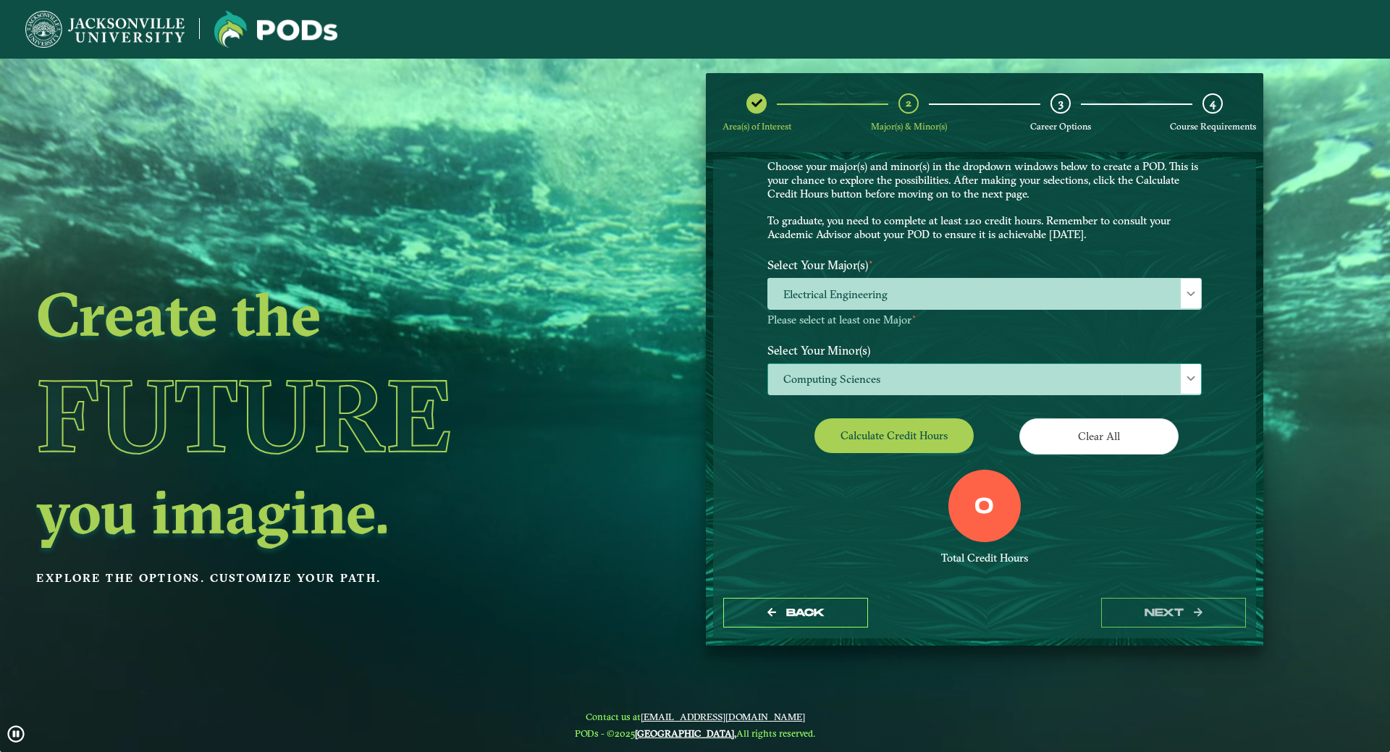
click at [1194, 383] on span at bounding box center [1191, 379] width 10 height 10
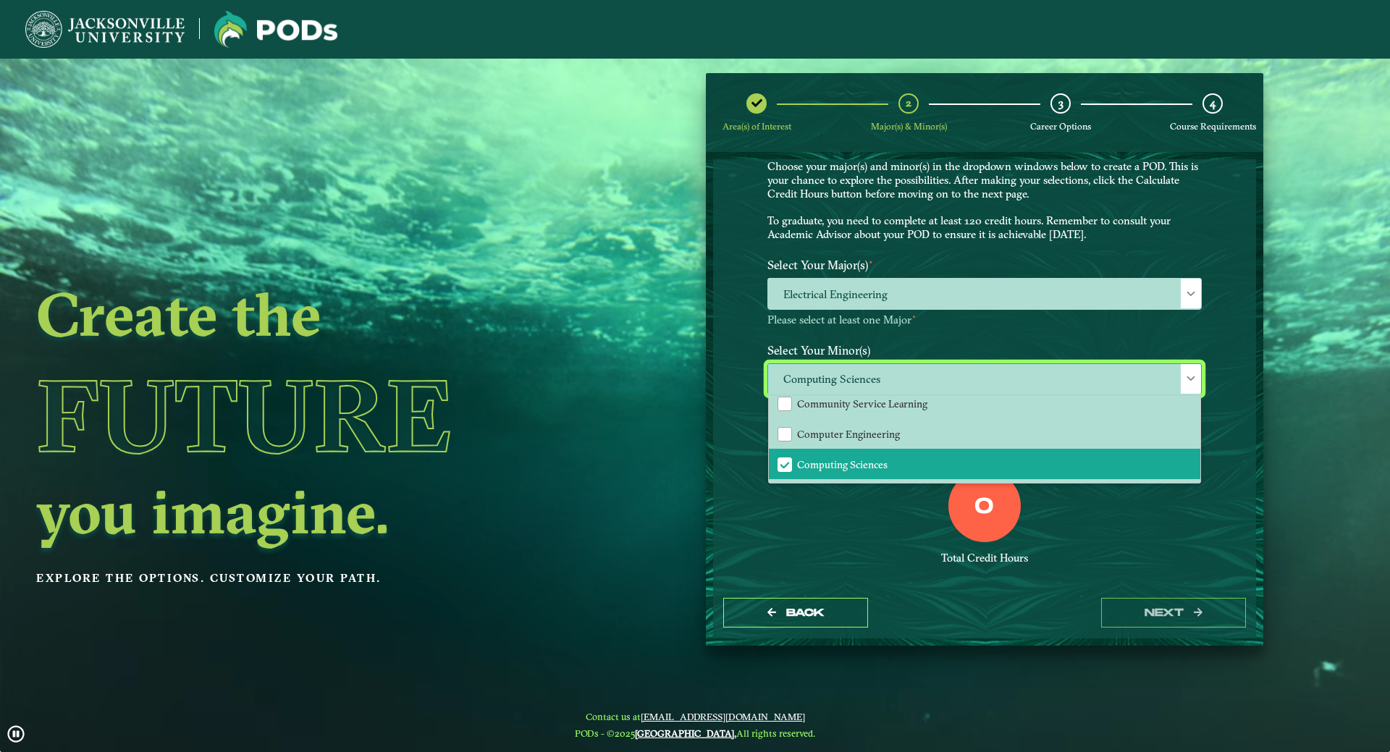
scroll to position [435, 0]
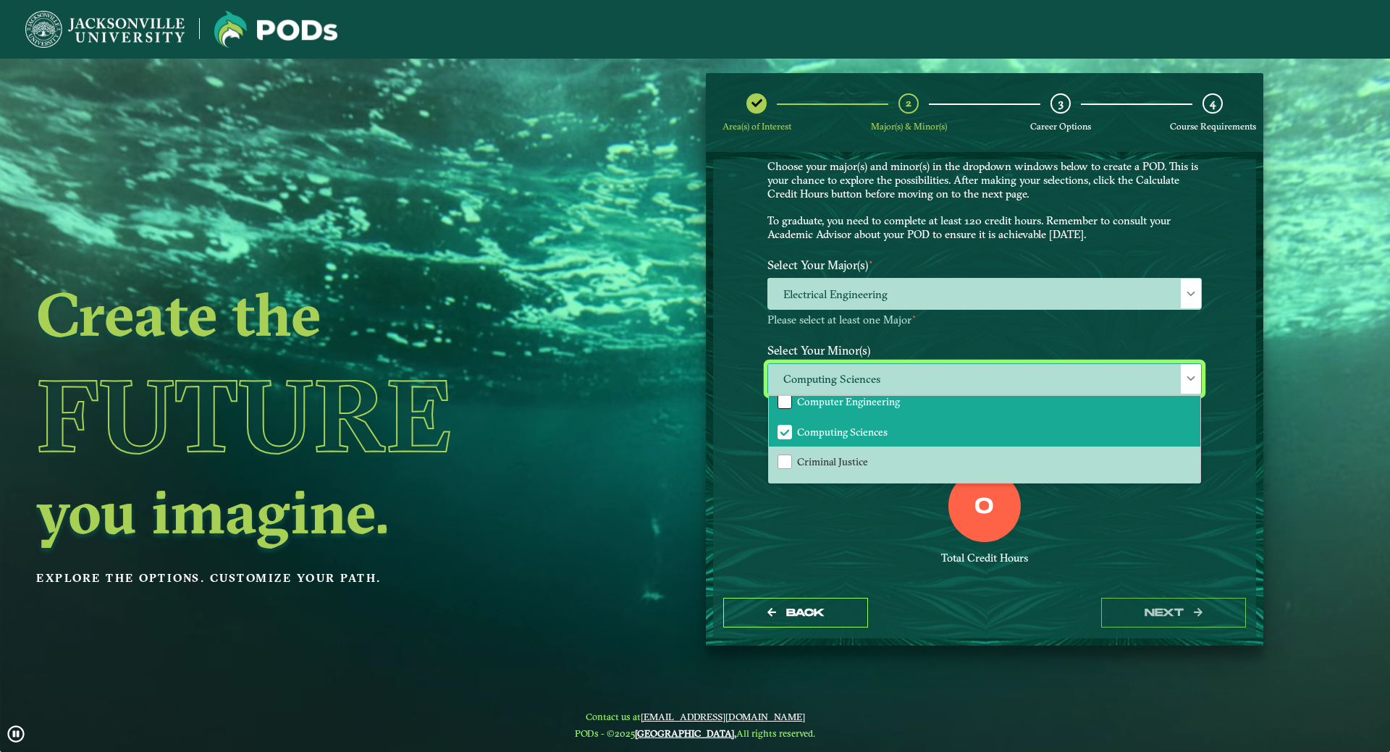
click at [785, 404] on div "Computer Engineering" at bounding box center [785, 402] width 14 height 14
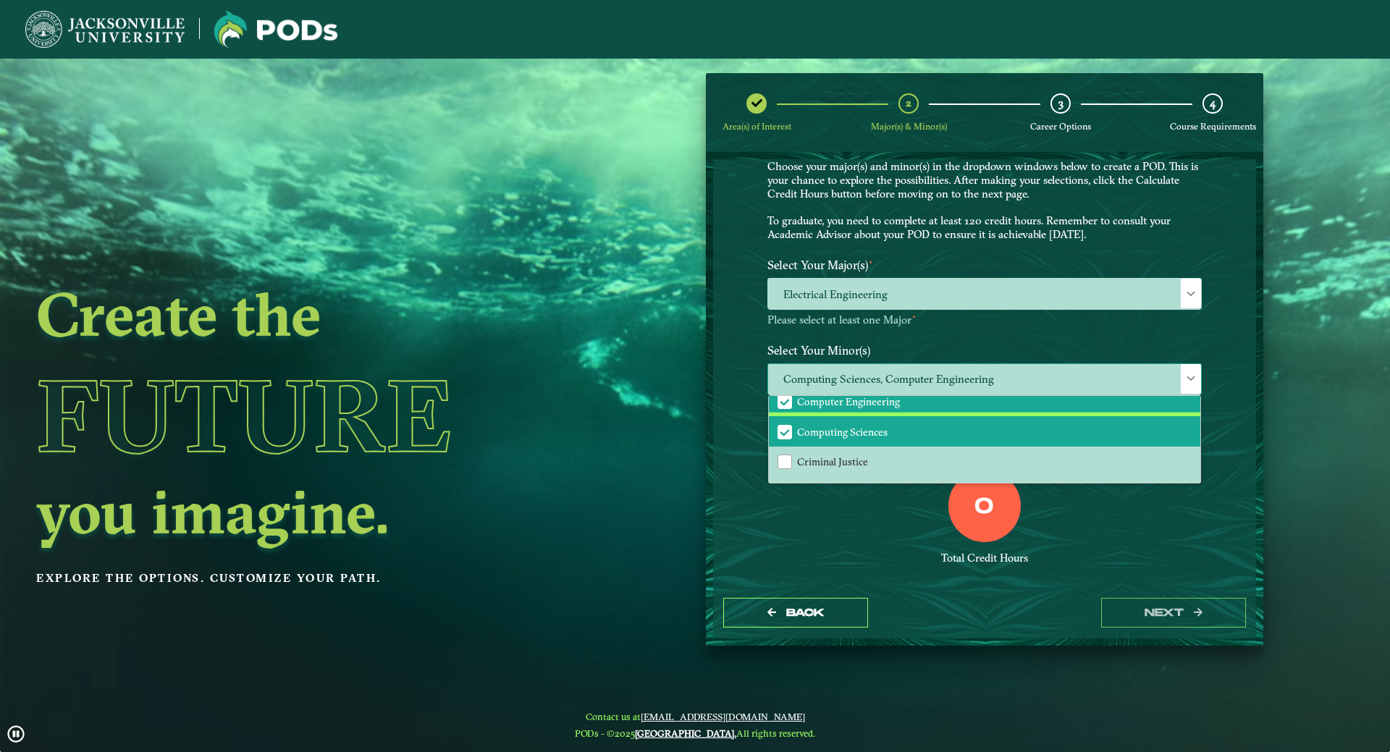
click at [781, 433] on span "Computing Sciences" at bounding box center [785, 432] width 13 height 13
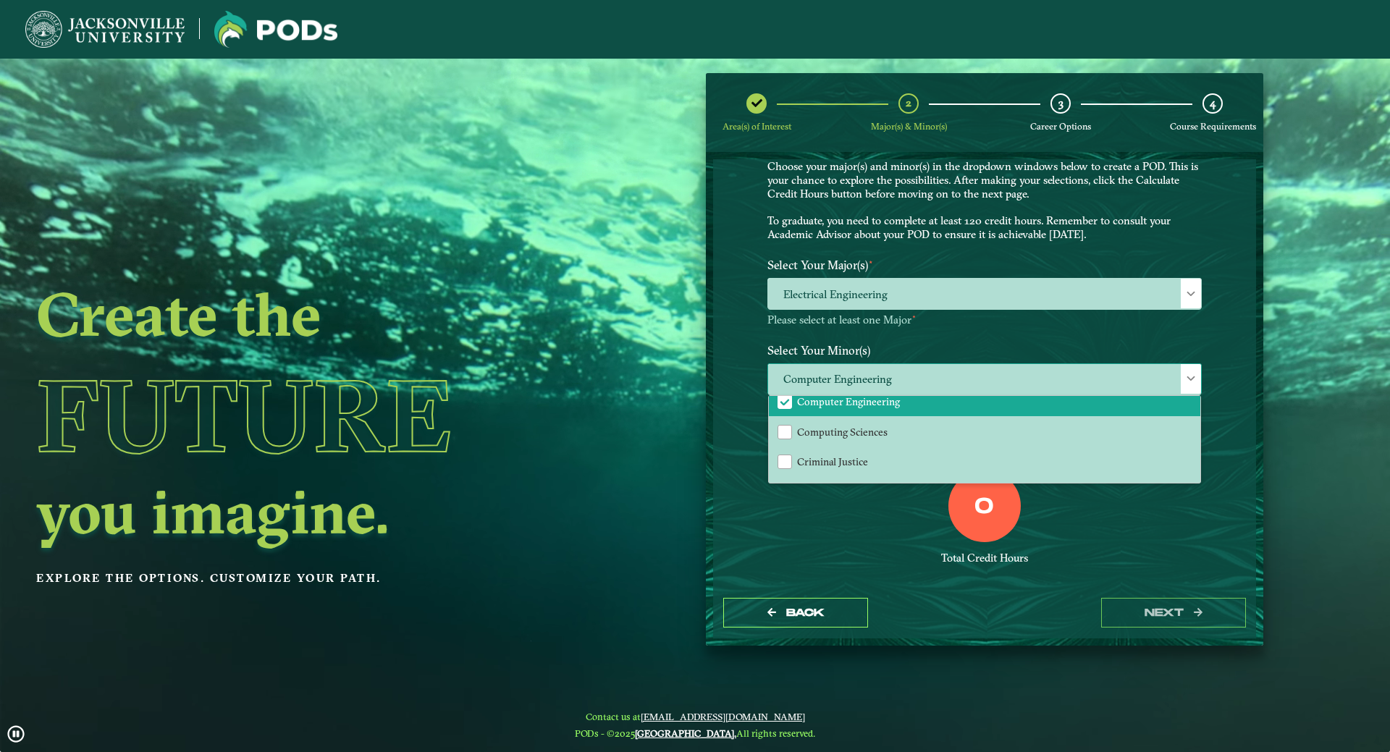
click at [1186, 385] on div at bounding box center [1191, 379] width 20 height 30
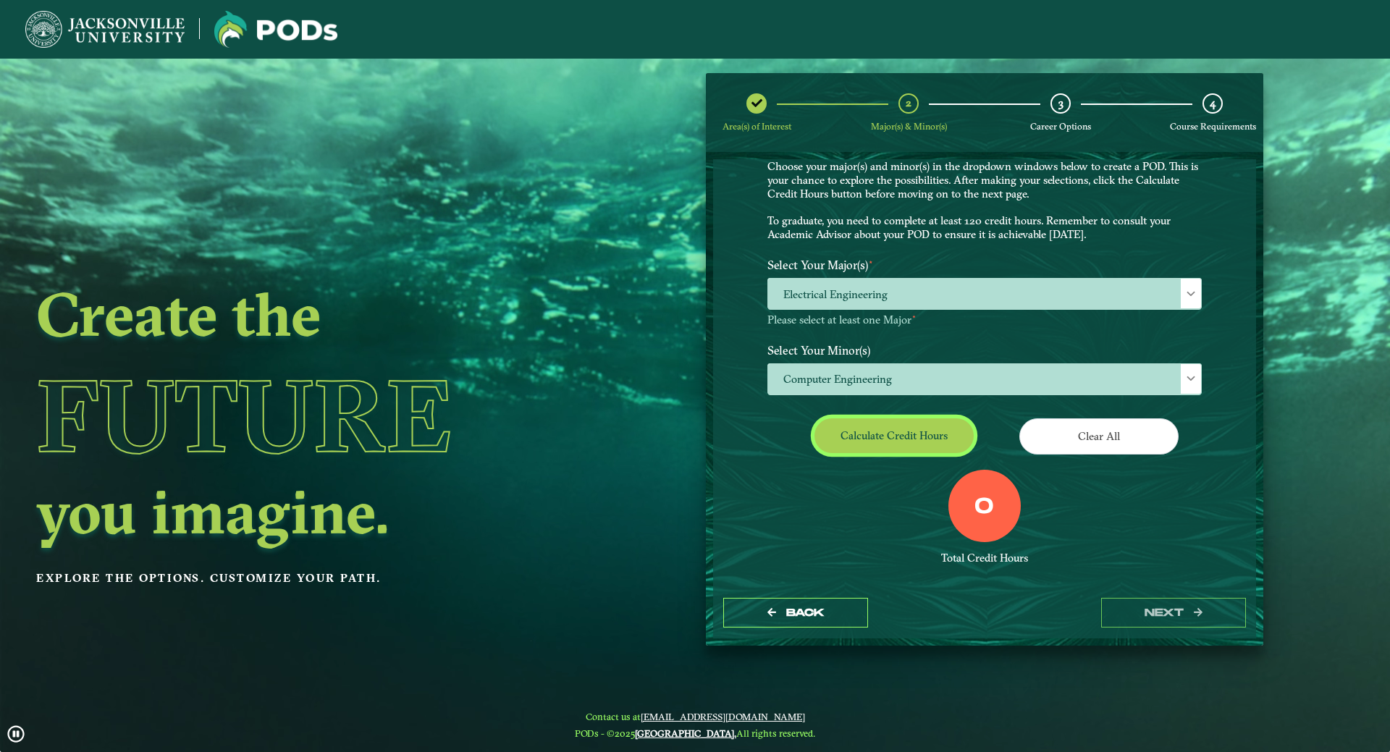
click at [899, 437] on button "Calculate credit hours" at bounding box center [894, 436] width 159 height 34
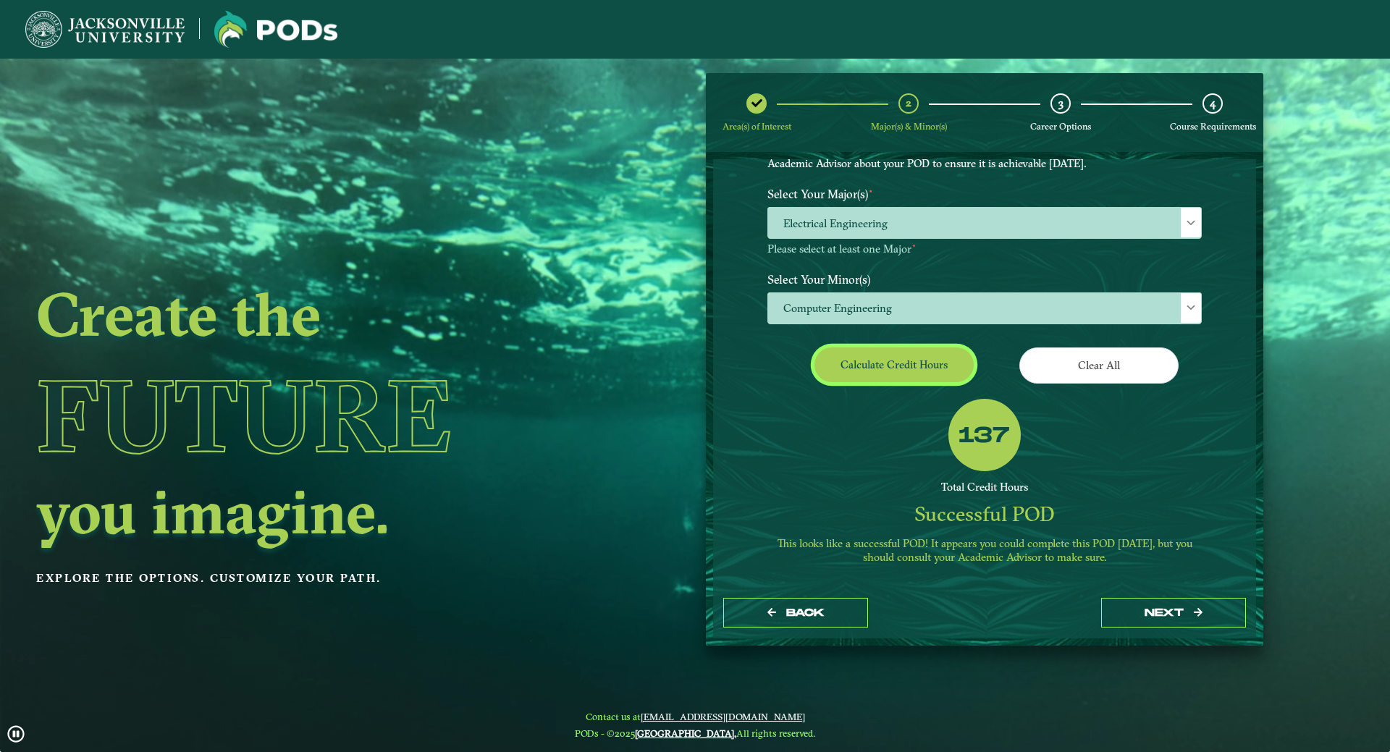
scroll to position [126, 0]
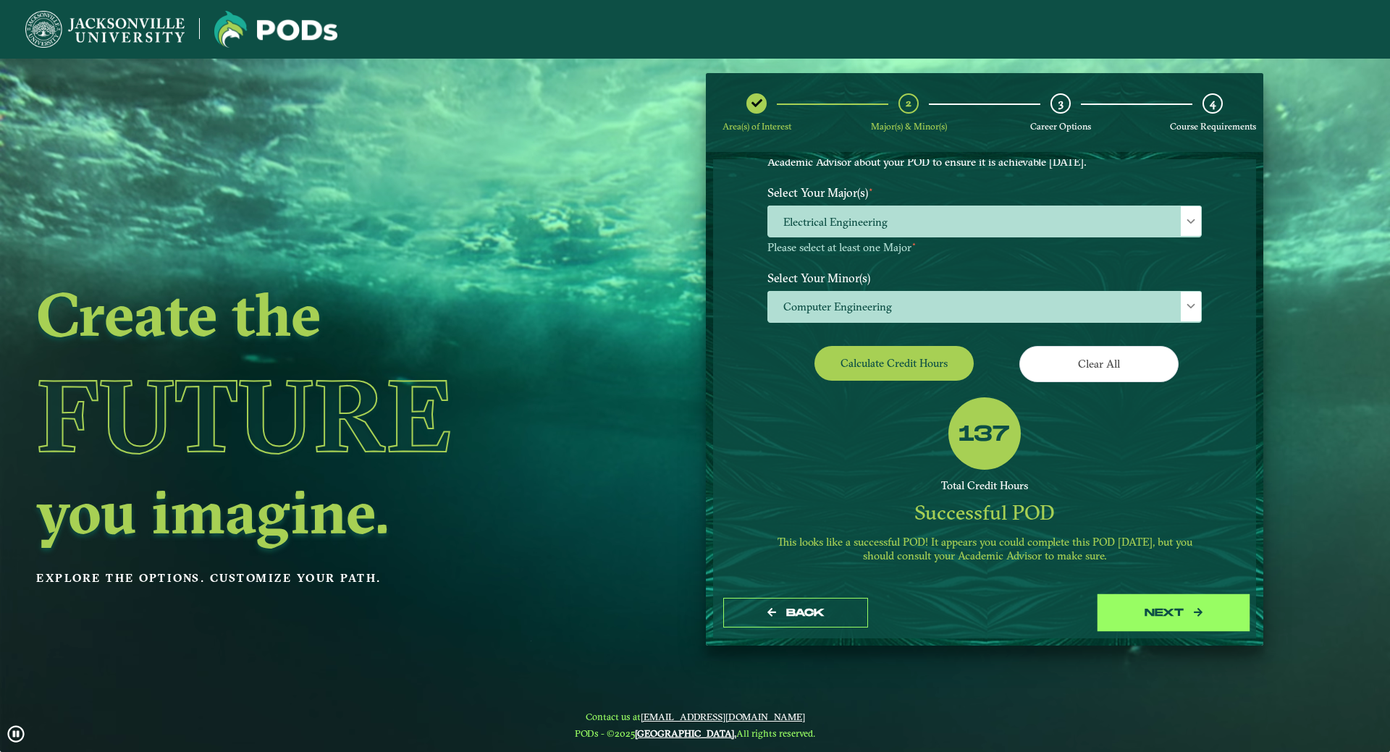
click at [1168, 613] on button "next" at bounding box center [1173, 613] width 145 height 30
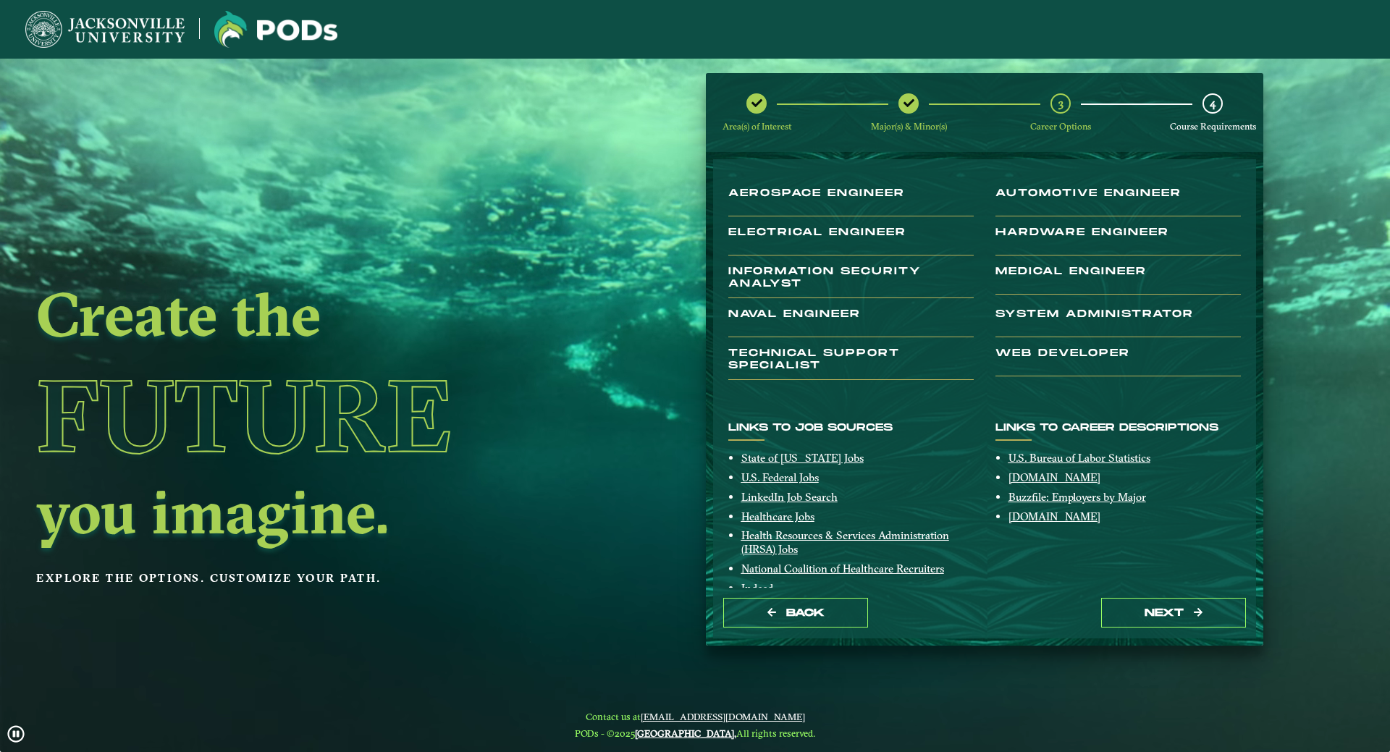
scroll to position [130, 0]
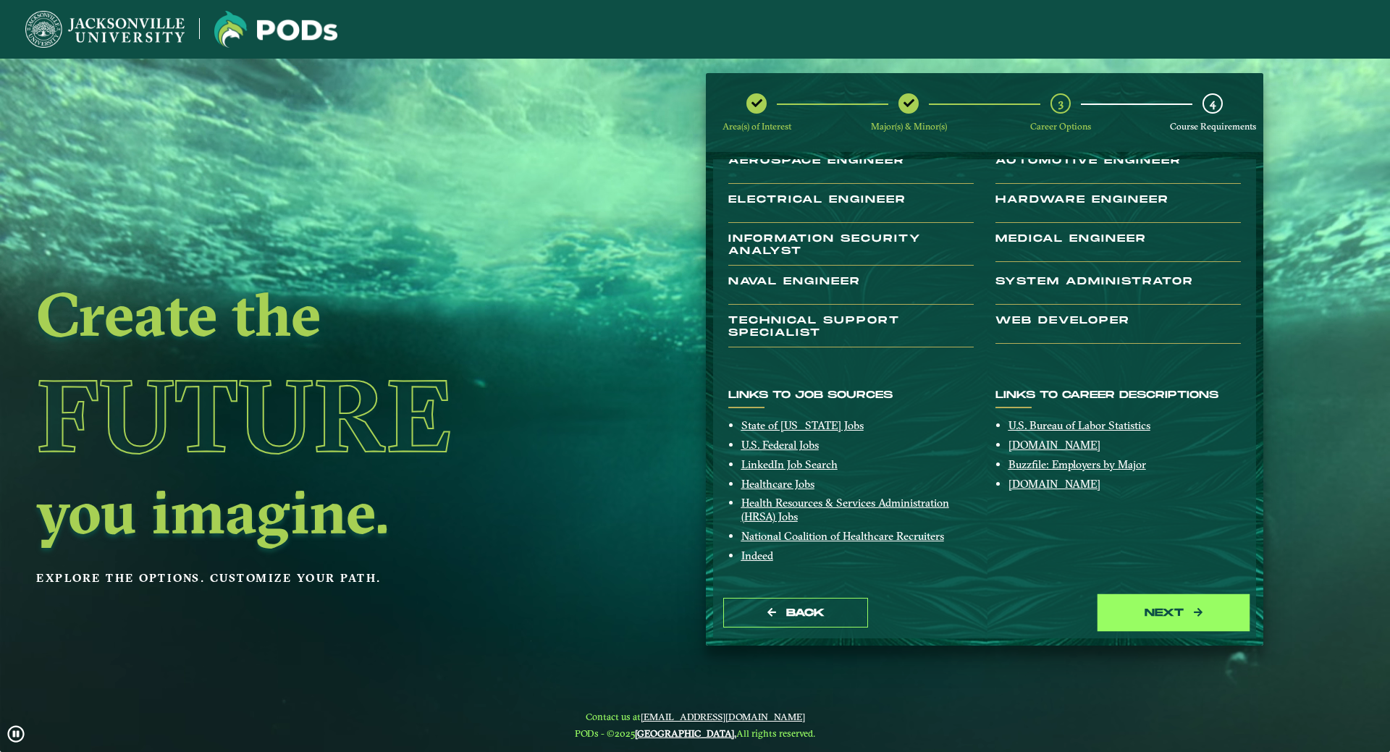
click at [1149, 617] on button "next" at bounding box center [1173, 613] width 145 height 30
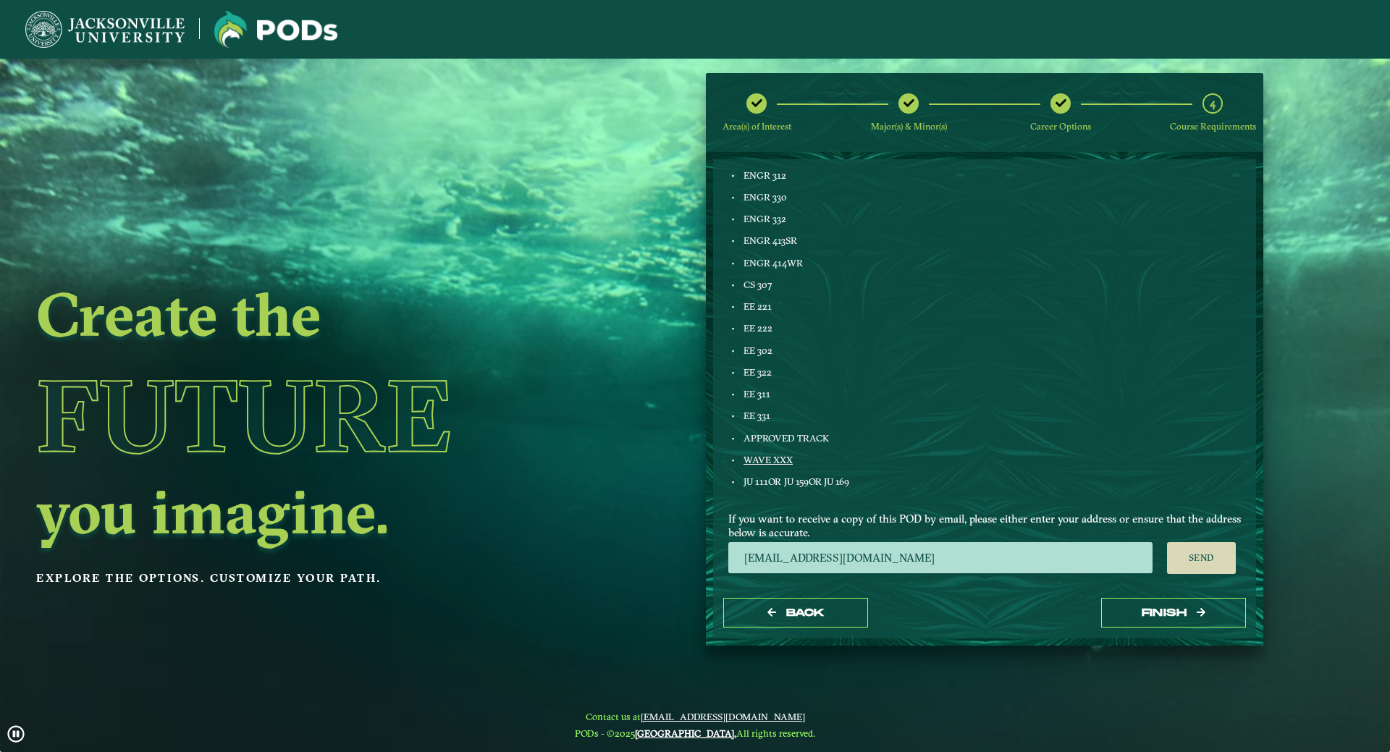
scroll to position [744, 0]
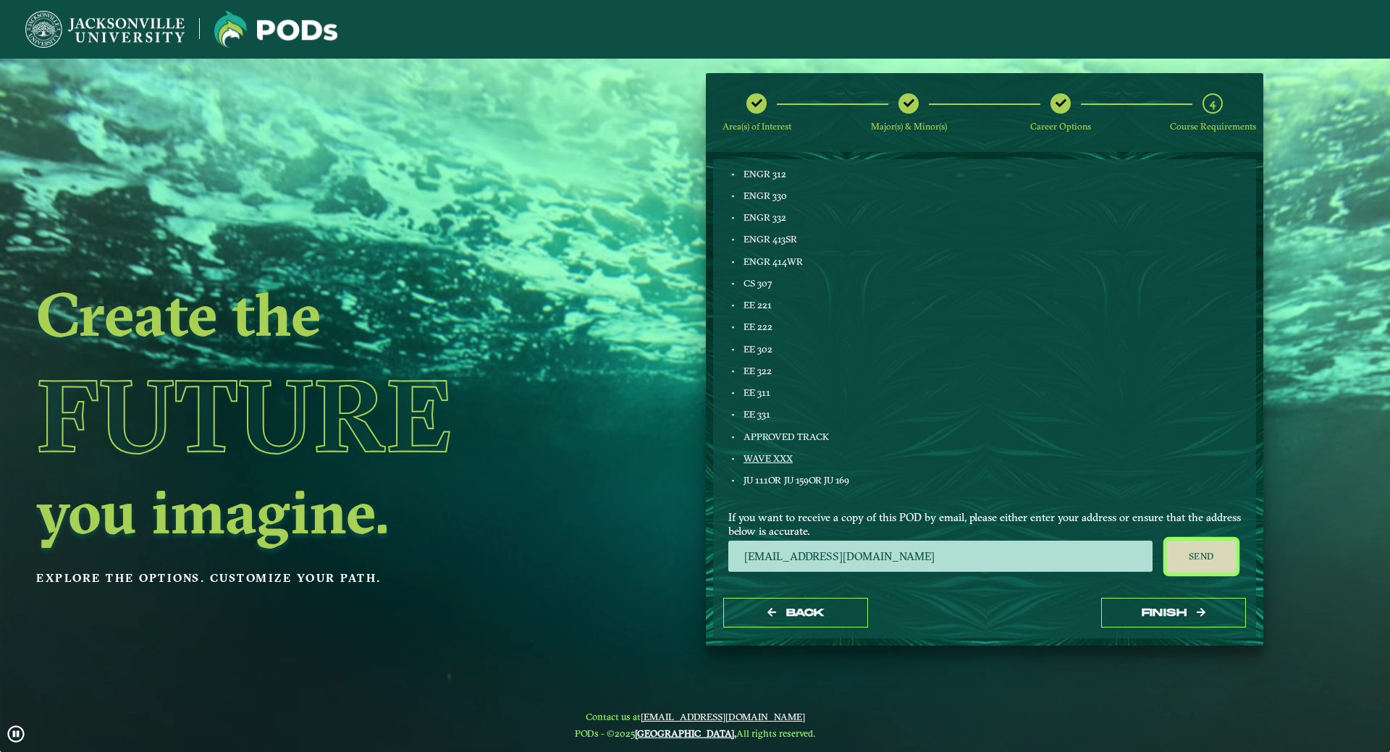
click at [1204, 554] on button "Send" at bounding box center [1201, 557] width 69 height 32
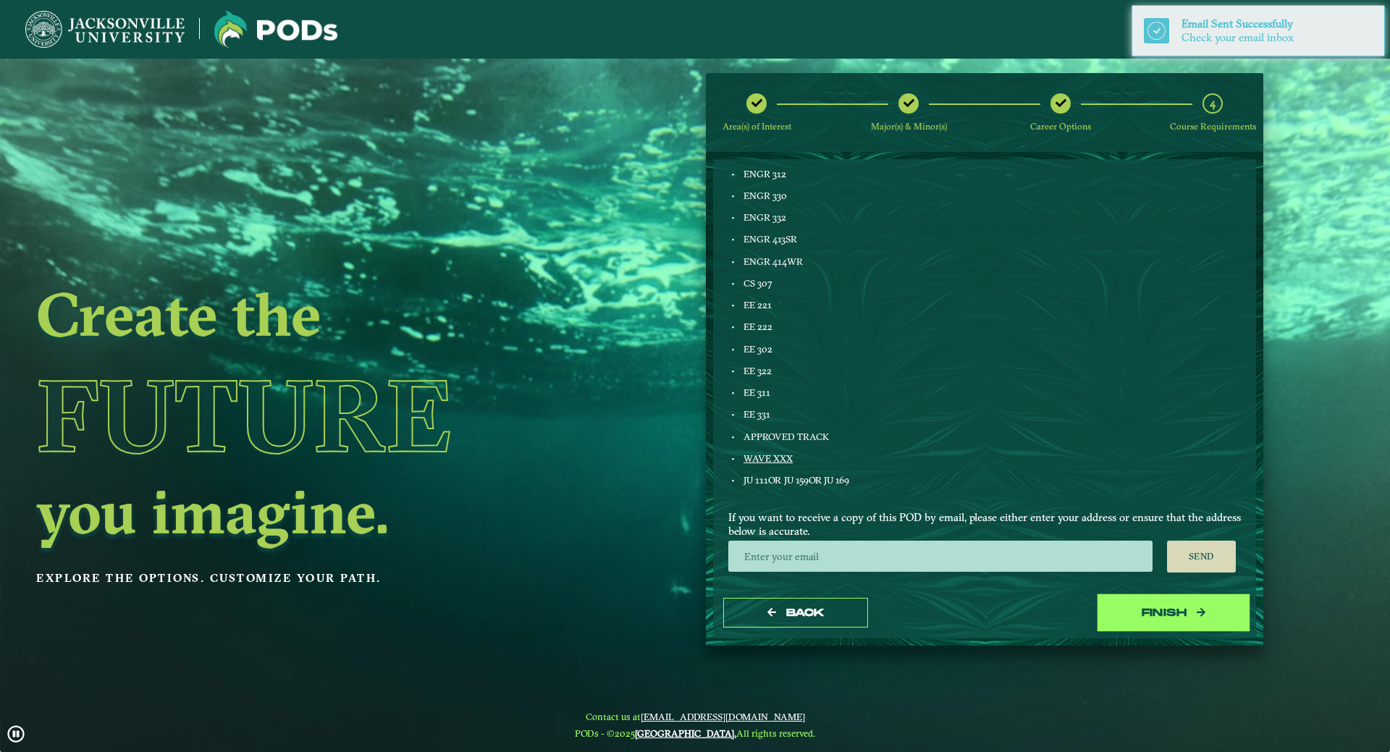
click at [1170, 611] on button "Finish" at bounding box center [1173, 613] width 145 height 30
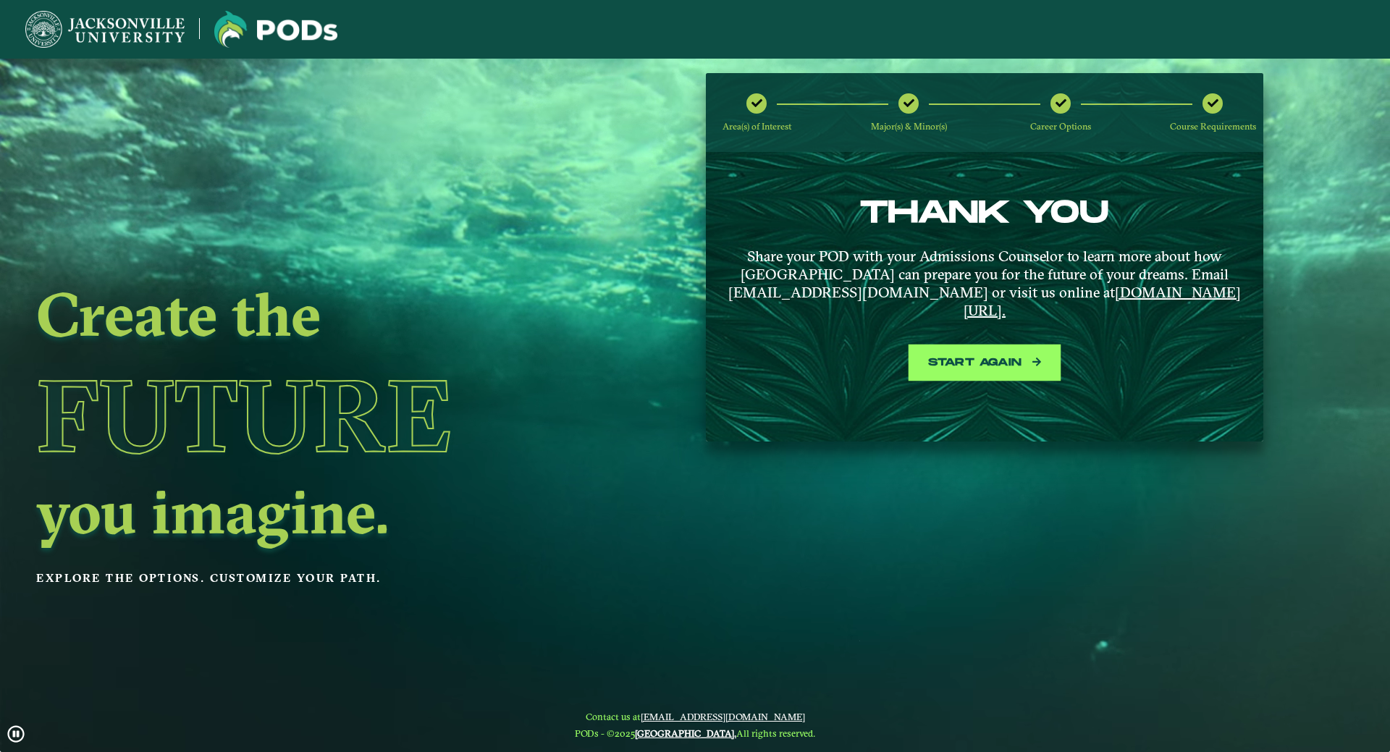
click at [991, 348] on button "Start again" at bounding box center [984, 363] width 145 height 30
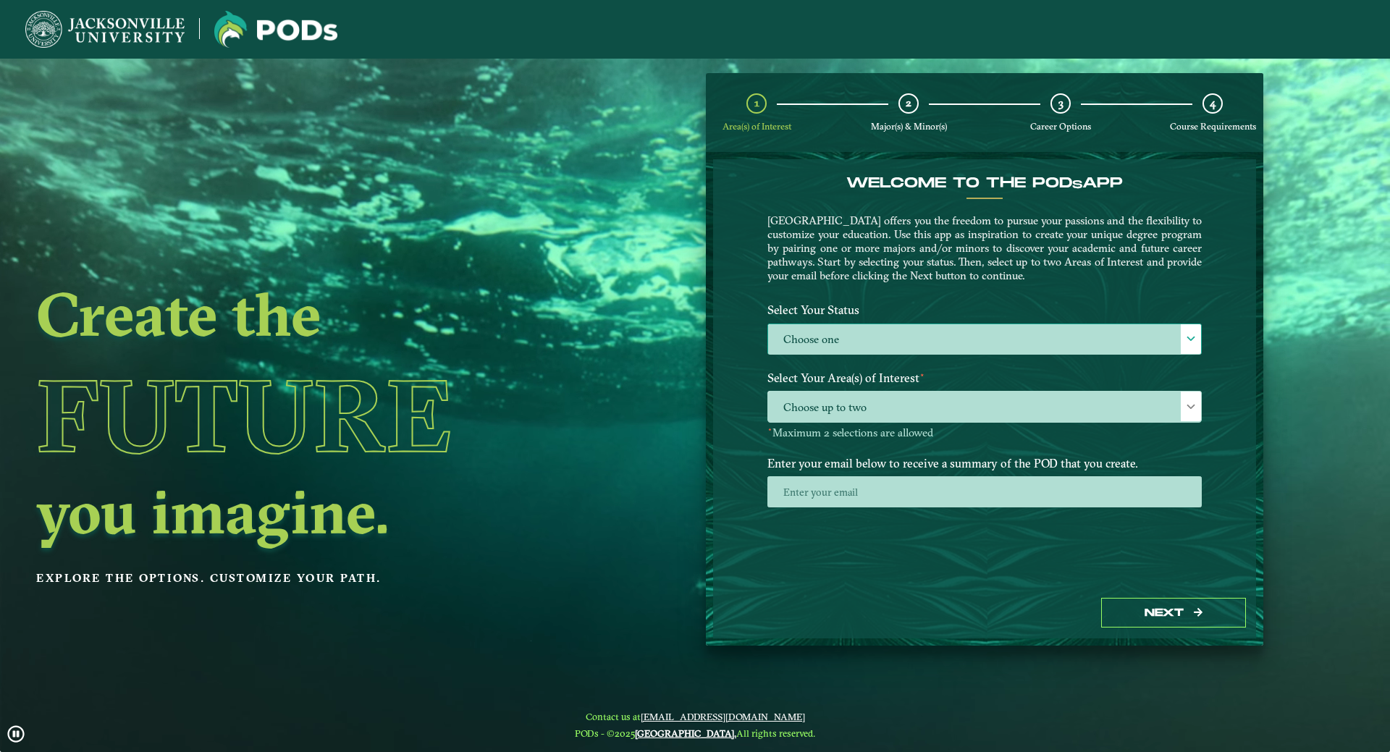
click at [1175, 341] on label "Choose one" at bounding box center [984, 339] width 433 height 31
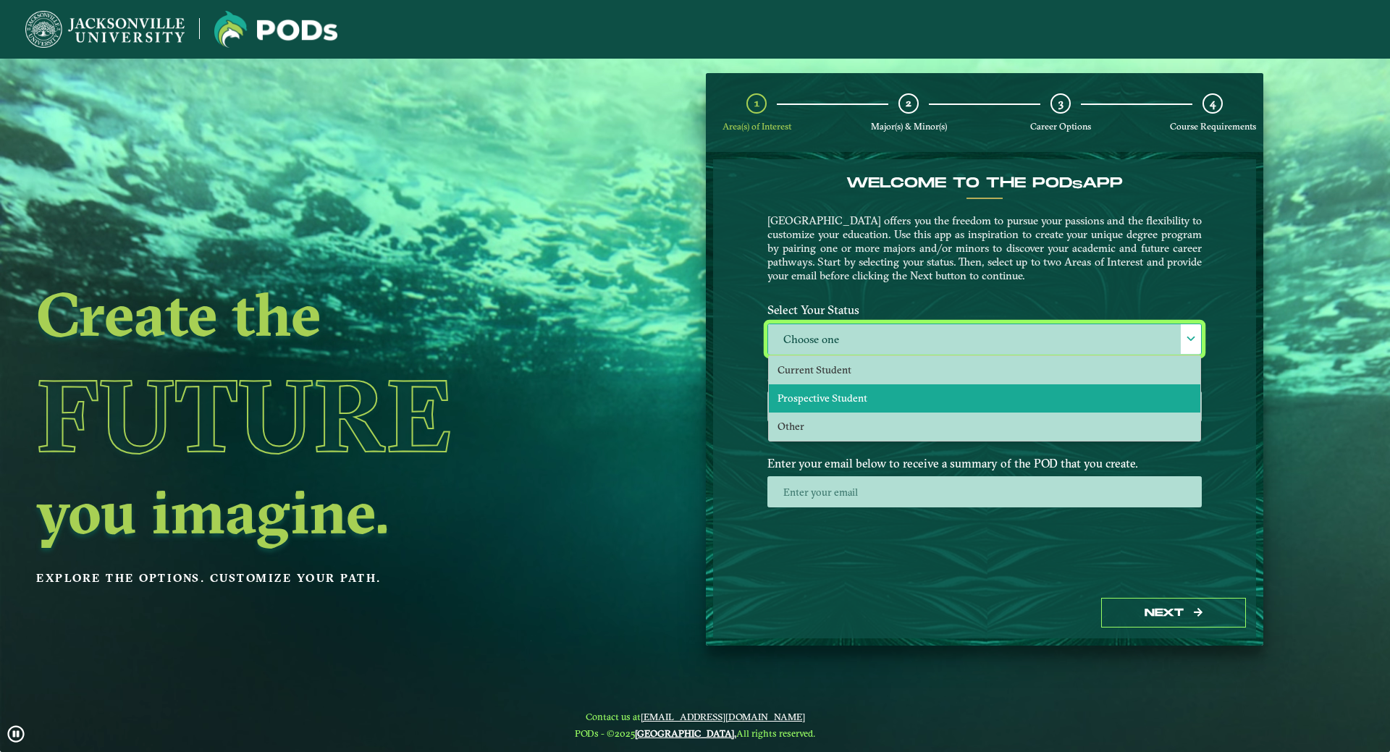
scroll to position [8, 67]
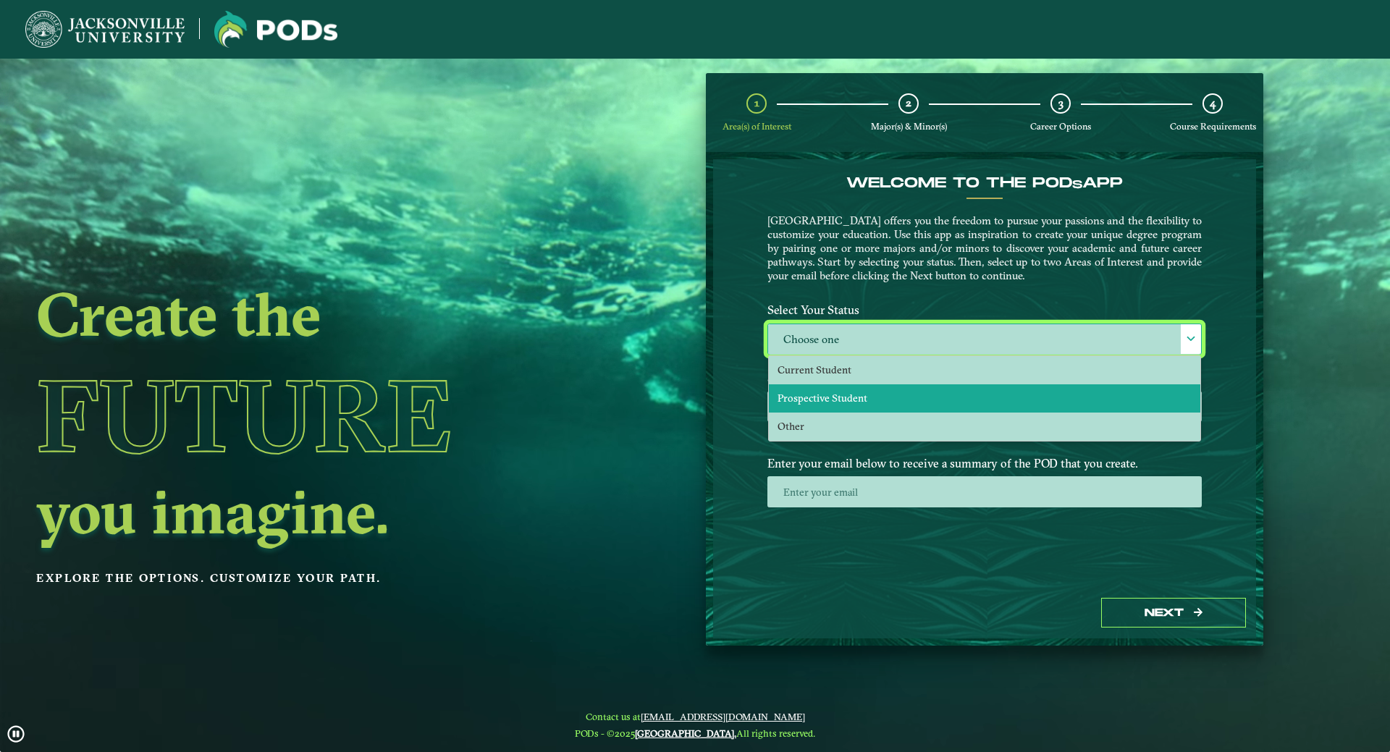
click at [805, 402] on span "Prospective Student" at bounding box center [823, 398] width 90 height 13
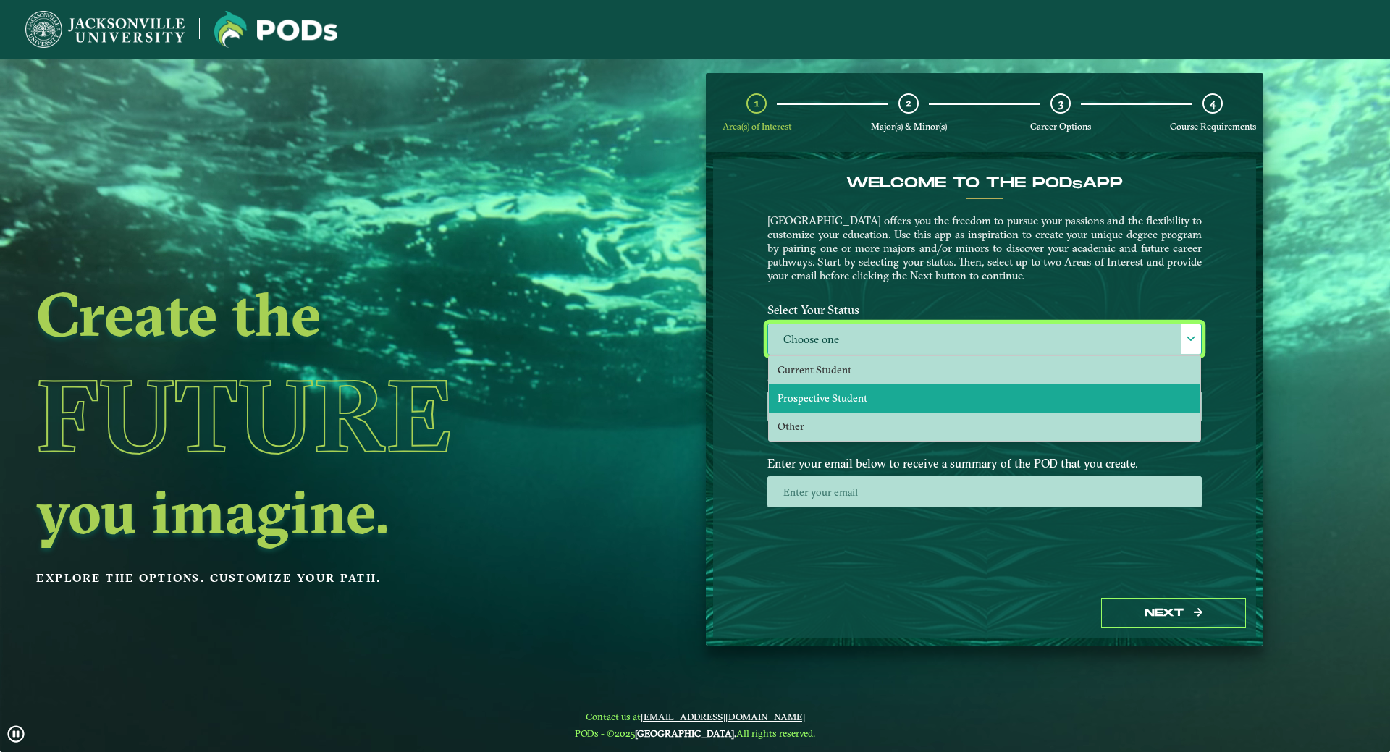
select select "[object Object]"
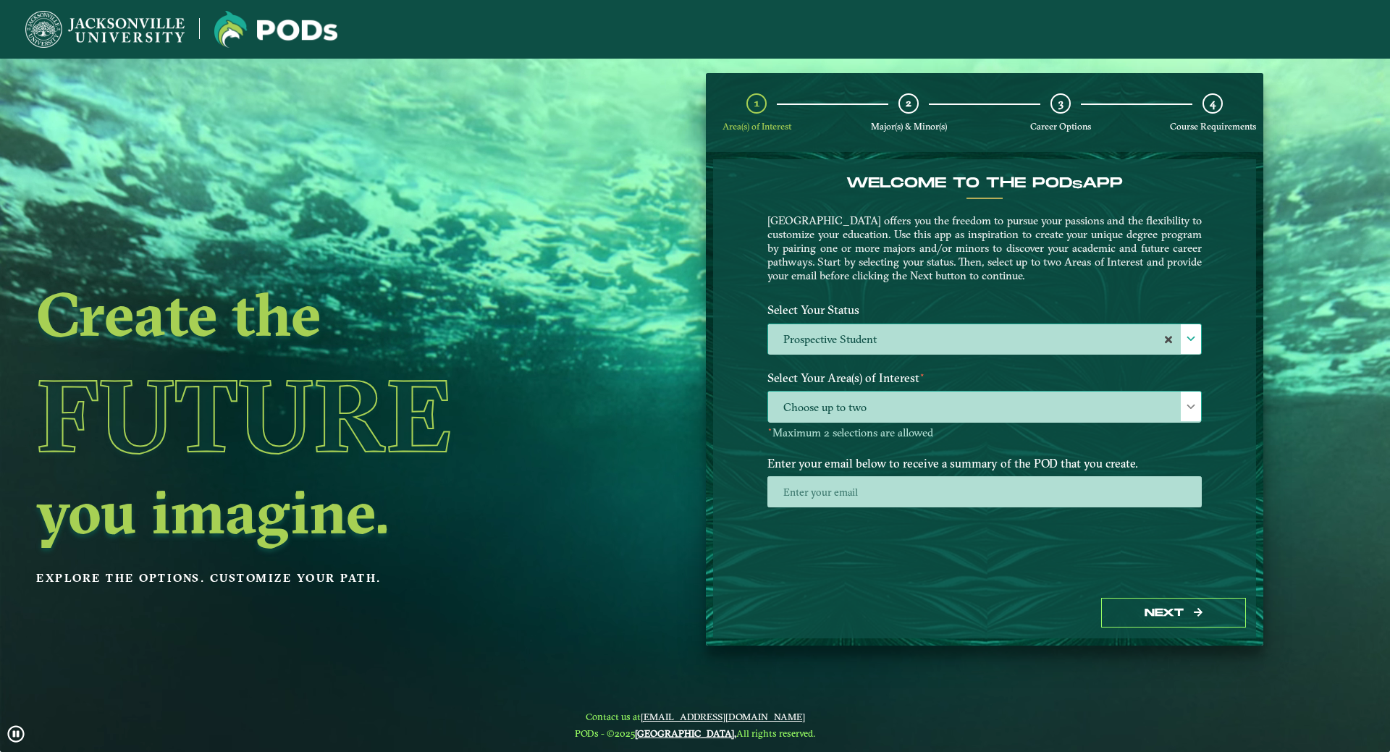
click at [1191, 408] on span at bounding box center [1191, 407] width 10 height 10
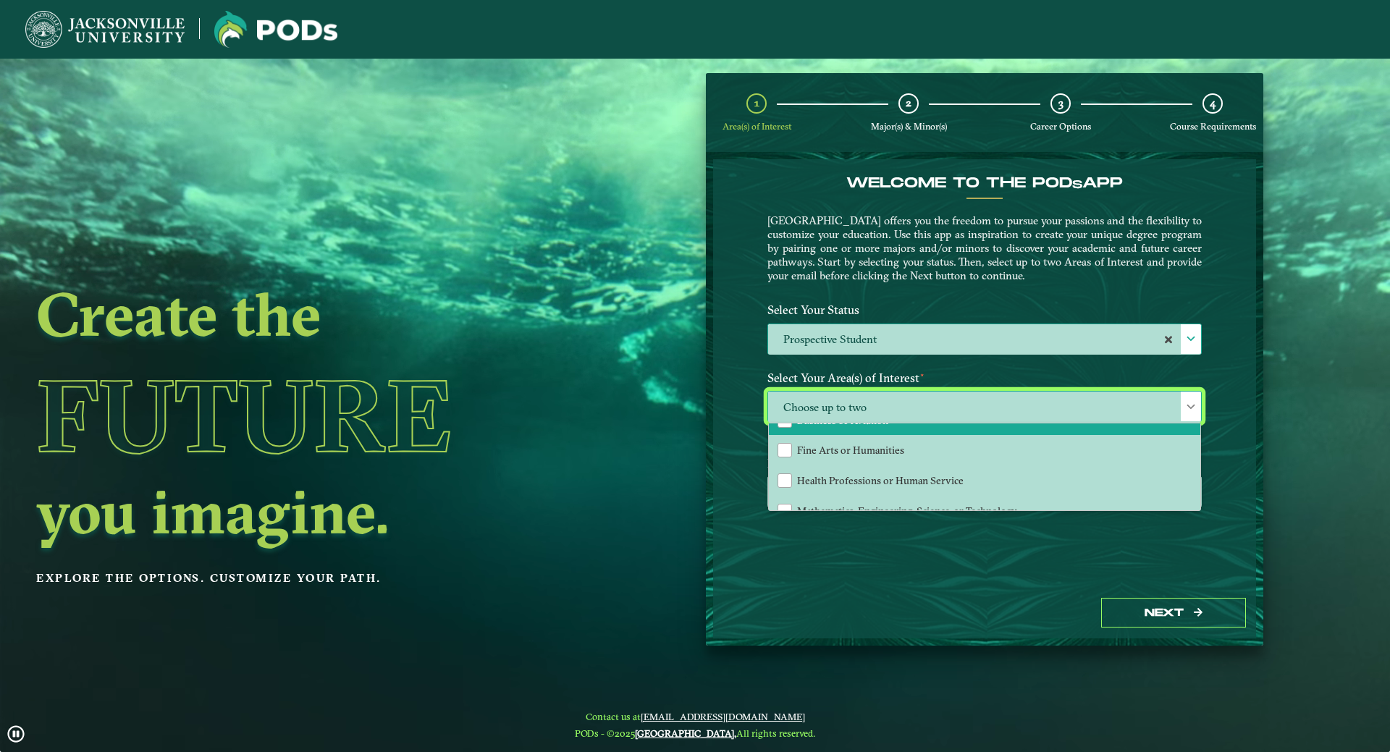
scroll to position [98, 0]
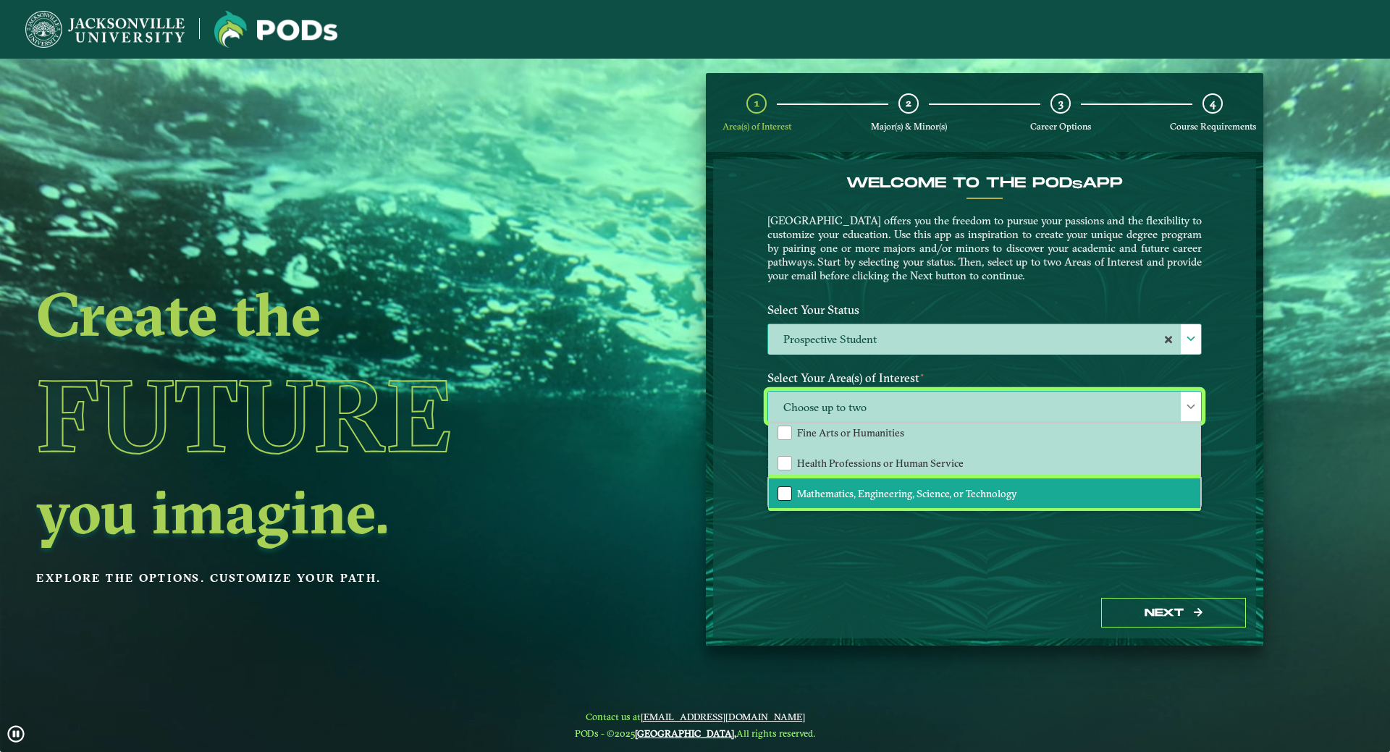
click at [788, 496] on div "Mathematics, Engineering, Science, or Technology" at bounding box center [785, 494] width 14 height 14
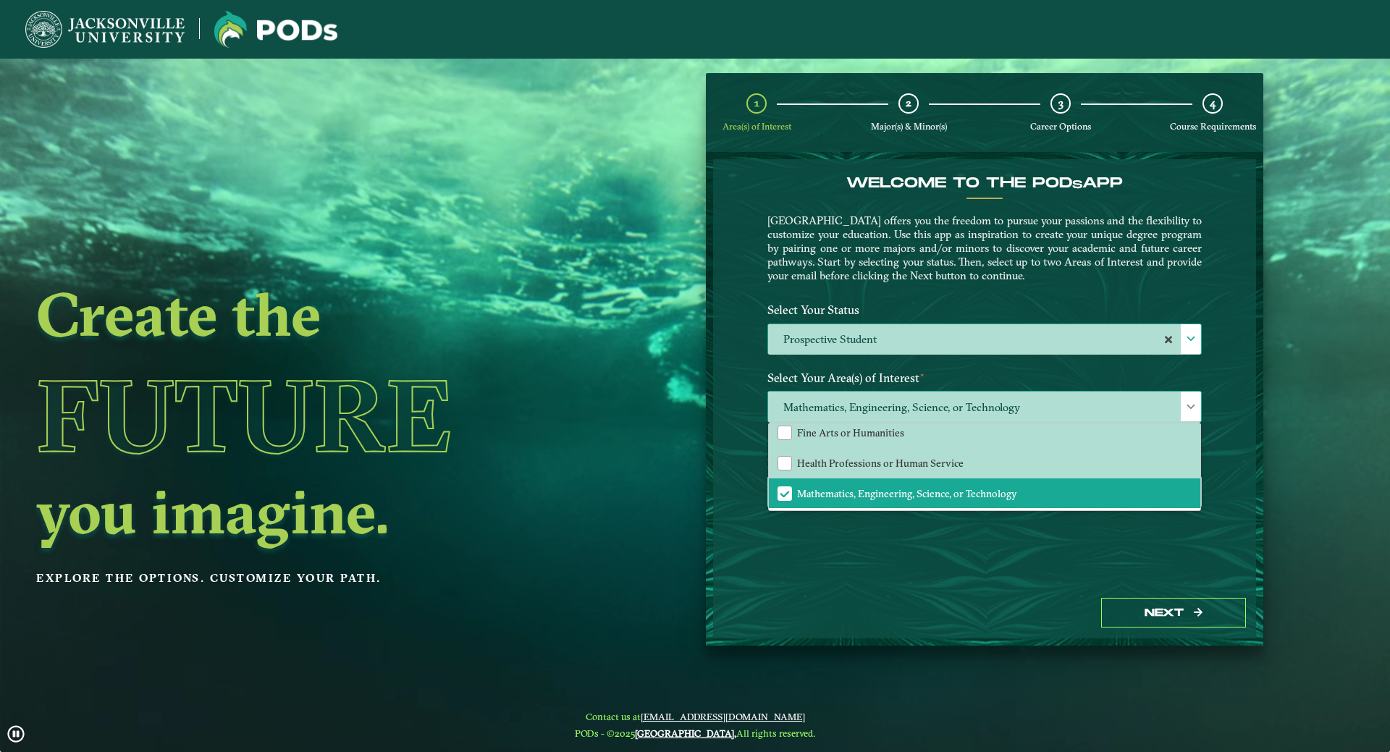
click at [1197, 404] on div at bounding box center [1191, 407] width 20 height 30
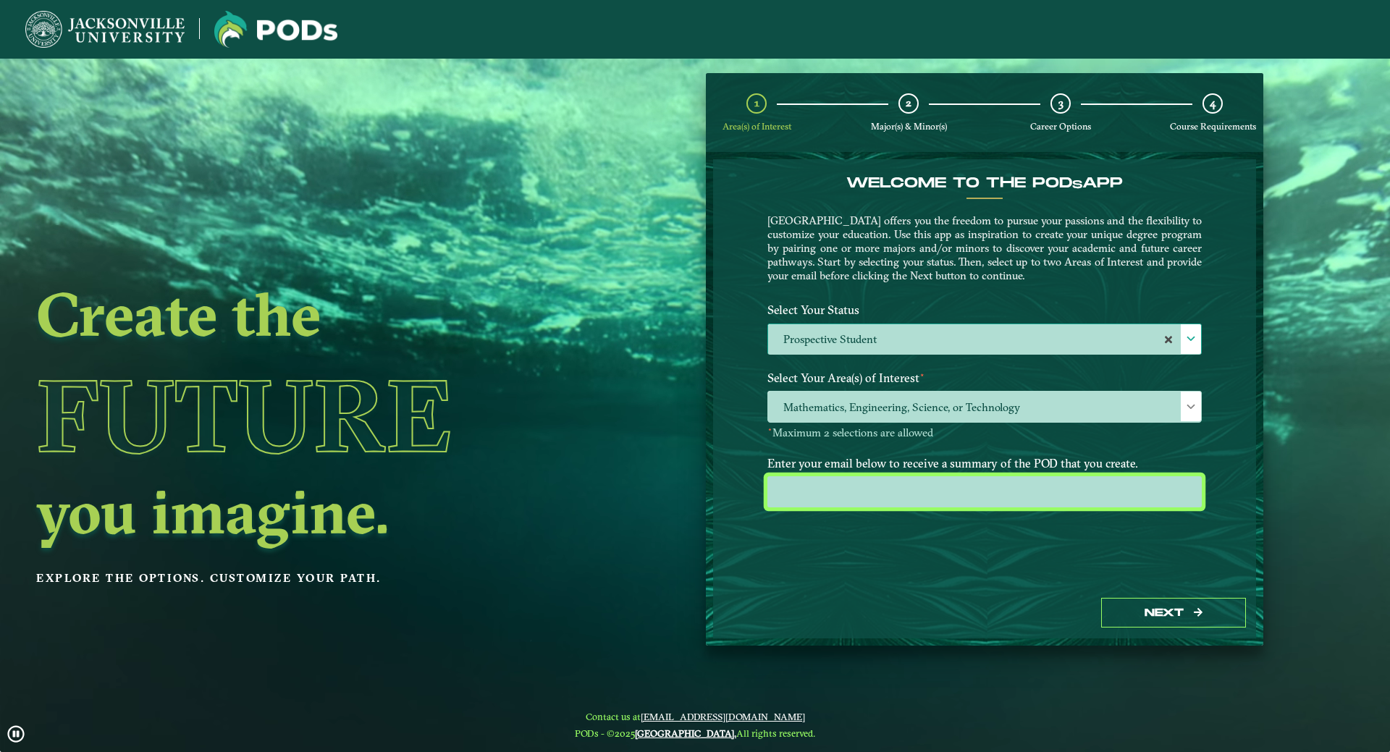
click at [821, 495] on input "email" at bounding box center [985, 492] width 435 height 31
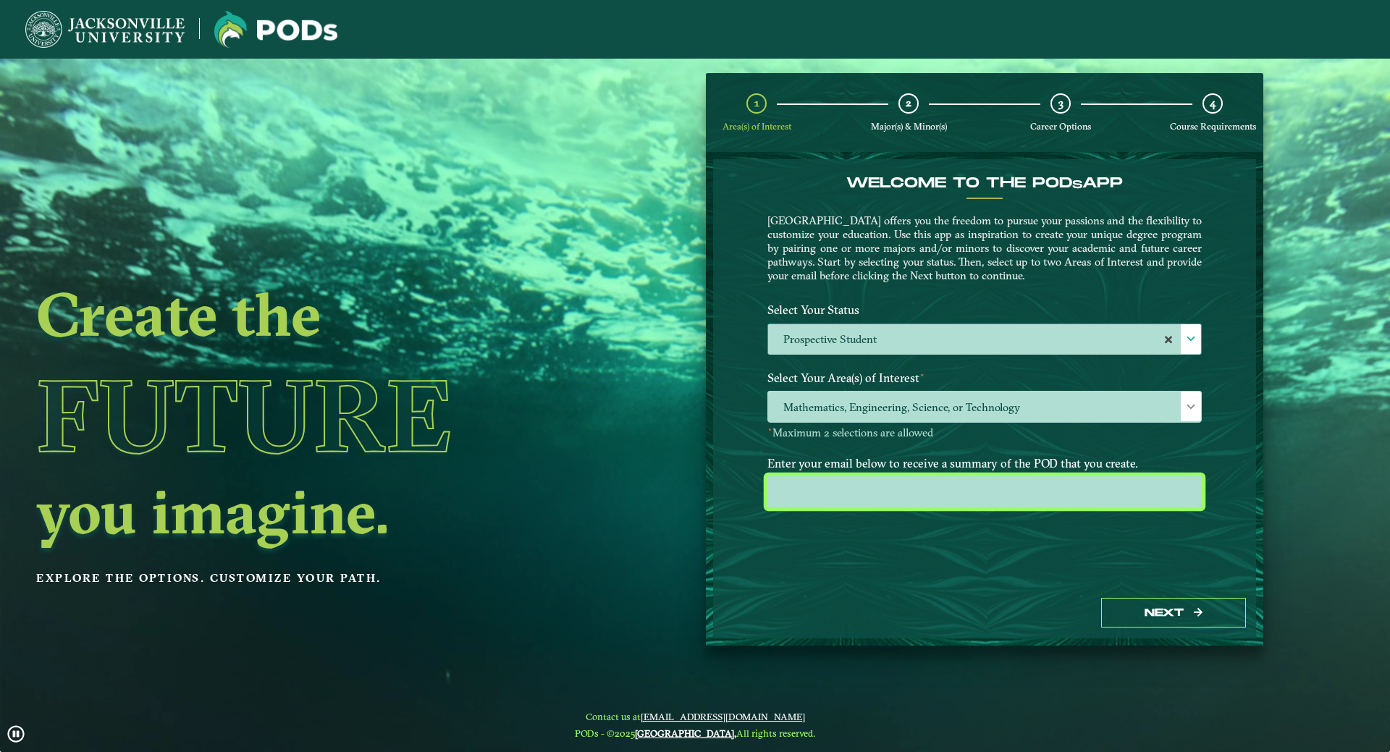
type input "[EMAIL_ADDRESS][DOMAIN_NAME]"
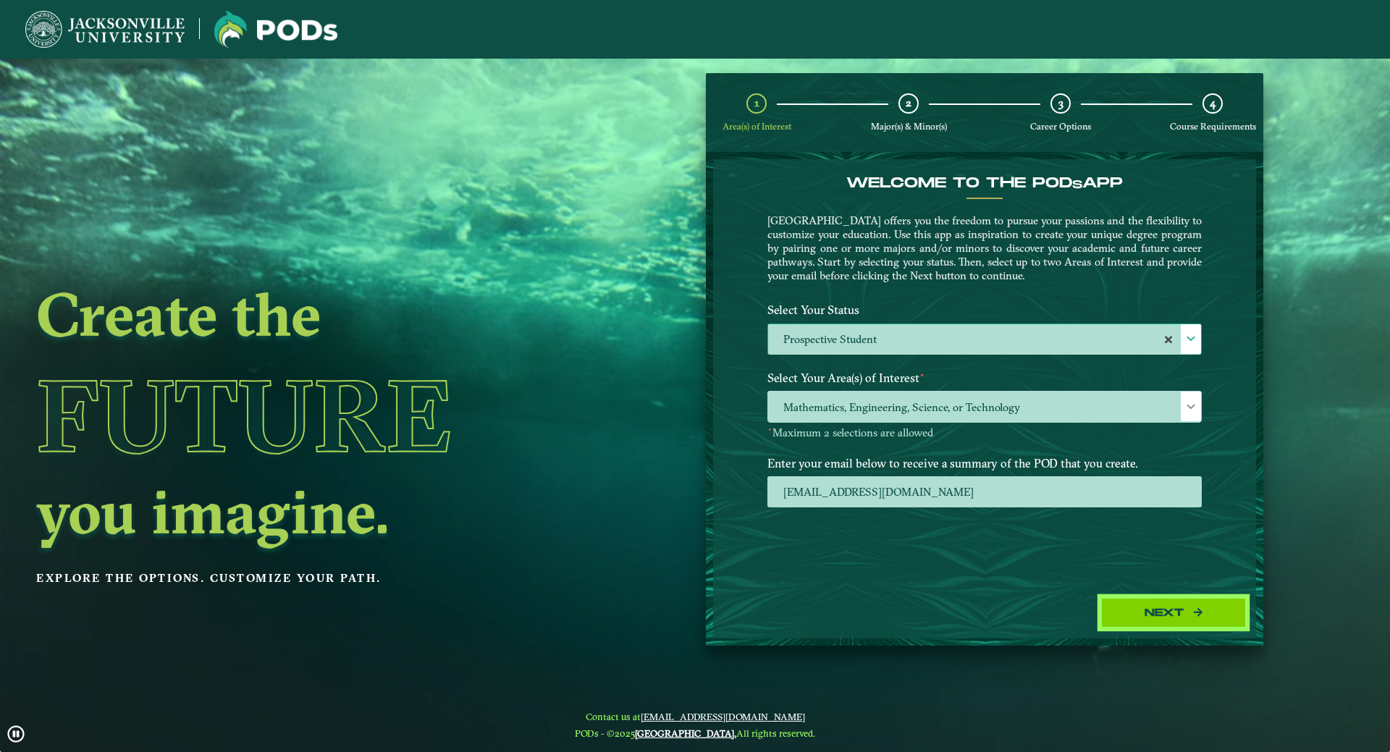
click at [1126, 606] on button "Next" at bounding box center [1173, 613] width 145 height 30
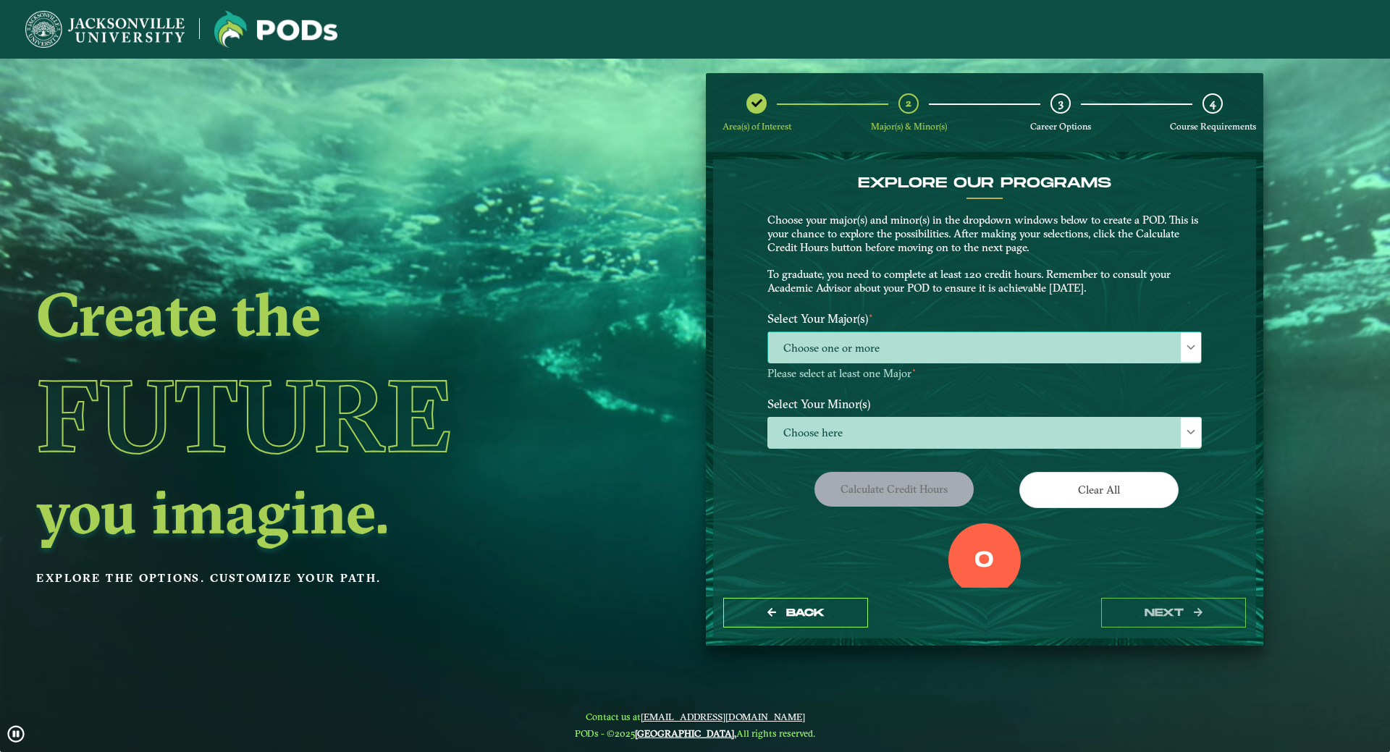
click at [1188, 347] on span at bounding box center [1191, 348] width 10 height 10
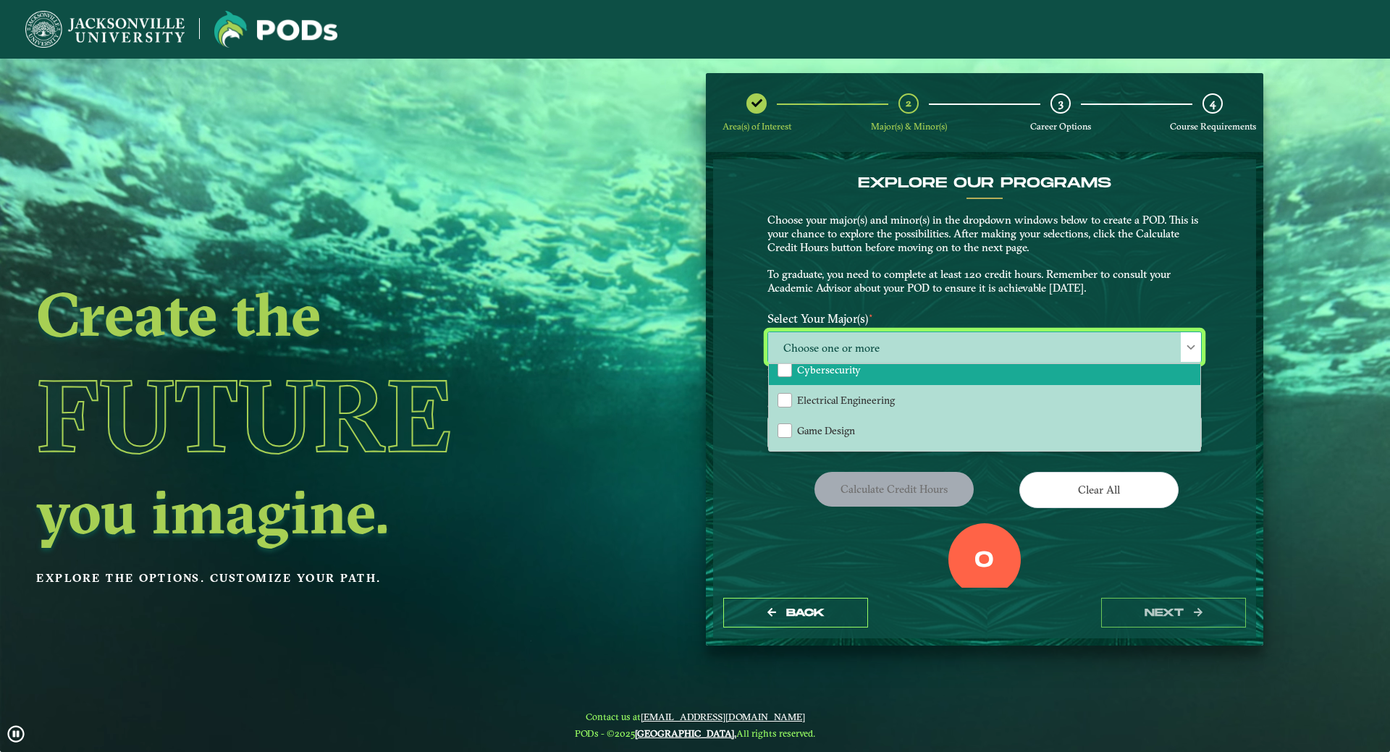
scroll to position [217, 0]
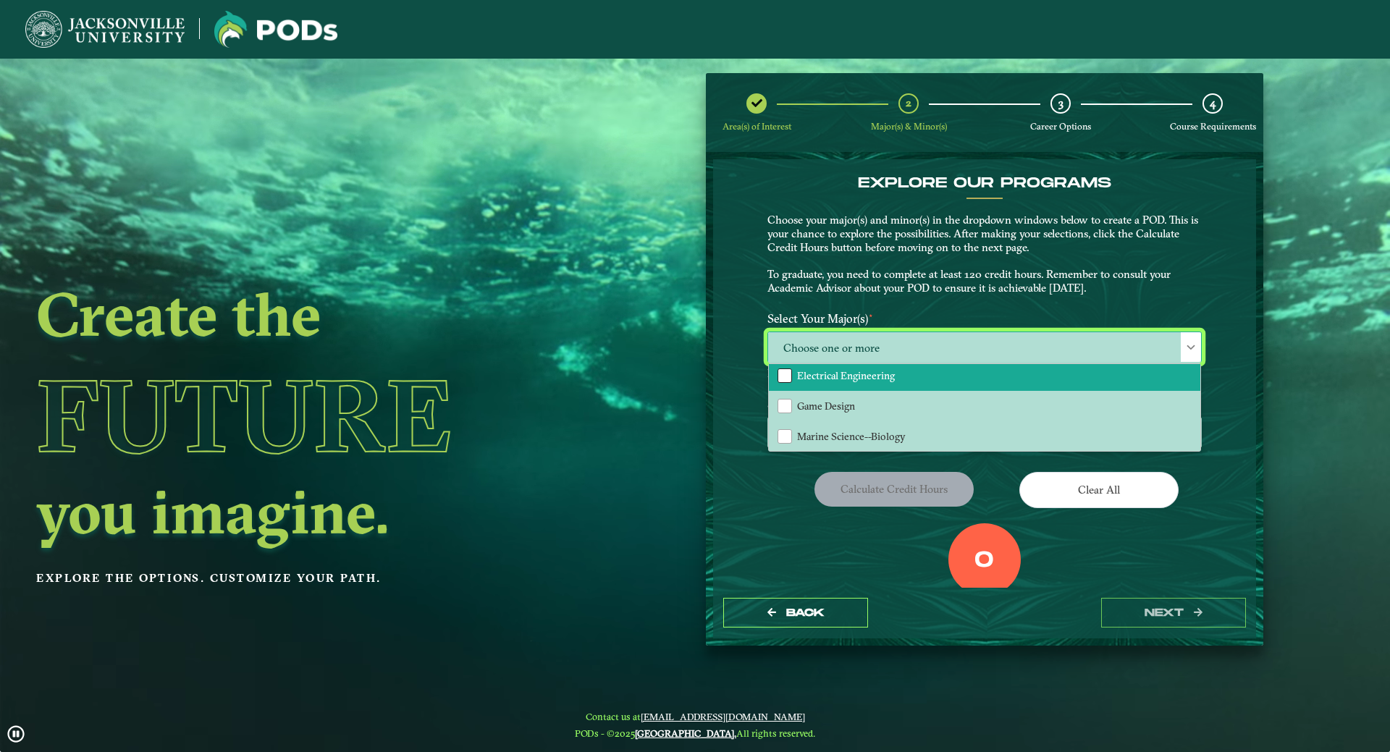
click at [784, 378] on div "Electrical Engineering" at bounding box center [785, 376] width 14 height 14
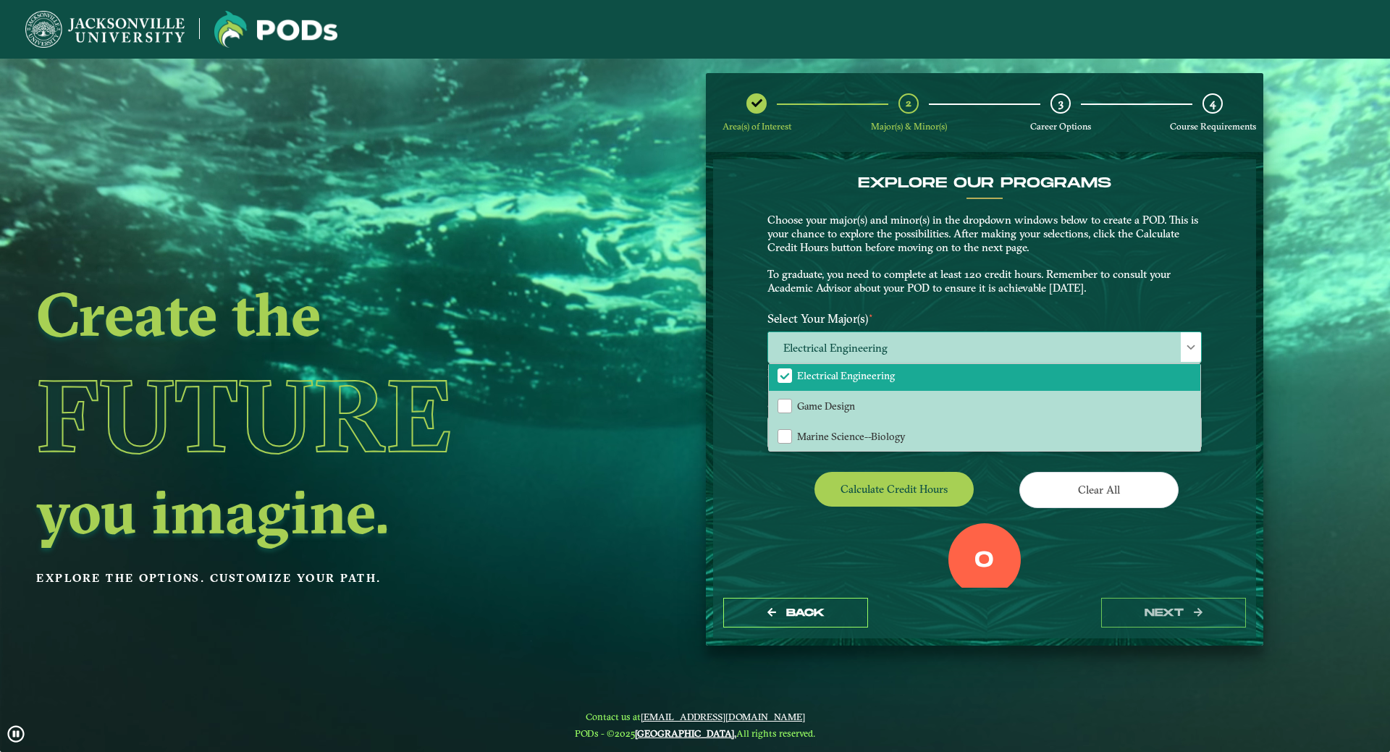
click at [1192, 340] on div at bounding box center [1191, 347] width 20 height 30
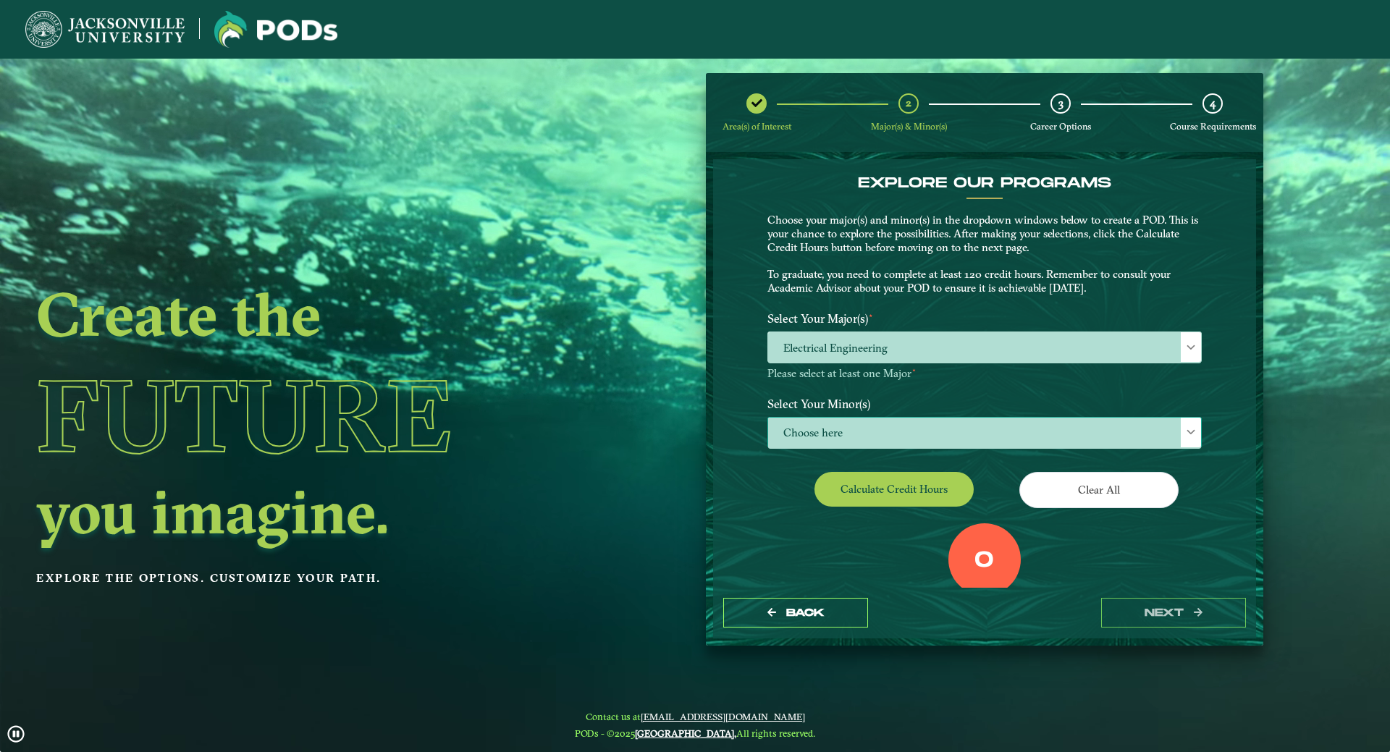
click at [1191, 435] on span at bounding box center [1191, 432] width 10 height 10
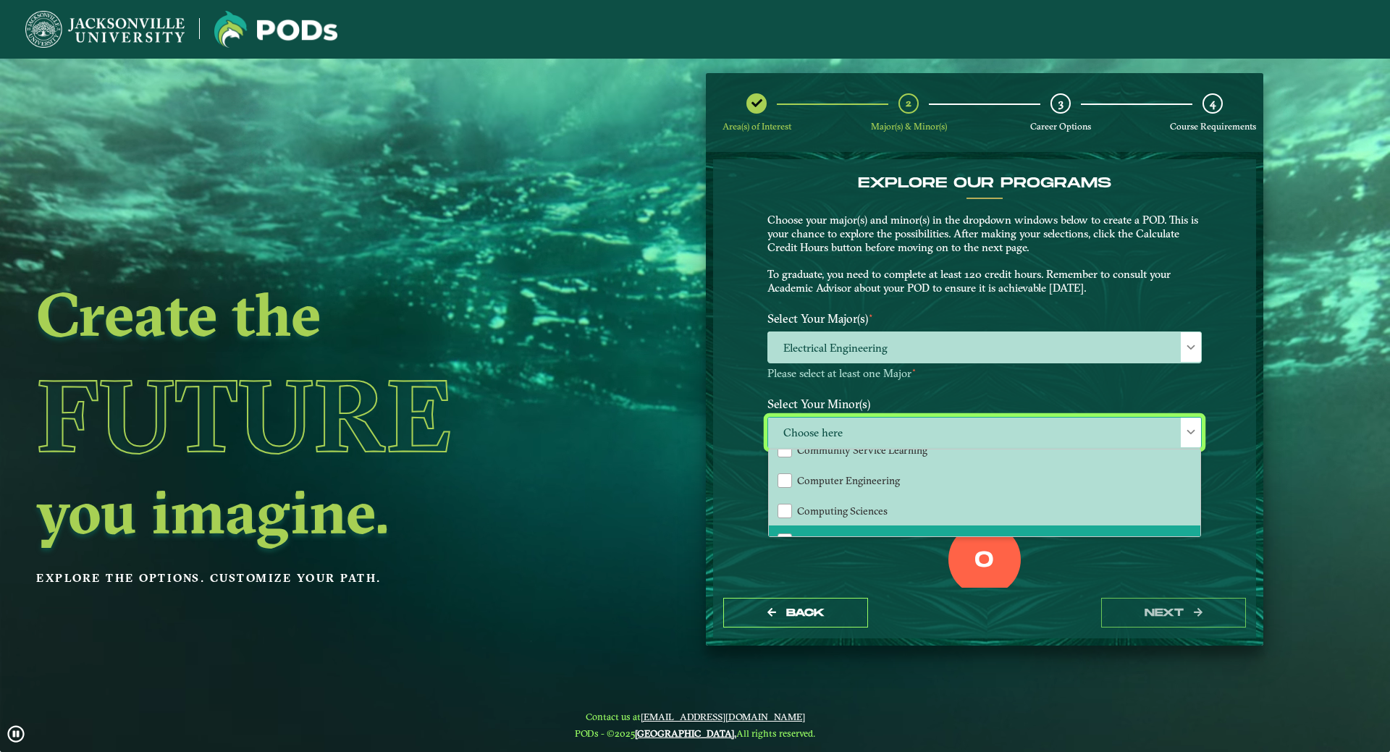
scroll to position [435, 0]
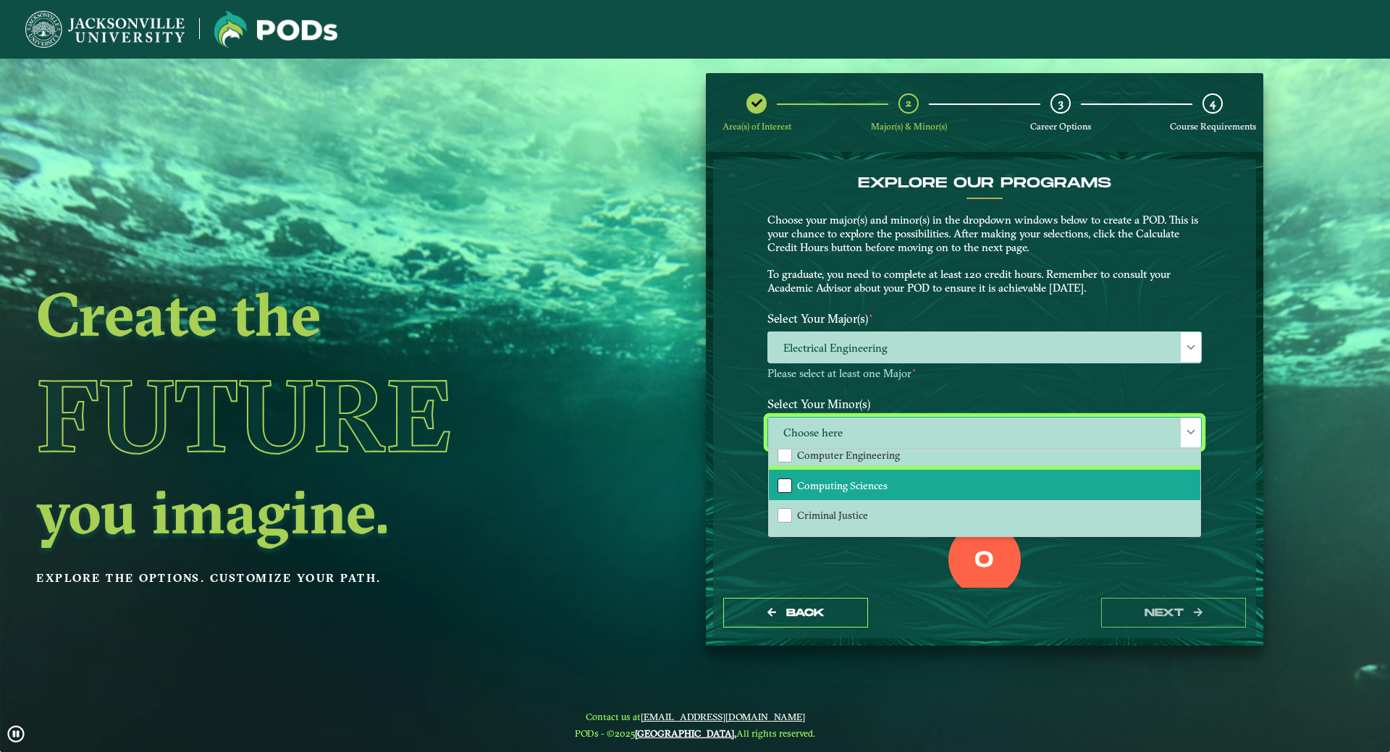
click at [786, 485] on div "Computing Sciences" at bounding box center [785, 486] width 14 height 14
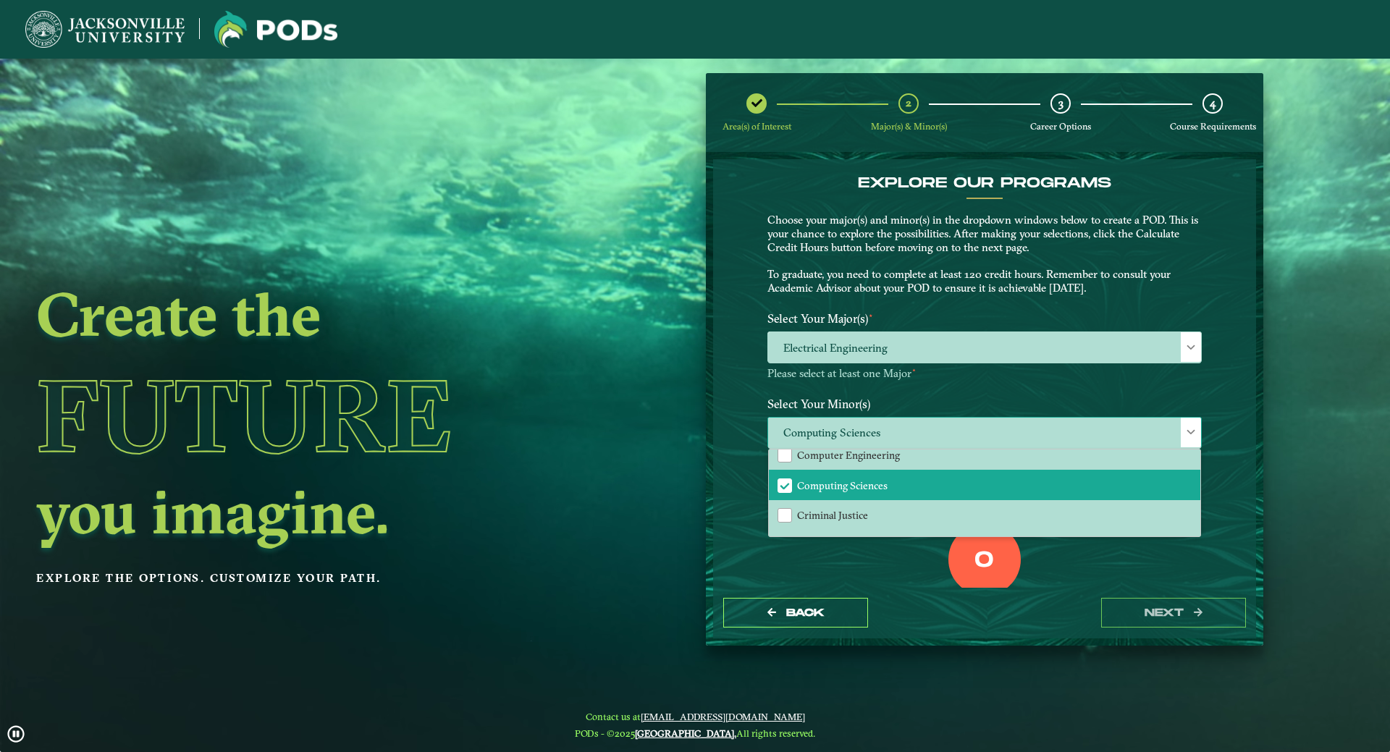
click at [1200, 425] on div "Computing Sciences Accounting Animation Applied Economics Applied Mathematics A…" at bounding box center [985, 432] width 435 height 31
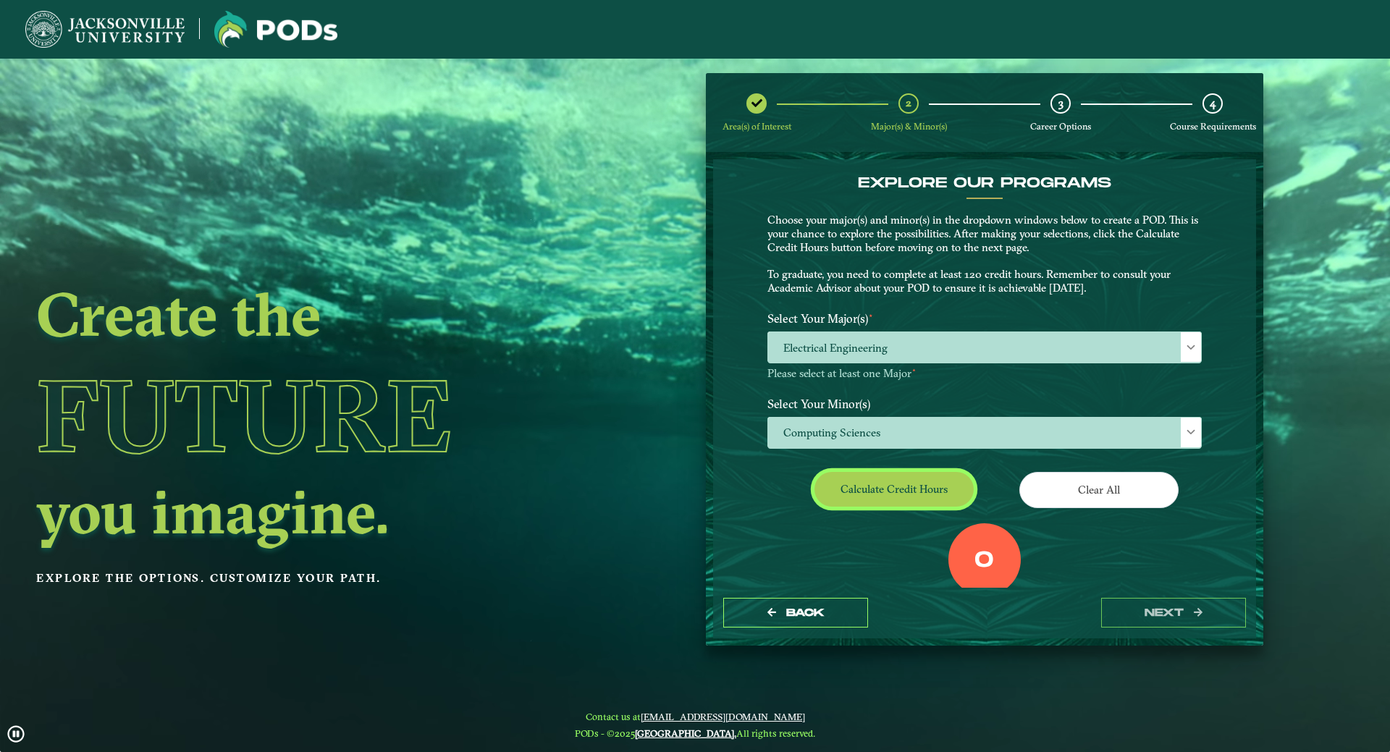
click at [906, 500] on button "Calculate credit hours" at bounding box center [894, 489] width 159 height 34
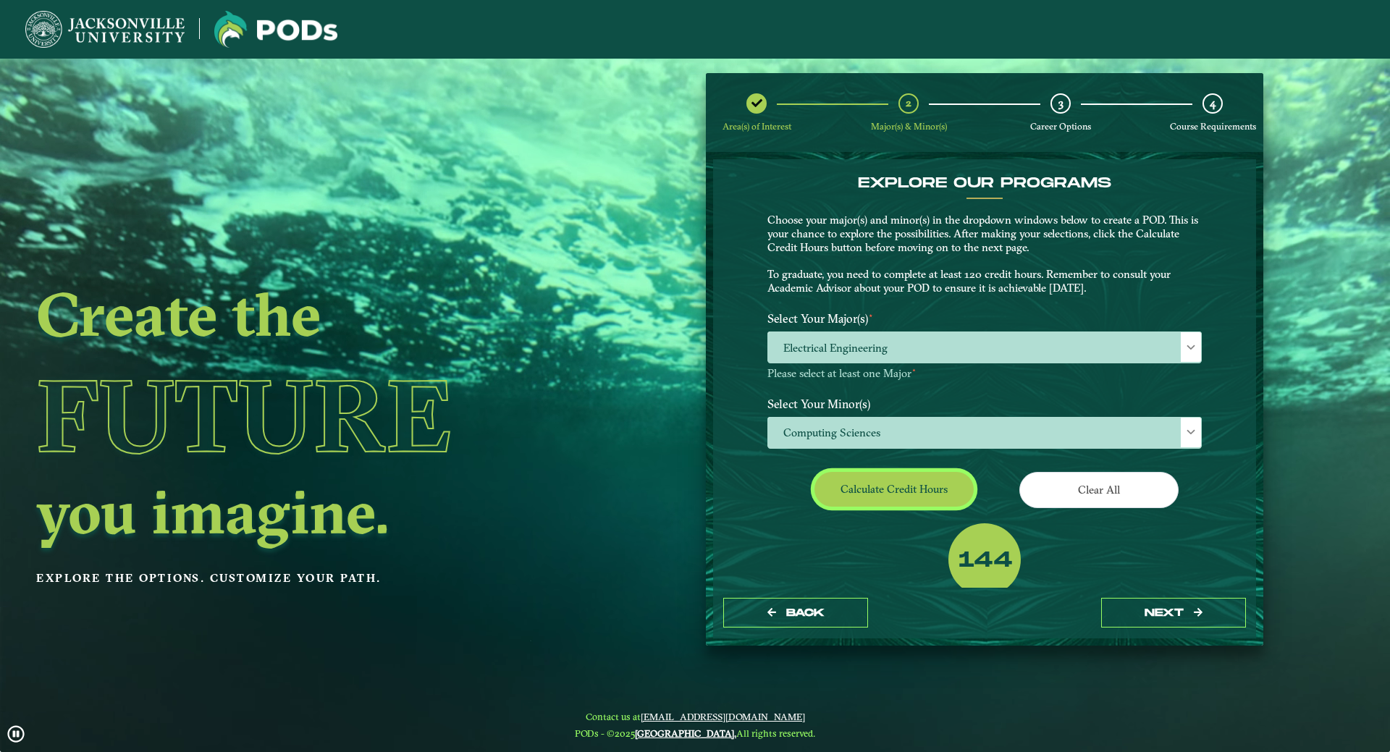
scroll to position [31, 0]
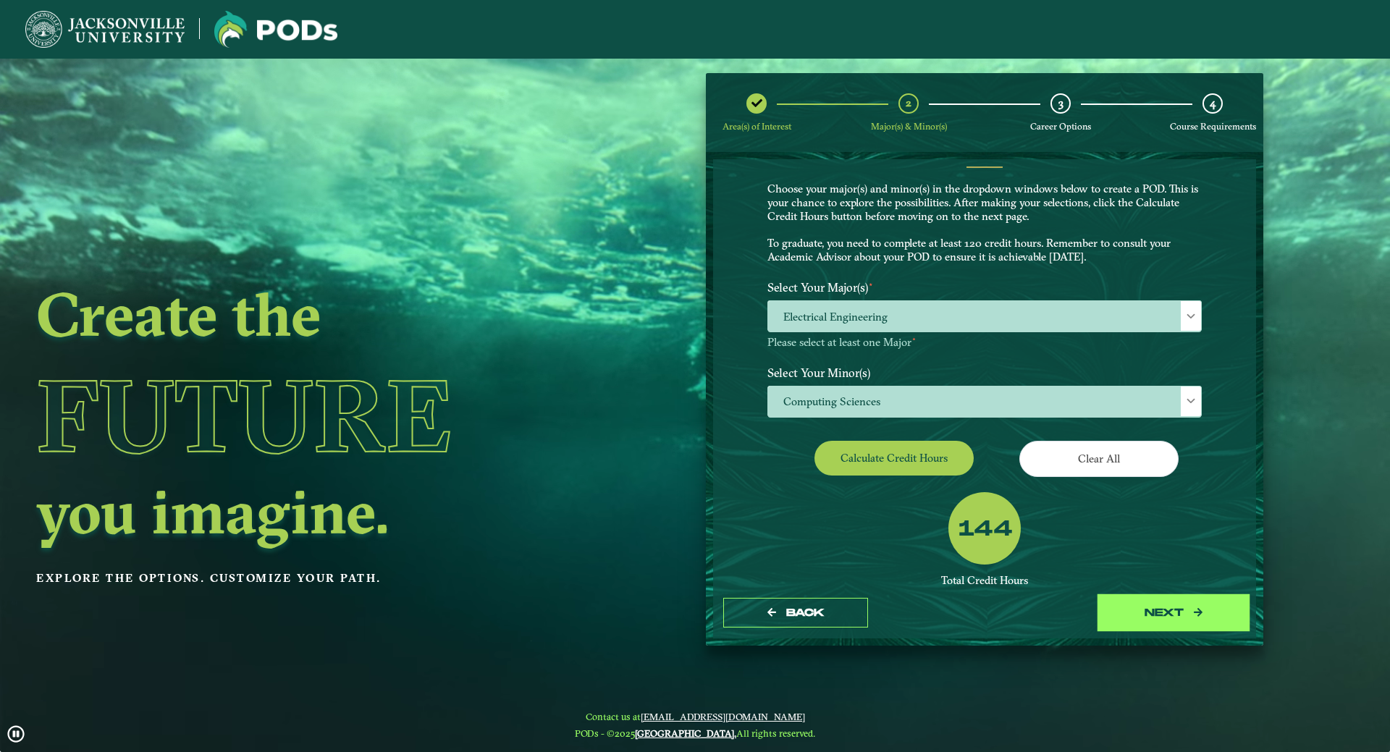
click at [1157, 608] on button "next" at bounding box center [1173, 613] width 145 height 30
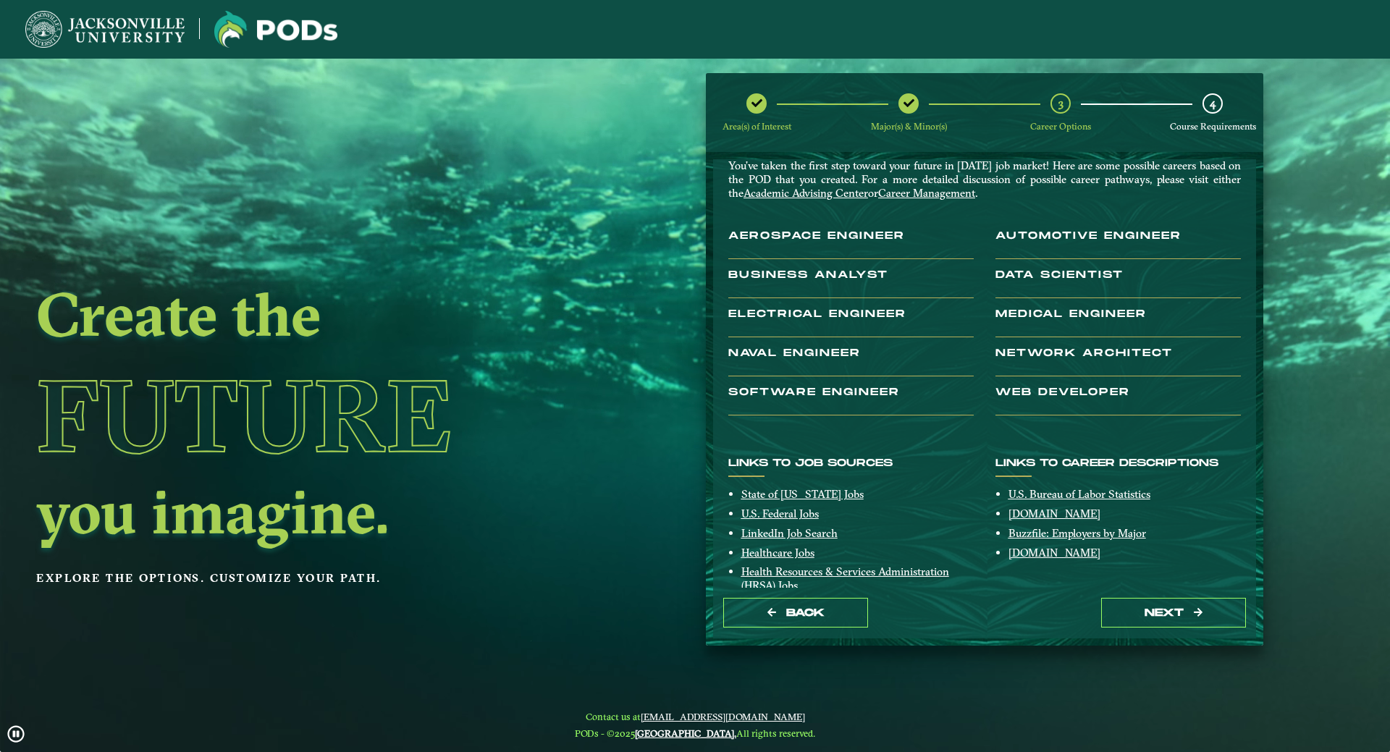
scroll to position [123, 0]
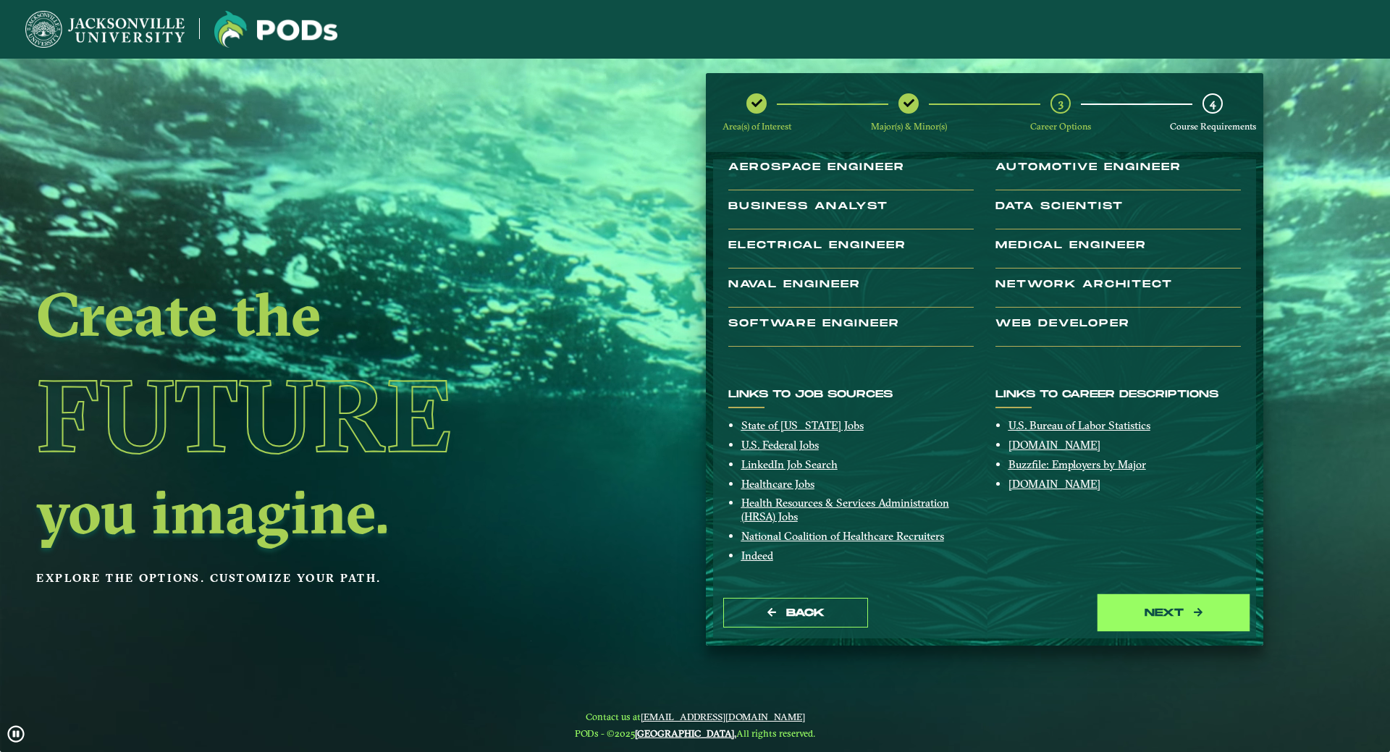
click at [1133, 605] on button "next" at bounding box center [1173, 613] width 145 height 30
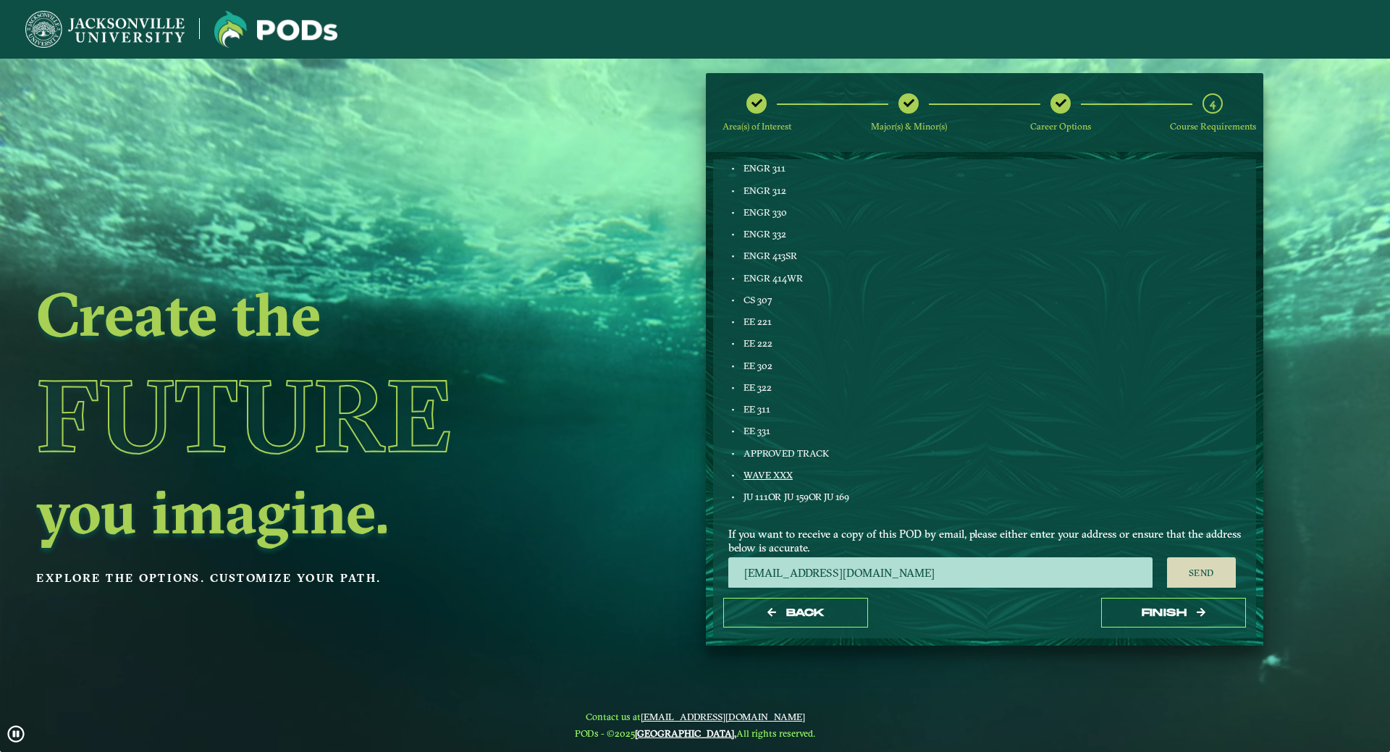
scroll to position [744, 0]
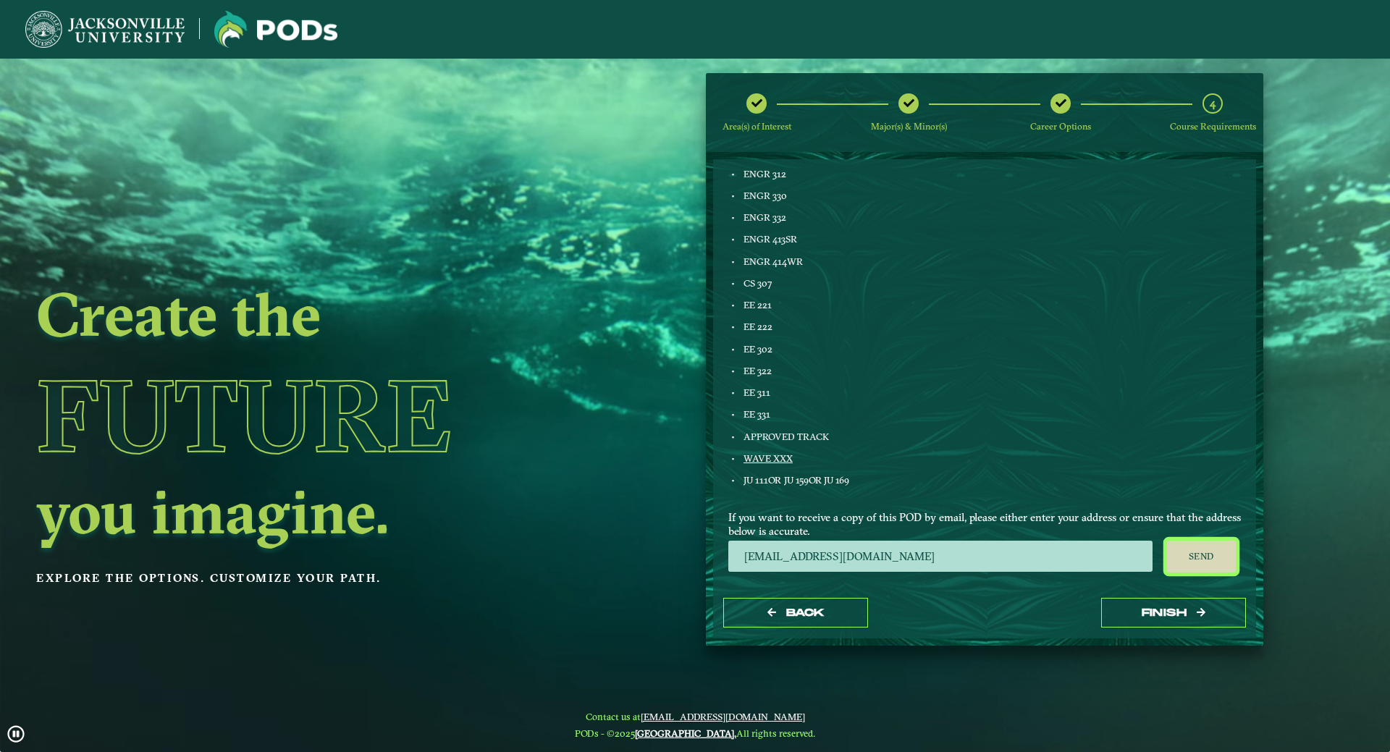
click at [1207, 567] on button "Send" at bounding box center [1201, 557] width 69 height 32
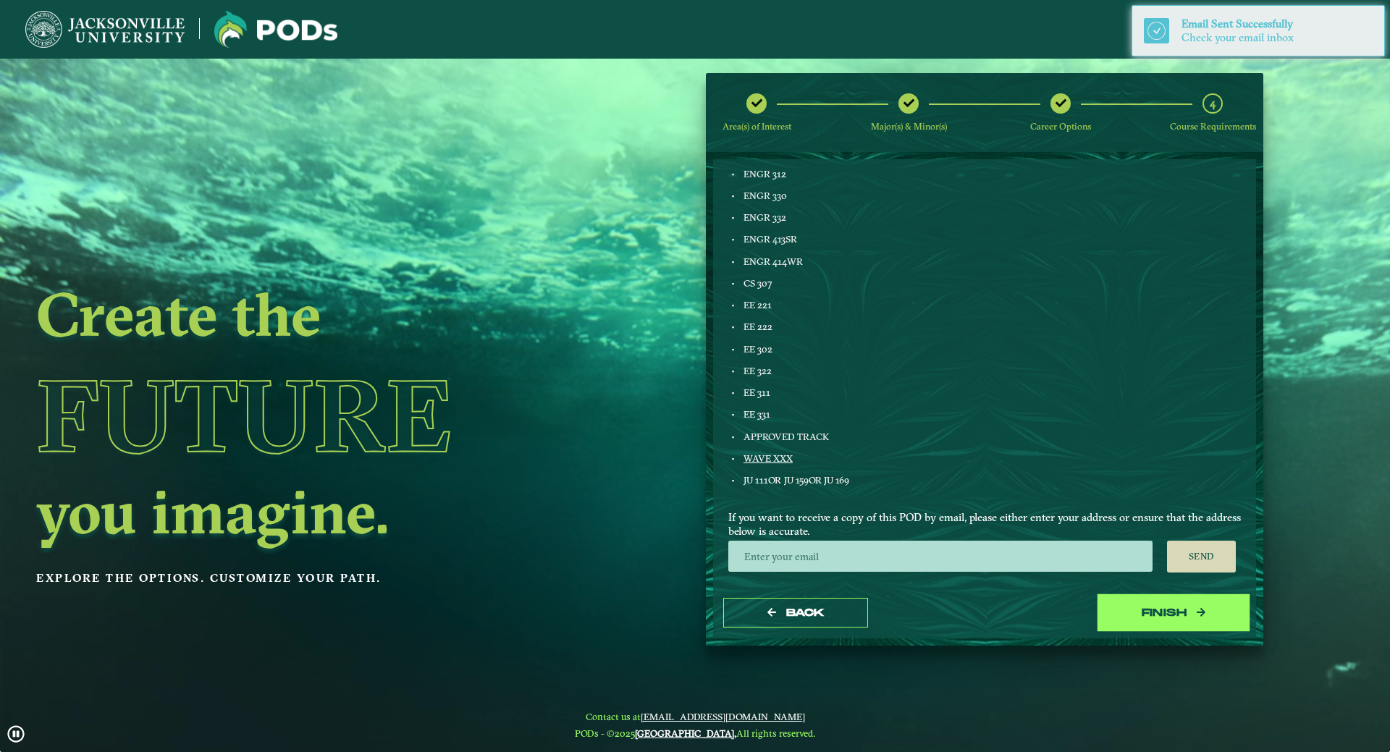
click at [1164, 620] on button "Finish" at bounding box center [1173, 613] width 145 height 30
